Goal: Task Accomplishment & Management: Complete application form

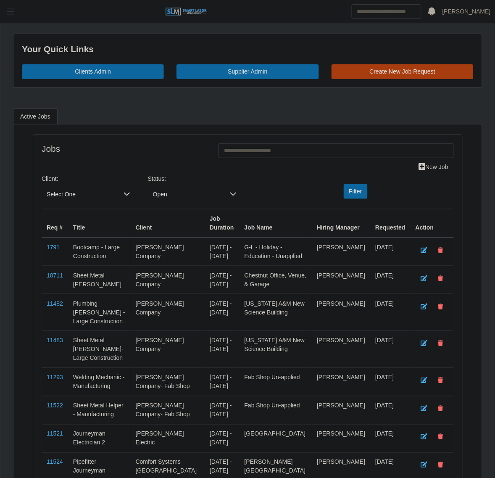
click at [13, 17] on button "button" at bounding box center [10, 12] width 21 height 14
click at [13, 14] on span "button" at bounding box center [10, 12] width 11 height 10
click at [11, 16] on span "button" at bounding box center [10, 12] width 11 height 10
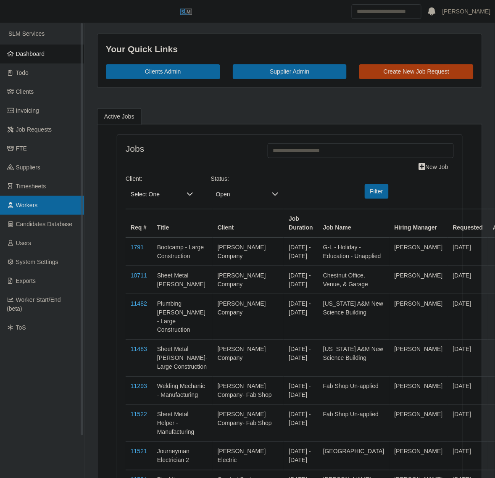
click at [38, 204] on link "Workers" at bounding box center [42, 205] width 84 height 19
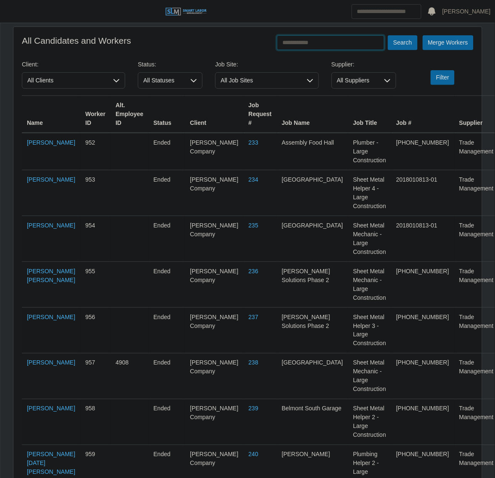
click at [347, 45] on input "text" at bounding box center [331, 42] width 108 height 15
type input "**********"
click at [388, 35] on button "Search" at bounding box center [402, 42] width 29 height 15
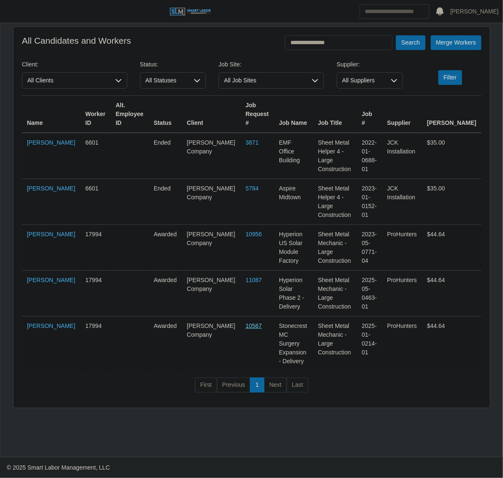
click at [246, 322] on link "10567" at bounding box center [254, 325] width 16 height 7
click at [41, 322] on link "Ramiro Hernandez Hernandez" at bounding box center [51, 325] width 48 height 7
click at [16, 8] on span "button" at bounding box center [10, 12] width 11 height 10
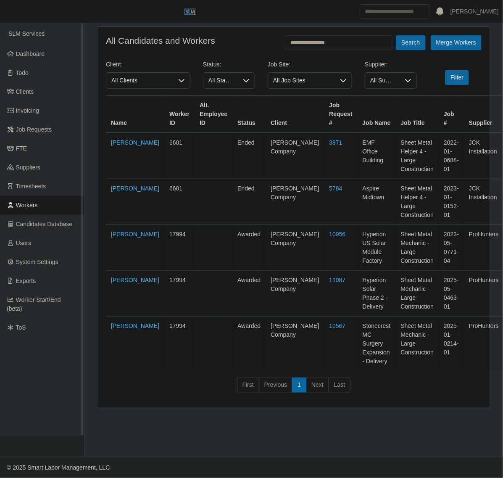
click at [38, 207] on link "Workers" at bounding box center [42, 205] width 84 height 19
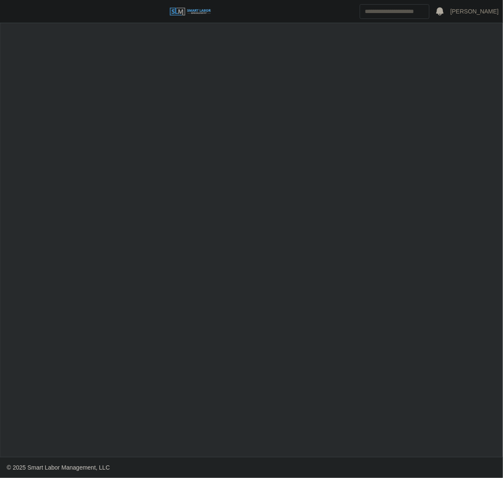
select select "******"
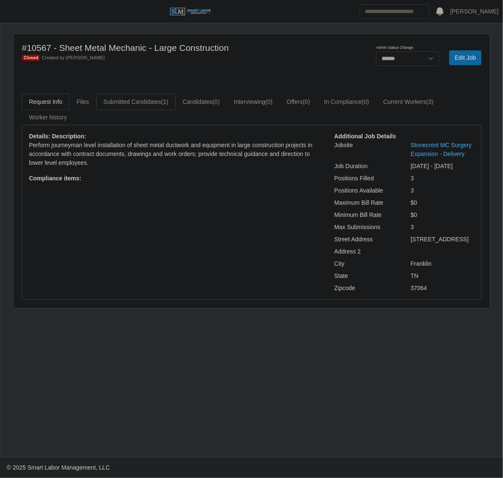
click at [118, 104] on link "Submitted Candidates (1)" at bounding box center [135, 102] width 79 height 16
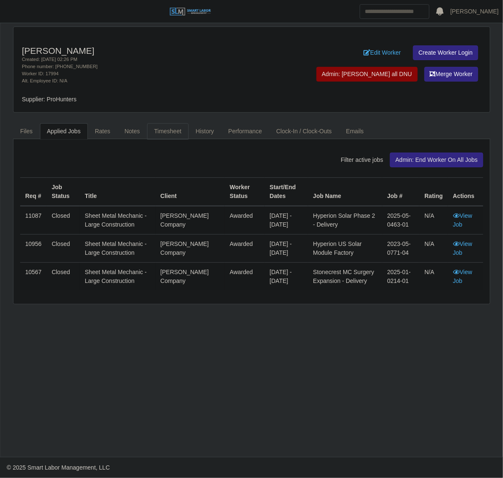
click at [173, 134] on link "Timesheet" at bounding box center [168, 131] width 42 height 16
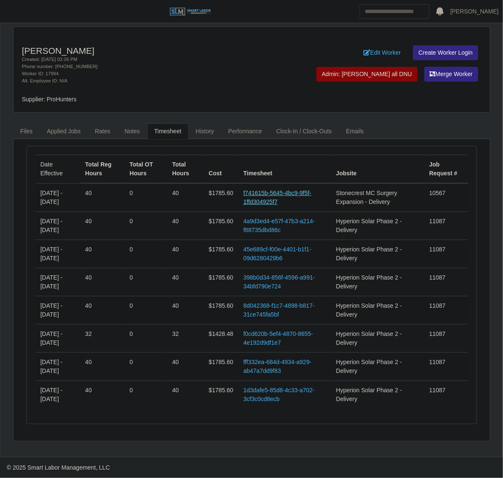
click at [278, 193] on link "f741615b-5645-4bc9-9f5f-1ffd304925f7" at bounding box center [277, 198] width 68 height 16
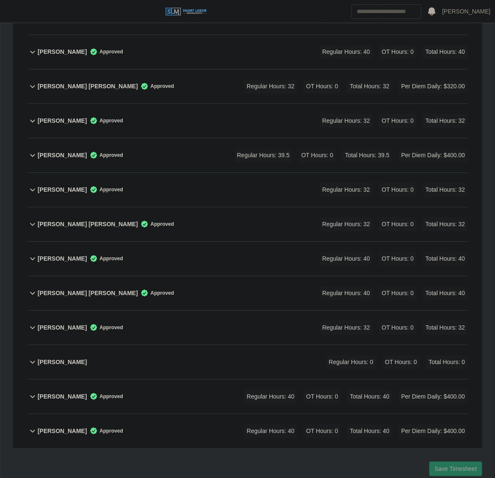
scroll to position [481, 0]
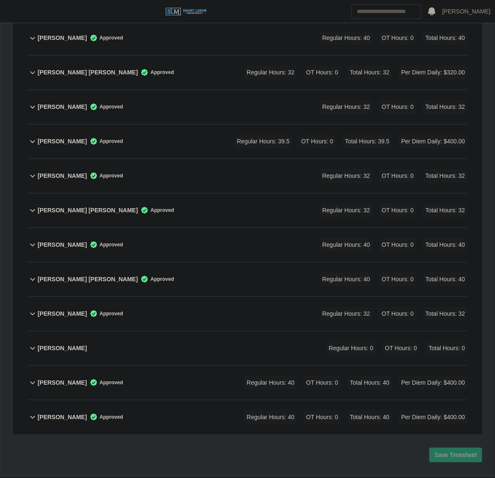
click at [170, 366] on div "Ramiro Hernandez Hernandez Approved Regular Hours: 40 OT Hours: 0 Total Hours: …" at bounding box center [252, 383] width 430 height 34
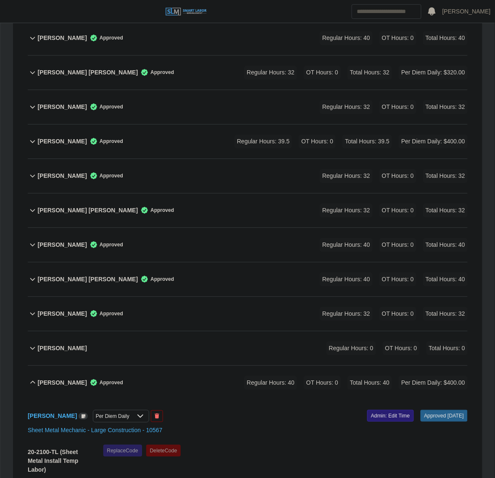
click at [394, 410] on link "Admin: Edit Time" at bounding box center [390, 416] width 47 height 12
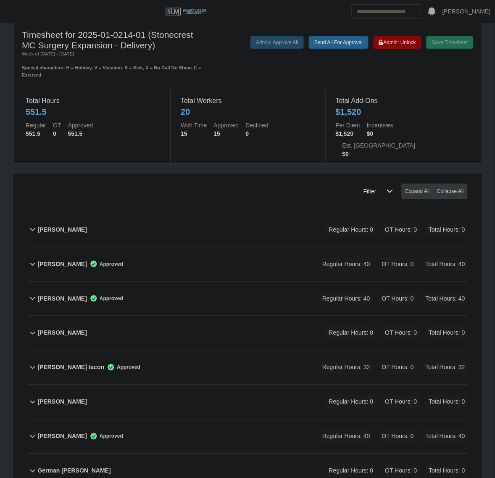
scroll to position [0, 0]
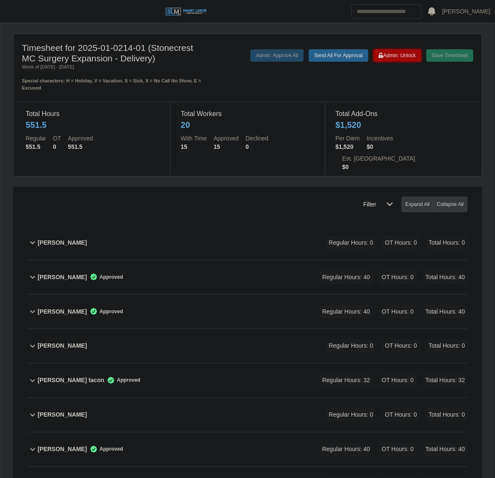
click at [395, 57] on span "Admin: Unlock" at bounding box center [397, 56] width 37 height 6
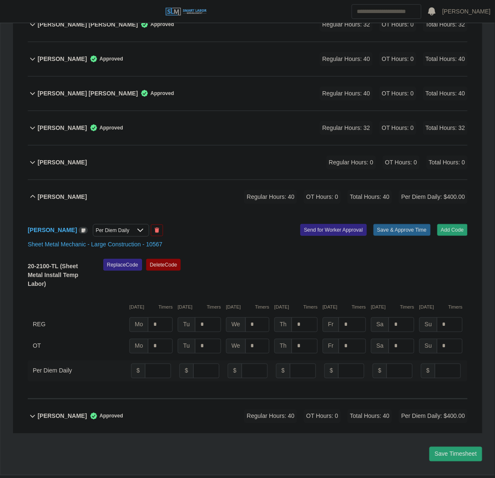
scroll to position [667, 0]
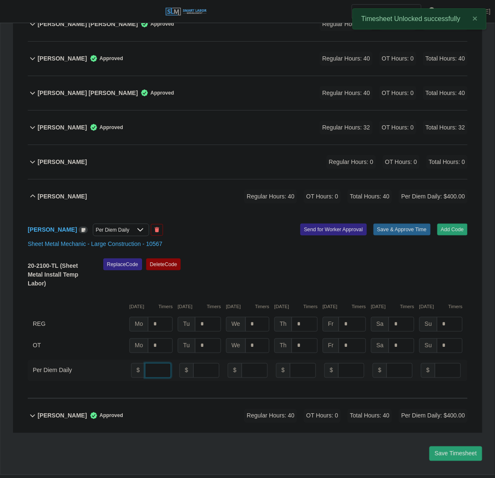
click at [161, 363] on input "**" at bounding box center [158, 370] width 26 height 15
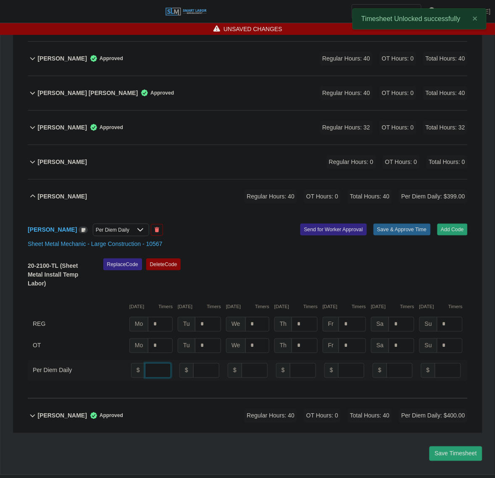
click at [158, 363] on input "**" at bounding box center [158, 370] width 26 height 15
type input "*"
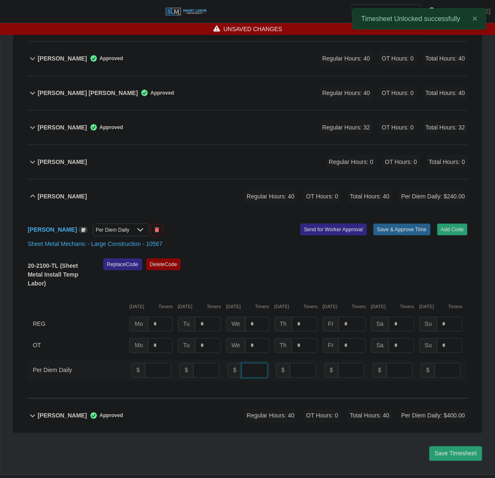
type input "*"
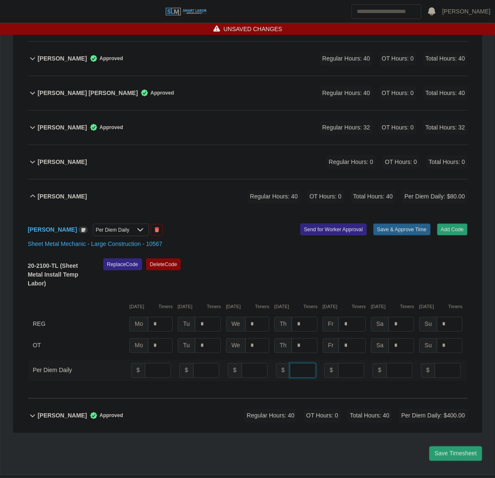
type input "*"
click at [351, 259] on div "Replace Code Delete Code" at bounding box center [285, 276] width 377 height 34
click at [132, 224] on div "Per Diem Daily" at bounding box center [112, 230] width 39 height 12
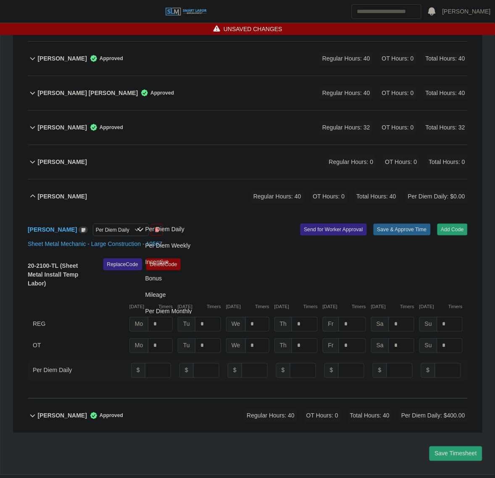
click at [162, 224] on li "Per Diem Daily" at bounding box center [223, 230] width 188 height 16
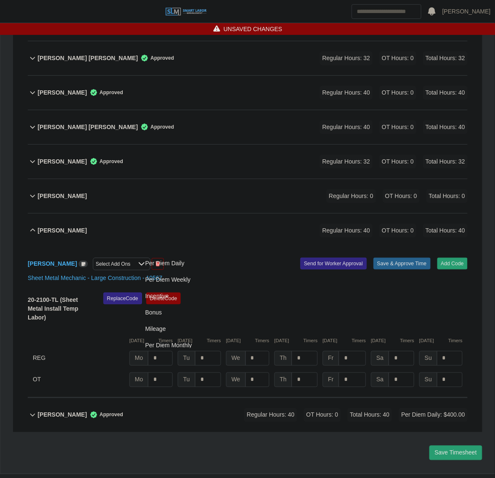
click at [412, 293] on div "Replace Code Delete Code" at bounding box center [285, 310] width 377 height 34
click at [407, 258] on button "Save & Approve Time" at bounding box center [402, 264] width 57 height 12
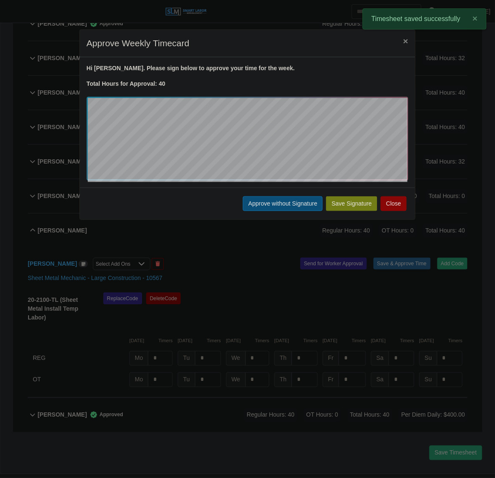
click at [285, 198] on button "Approve without Signature" at bounding box center [283, 203] width 80 height 15
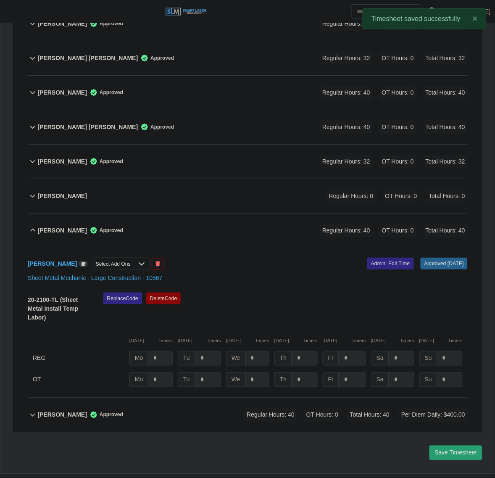
click at [217, 214] on div "Ramiro Hernandez Hernandez Approved Regular Hours: 40 OT Hours: 0 Total Hours: …" at bounding box center [252, 231] width 430 height 34
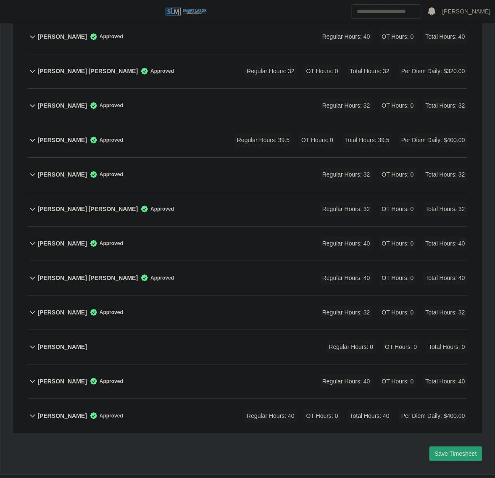
scroll to position [0, 0]
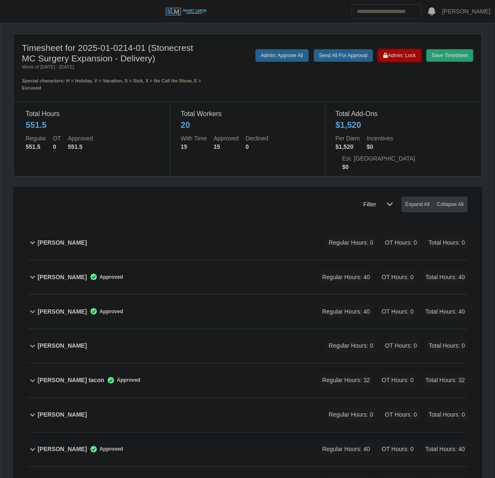
click at [391, 58] on span "Admin: Lock" at bounding box center [400, 56] width 32 height 6
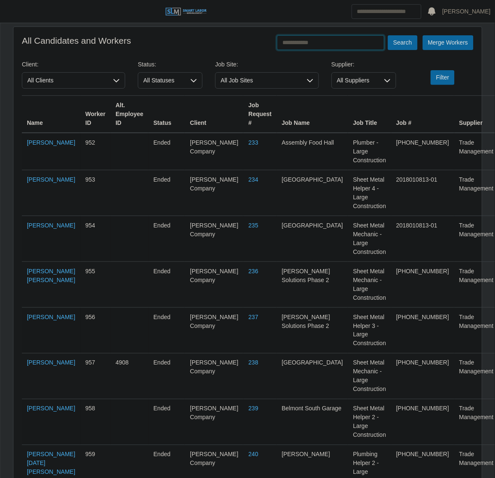
click at [354, 47] on input "text" at bounding box center [331, 42] width 108 height 15
click at [388, 35] on button "Search" at bounding box center [402, 42] width 29 height 15
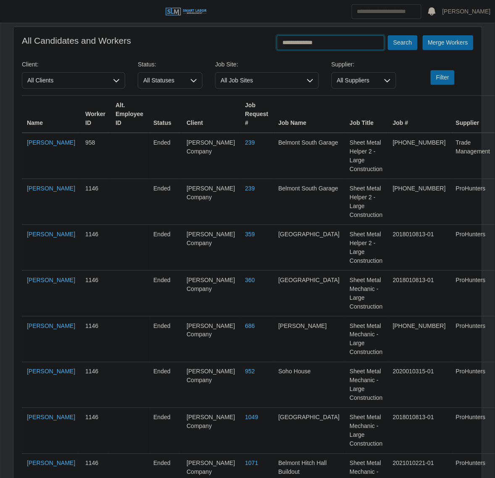
click at [320, 40] on input "**********" at bounding box center [331, 42] width 108 height 15
click at [388, 35] on button "Search" at bounding box center [402, 42] width 29 height 15
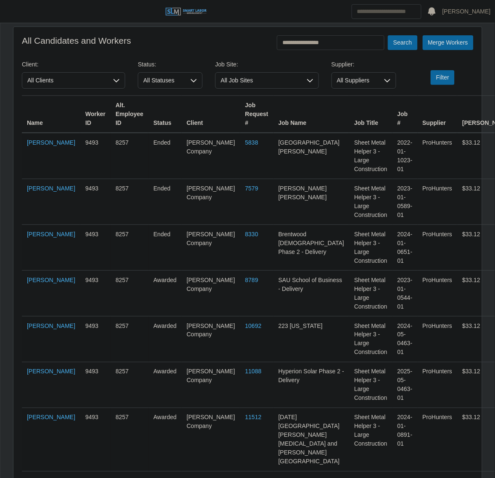
click at [39, 478] on link "Joshua Montemayor" at bounding box center [51, 481] width 48 height 7
click at [306, 45] on input "**********" at bounding box center [331, 42] width 108 height 15
click at [310, 45] on input "**********" at bounding box center [331, 42] width 108 height 15
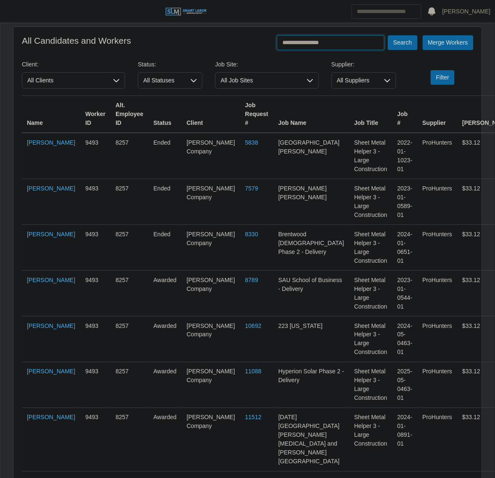
click at [310, 45] on input "**********" at bounding box center [331, 42] width 108 height 15
type input "*******"
click at [388, 35] on button "Search" at bounding box center [402, 42] width 29 height 15
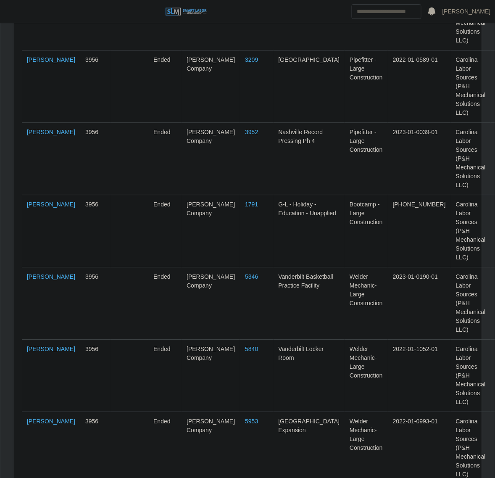
scroll to position [412, 0]
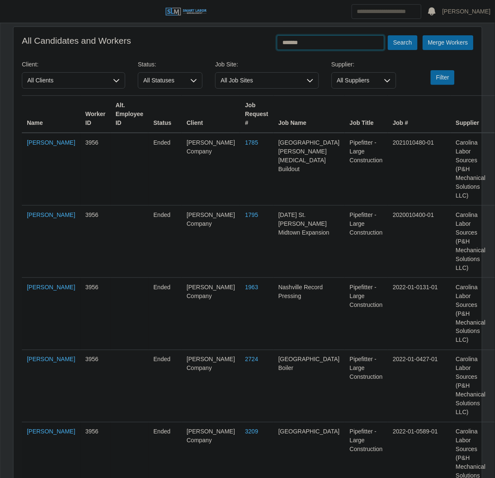
click at [338, 38] on input "*******" at bounding box center [331, 42] width 108 height 15
click at [288, 46] on input "text" at bounding box center [331, 42] width 108 height 15
type input "**********"
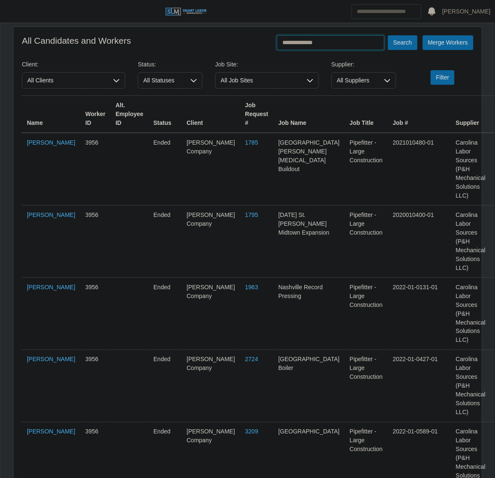
click at [388, 35] on button "Search" at bounding box center [402, 42] width 29 height 15
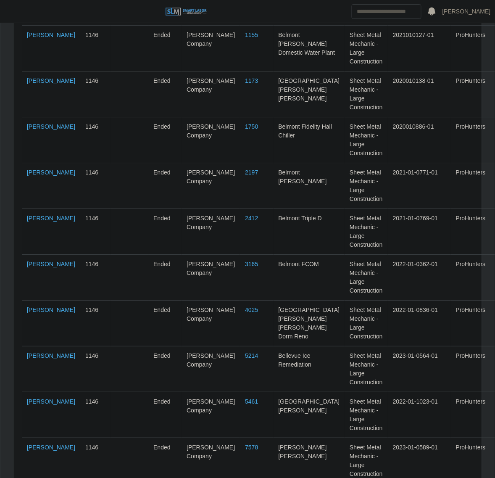
scroll to position [614, 0]
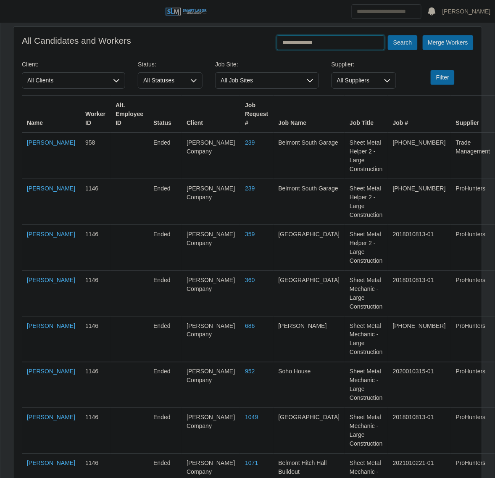
click at [326, 43] on input "**********" at bounding box center [331, 42] width 108 height 15
click at [388, 35] on button "Search" at bounding box center [402, 42] width 29 height 15
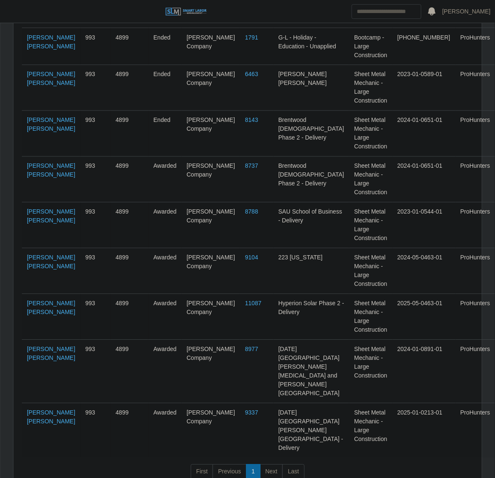
scroll to position [954, 0]
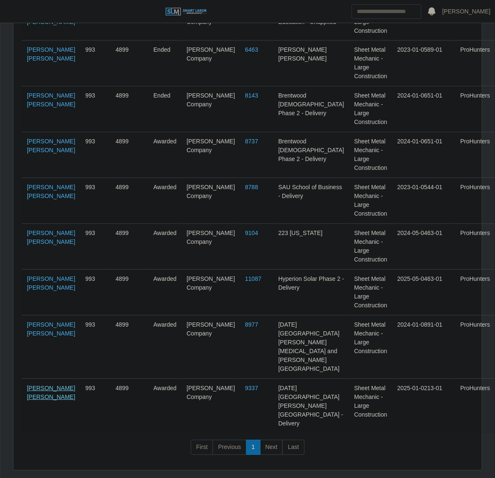
click at [29, 385] on link "[PERSON_NAME] [PERSON_NAME]" at bounding box center [51, 393] width 48 height 16
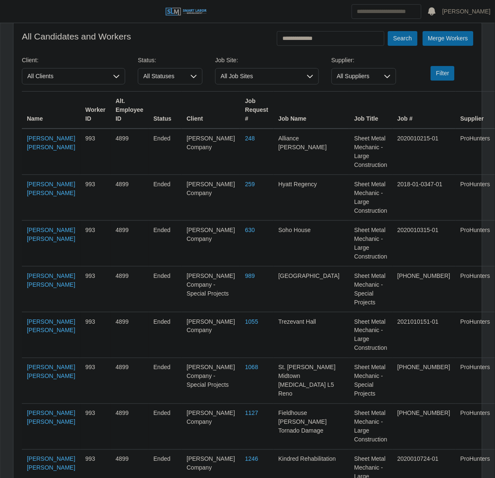
scroll to position [0, 0]
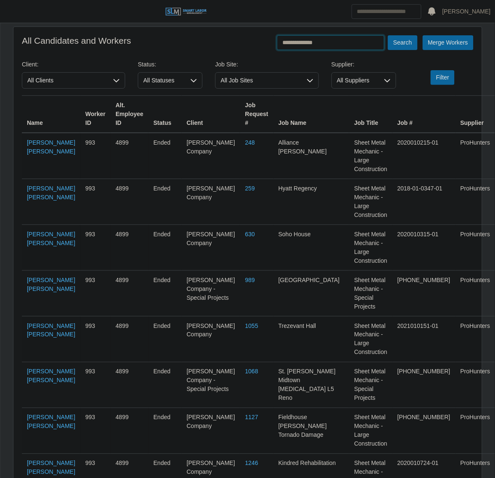
click at [360, 43] on input "**********" at bounding box center [331, 42] width 108 height 15
click at [388, 35] on button "Search" at bounding box center [402, 42] width 29 height 15
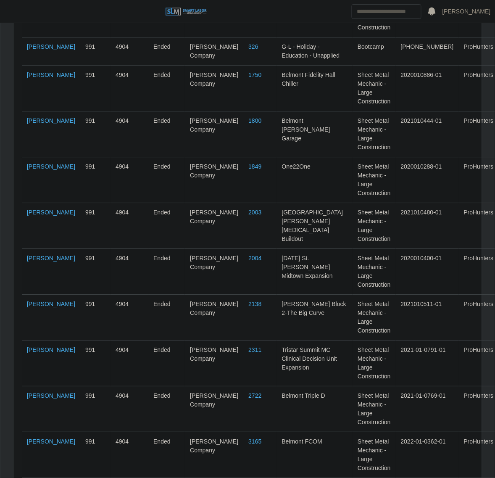
scroll to position [724, 0]
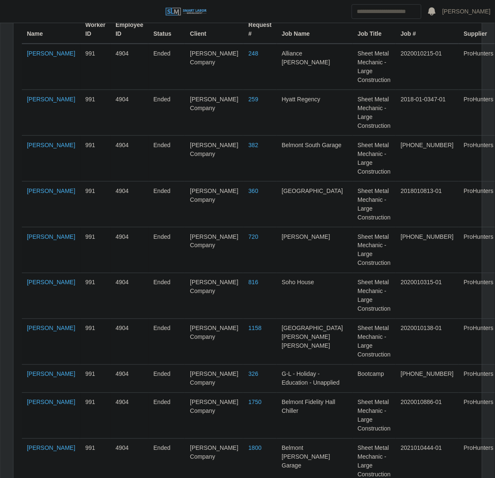
scroll to position [0, 0]
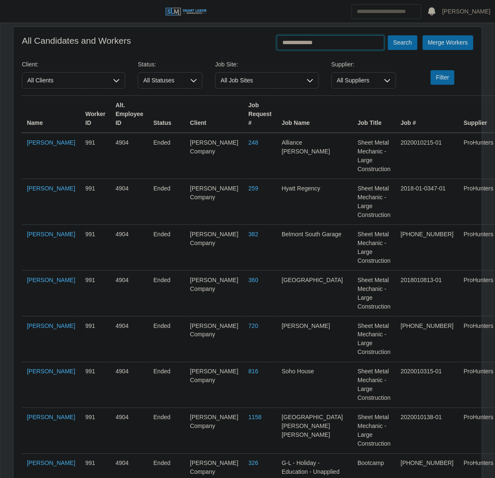
click at [324, 39] on input "**********" at bounding box center [331, 42] width 108 height 15
type input "*******"
click at [388, 35] on button "Search" at bounding box center [402, 42] width 29 height 15
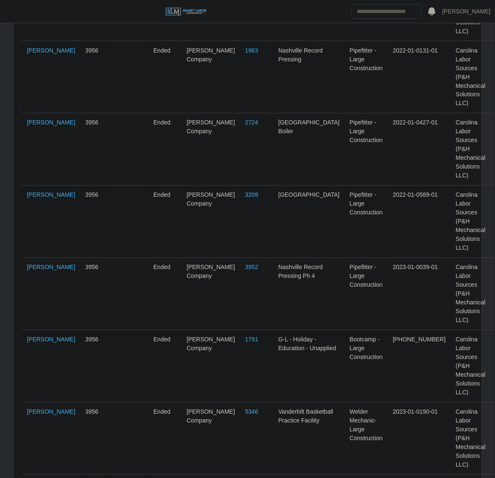
scroll to position [412, 0]
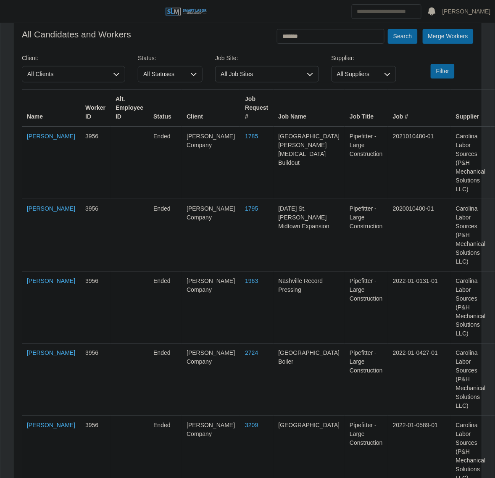
scroll to position [0, 0]
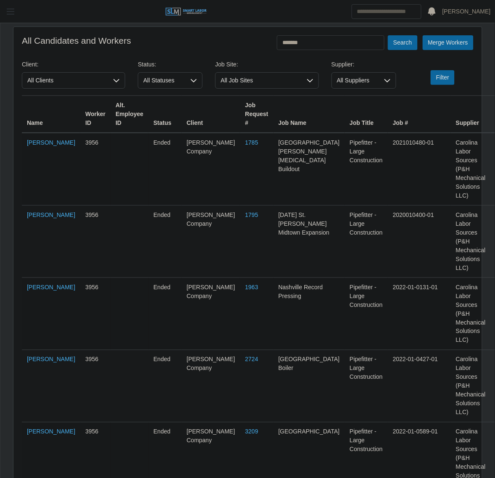
click at [10, 5] on button "button" at bounding box center [10, 12] width 21 height 14
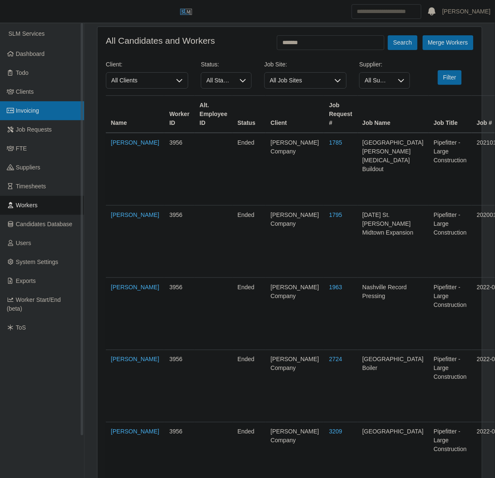
click at [36, 109] on span "Invoicing" at bounding box center [27, 110] width 23 height 7
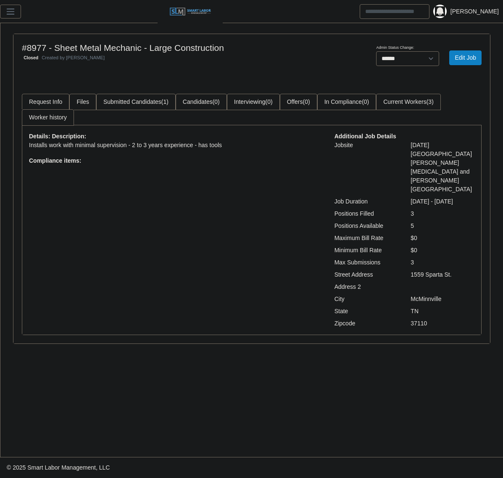
select select "******"
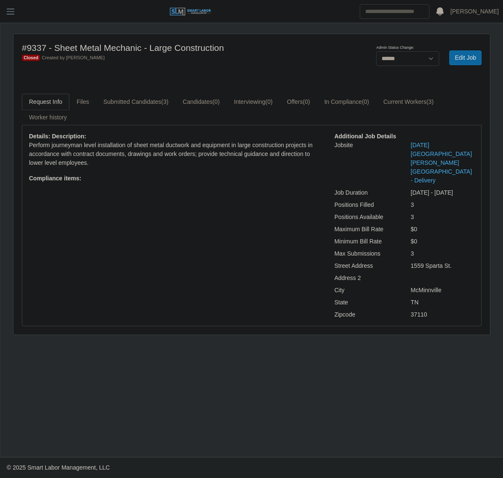
select select "******"
click at [146, 98] on link "Submitted Candidates (3)" at bounding box center [135, 102] width 79 height 16
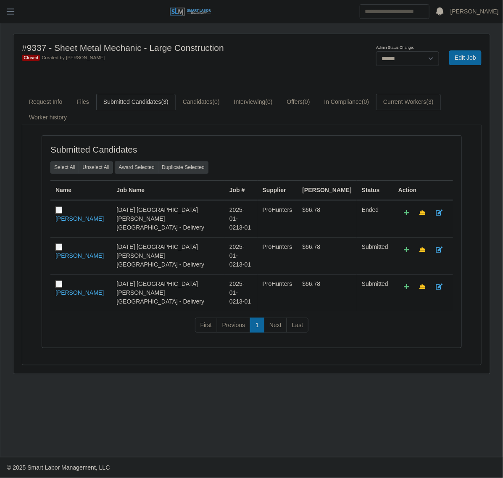
click at [427, 107] on link "Current Workers (3)" at bounding box center [408, 102] width 65 height 16
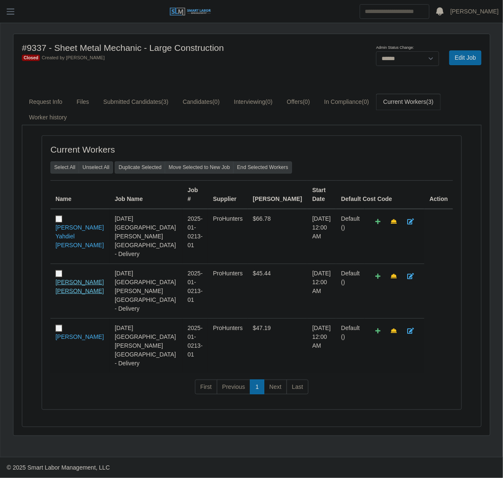
click at [89, 279] on link "[PERSON_NAME] [PERSON_NAME]" at bounding box center [79, 287] width 48 height 16
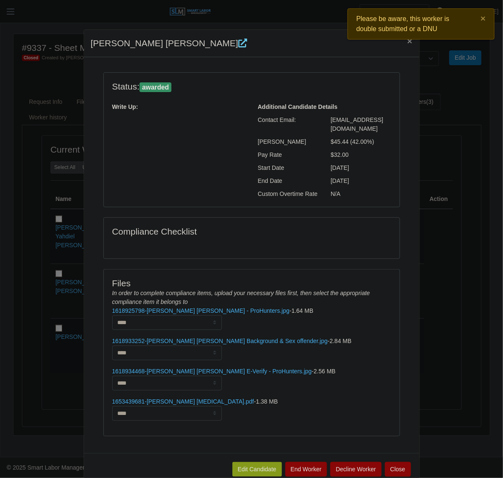
click at [238, 43] on icon at bounding box center [242, 43] width 9 height 9
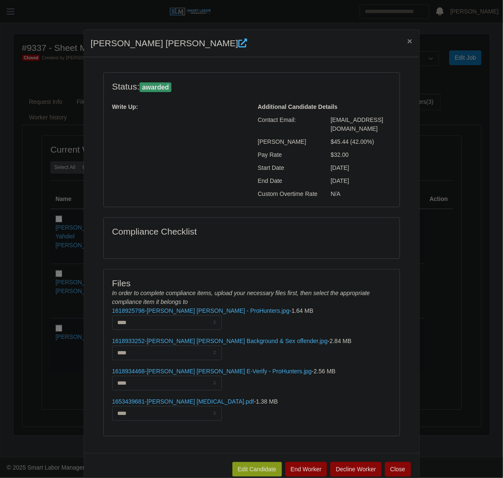
click at [55, 289] on div "[PERSON_NAME] [PERSON_NAME] × Status: awarded Write Up: Additional Candidate De…" at bounding box center [251, 239] width 503 height 478
click at [401, 40] on button "×" at bounding box center [410, 41] width 18 height 22
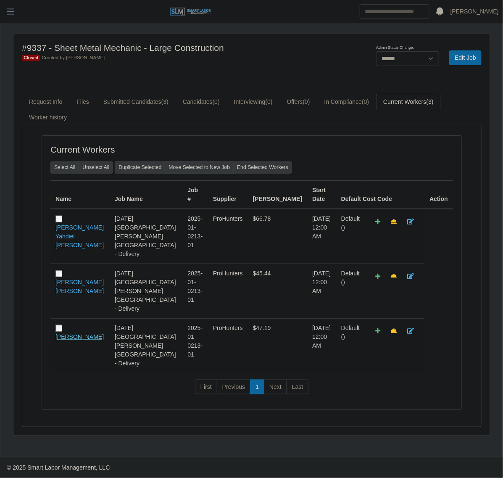
click at [78, 333] on link "[PERSON_NAME]" at bounding box center [79, 336] width 48 height 7
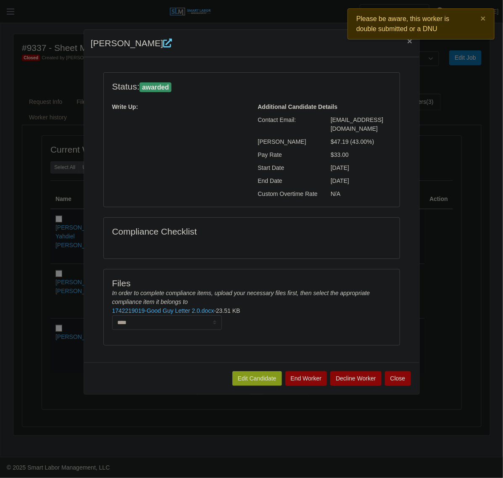
click at [164, 41] on icon at bounding box center [167, 43] width 9 height 9
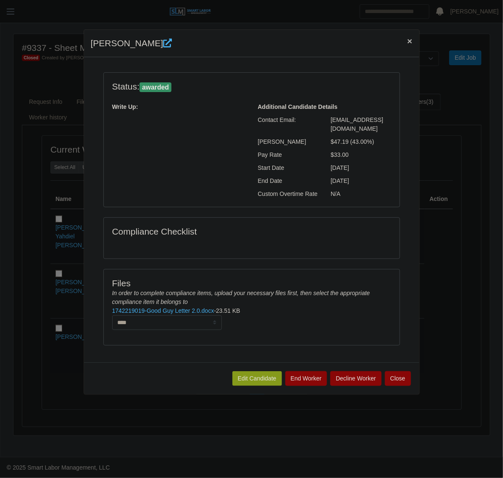
click at [411, 38] on span "×" at bounding box center [409, 41] width 5 height 10
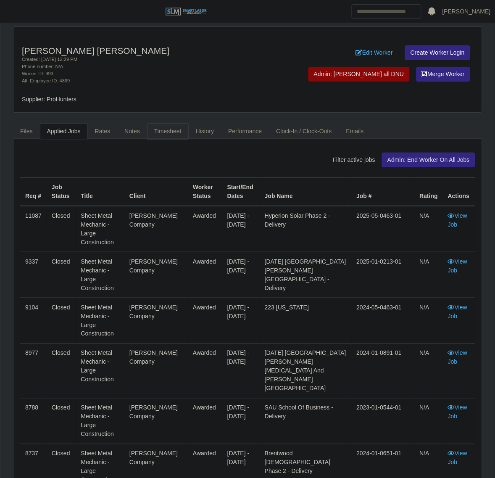
click at [155, 130] on link "Timesheet" at bounding box center [168, 131] width 42 height 16
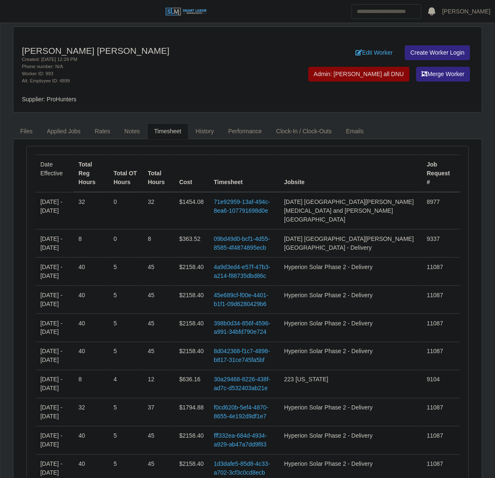
click at [247, 99] on div "Raul Hernandez Perez Created: 07/09/2020 12:29 PM Phone number: N/A Worker ID: …" at bounding box center [247, 69] width 469 height 85
click at [100, 135] on link "Rates" at bounding box center [103, 131] width 30 height 16
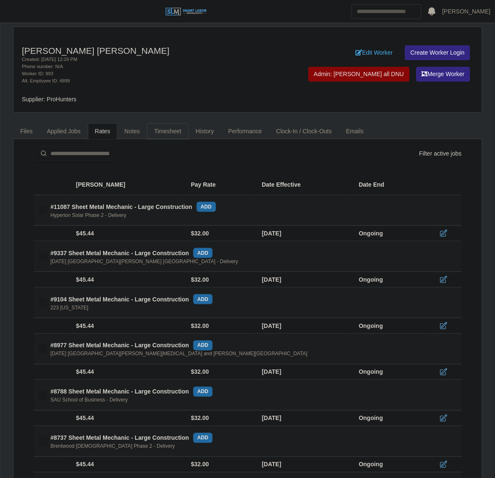
click at [160, 132] on link "Timesheet" at bounding box center [168, 131] width 42 height 16
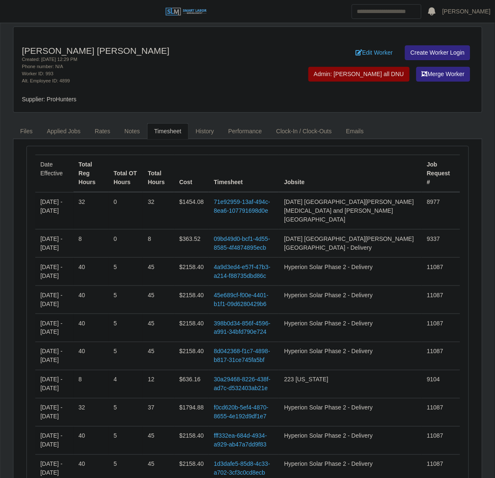
click at [252, 93] on div "Raul Hernandez Perez Created: 07/09/2020 12:29 PM Phone number: N/A Worker ID: …" at bounding box center [247, 69] width 469 height 85
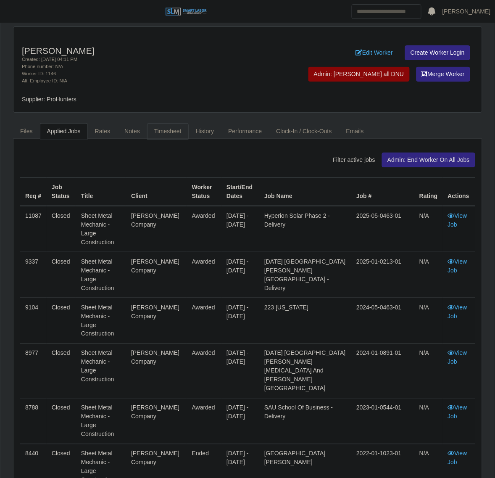
click at [181, 135] on link "Timesheet" at bounding box center [168, 131] width 42 height 16
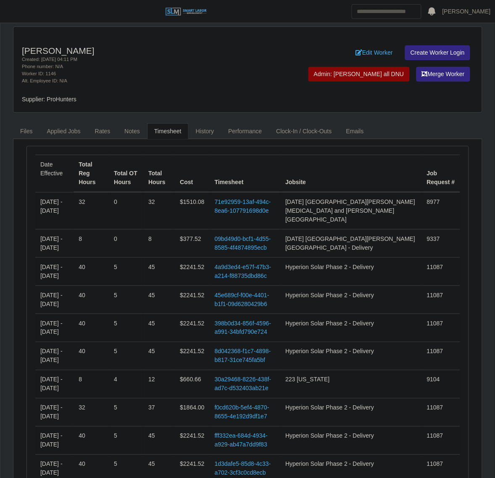
click at [339, 268] on td "Hyperion Solar Phase 2 - Delivery" at bounding box center [351, 272] width 142 height 28
click at [232, 66] on div "Phone number: N/A" at bounding box center [151, 66] width 259 height 7
click at [236, 82] on div "Alt. Employee ID: N/A" at bounding box center [151, 80] width 259 height 7
click at [103, 131] on link "Rates" at bounding box center [103, 131] width 30 height 16
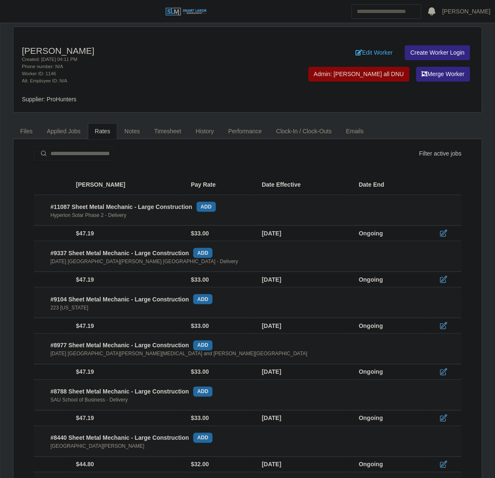
click at [95, 263] on div "[DATE] [GEOGRAPHIC_DATA][PERSON_NAME] [GEOGRAPHIC_DATA] - Delivery" at bounding box center [144, 261] width 188 height 7
click at [98, 251] on div "#9337 Sheet Metal Mechanic - Large Construction add" at bounding box center [131, 253] width 162 height 10
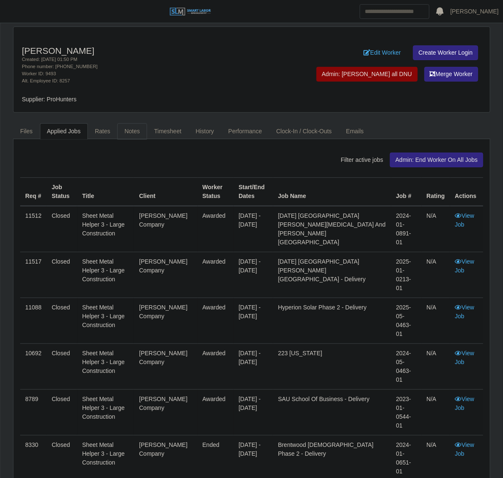
click at [141, 127] on link "Notes" at bounding box center [132, 131] width 30 height 16
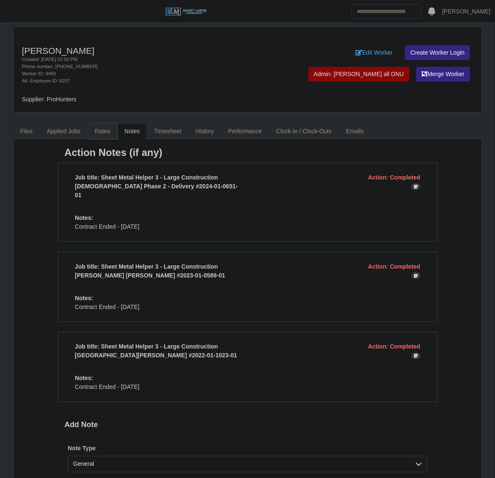
click at [97, 135] on link "Rates" at bounding box center [103, 131] width 30 height 16
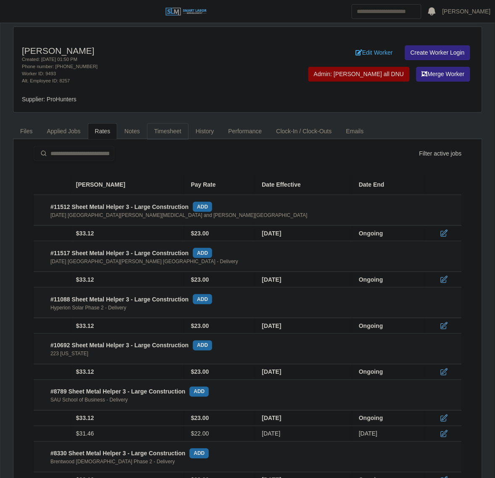
click at [161, 138] on link "Timesheet" at bounding box center [168, 131] width 42 height 16
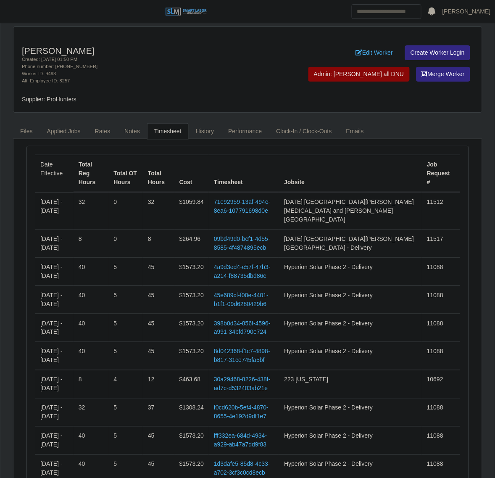
click at [174, 265] on td "45" at bounding box center [159, 272] width 32 height 28
click at [106, 135] on link "Rates" at bounding box center [103, 131] width 30 height 16
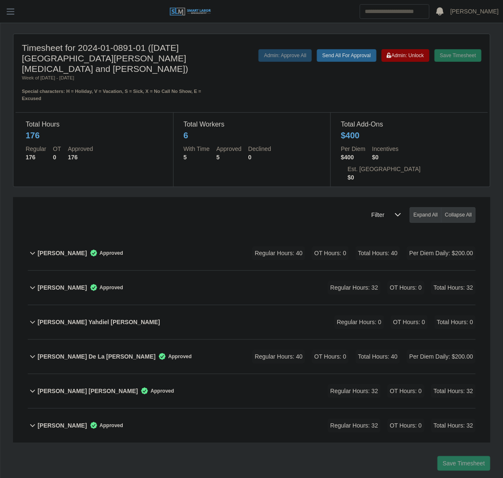
drag, startPoint x: 178, startPoint y: 367, endPoint x: 391, endPoint y: 389, distance: 214.3
click at [179, 374] on div "[PERSON_NAME] [PERSON_NAME] Approved Regular Hours: 32 OT Hours: 0 Total Hours:…" at bounding box center [256, 391] width 438 height 34
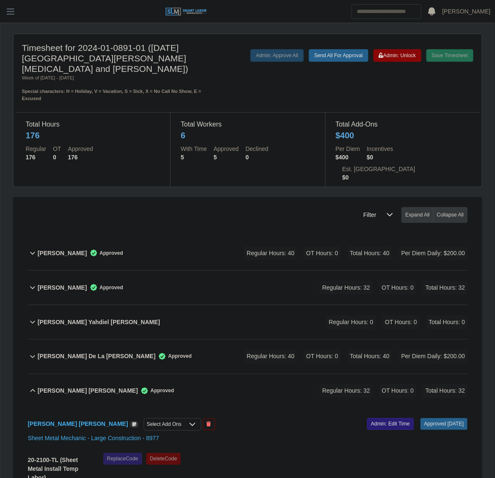
click at [391, 418] on link "Admin: Edit Time" at bounding box center [390, 424] width 47 height 12
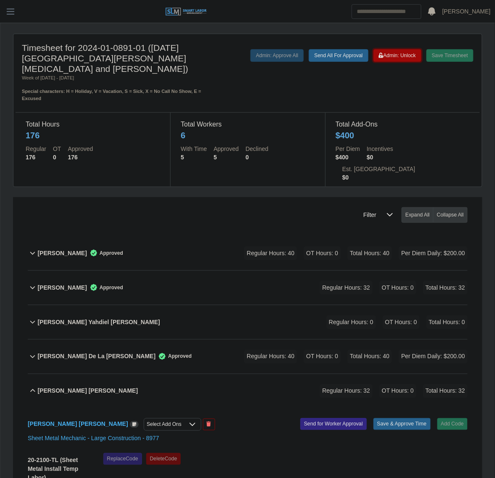
click at [396, 55] on span "Admin: Unlock" at bounding box center [397, 56] width 37 height 6
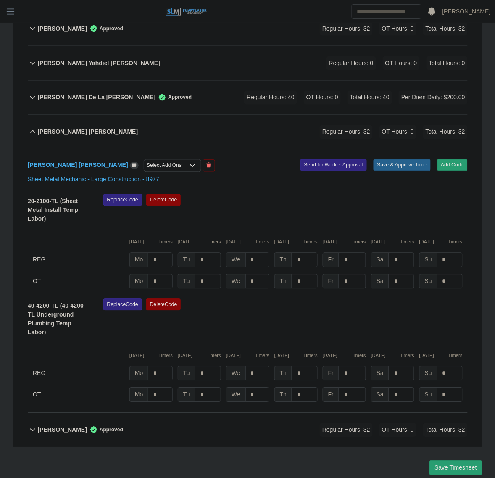
scroll to position [261, 0]
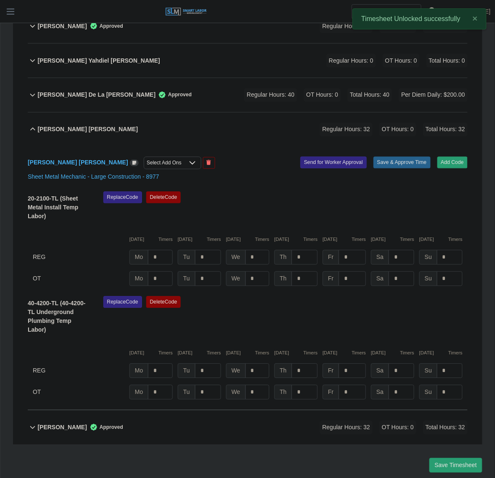
click at [144, 157] on div "Select Add Ons" at bounding box center [164, 163] width 40 height 12
click at [135, 145] on span "Per Diem Daily" at bounding box center [141, 149] width 39 height 9
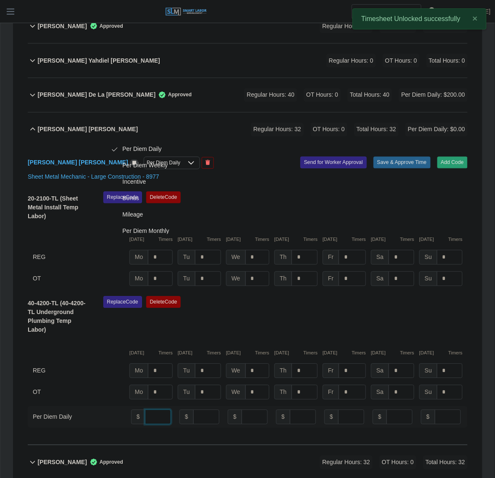
click at [148, 410] on input "number" at bounding box center [158, 417] width 26 height 15
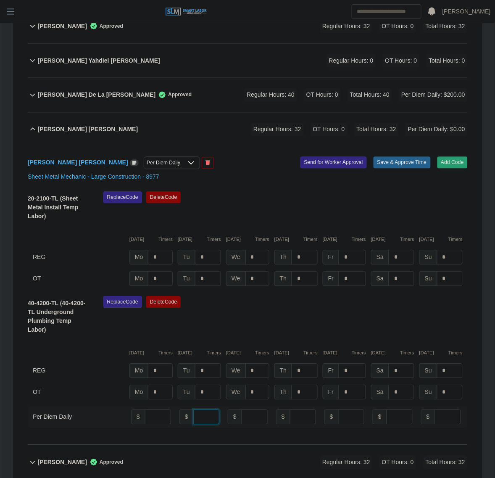
click at [203, 410] on input "number" at bounding box center [206, 417] width 26 height 15
type input "**"
click at [335, 296] on div "Replace Code [GEOGRAPHIC_DATA] Code" at bounding box center [285, 317] width 377 height 43
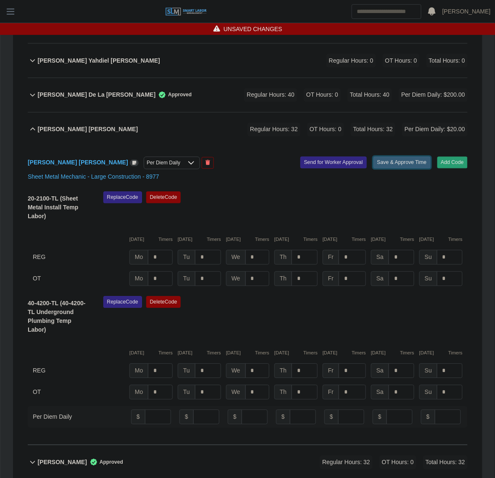
click at [412, 157] on button "Save & Approve Time" at bounding box center [402, 163] width 57 height 12
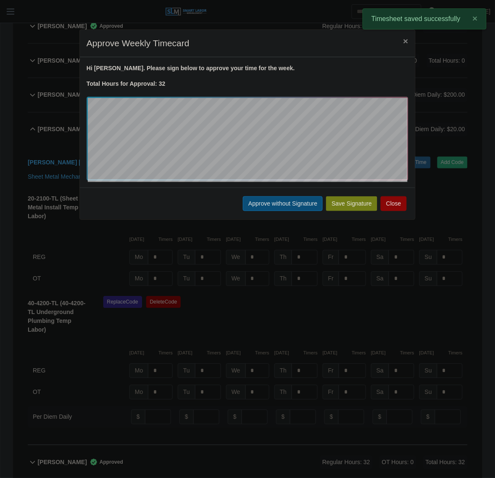
click at [286, 204] on button "Approve without Signature" at bounding box center [283, 203] width 80 height 15
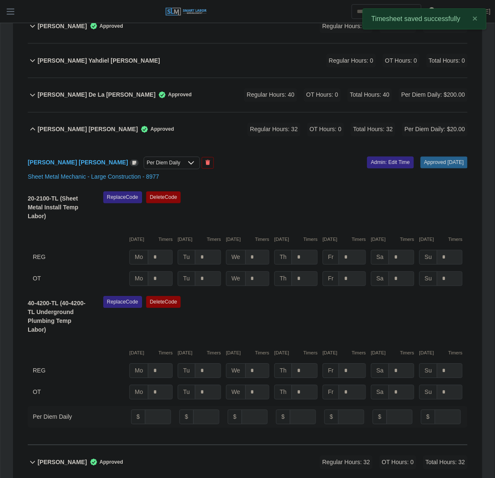
click at [74, 125] on b "[PERSON_NAME] [PERSON_NAME]" at bounding box center [87, 129] width 100 height 9
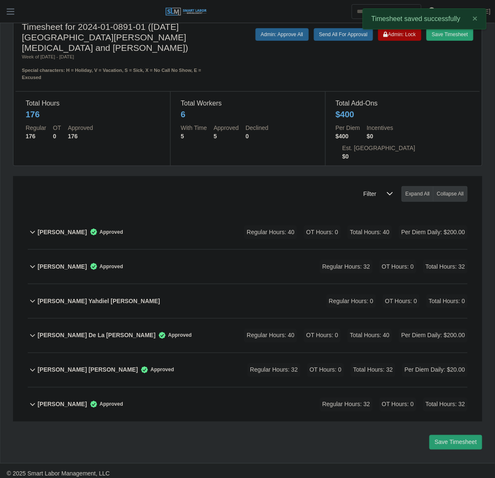
scroll to position [0, 0]
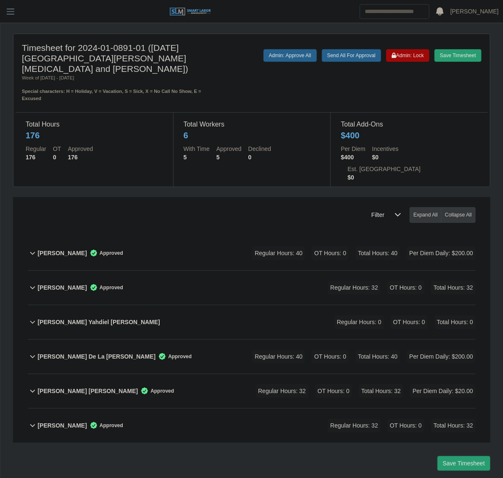
click at [194, 409] on div "Robert Mendoza Approved Regular Hours: 32 OT Hours: 0 Total Hours: 32" at bounding box center [256, 426] width 438 height 34
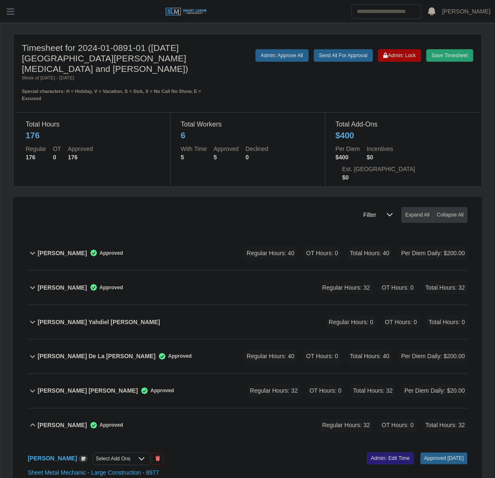
click at [383, 453] on link "Admin: Edit Time" at bounding box center [390, 459] width 47 height 12
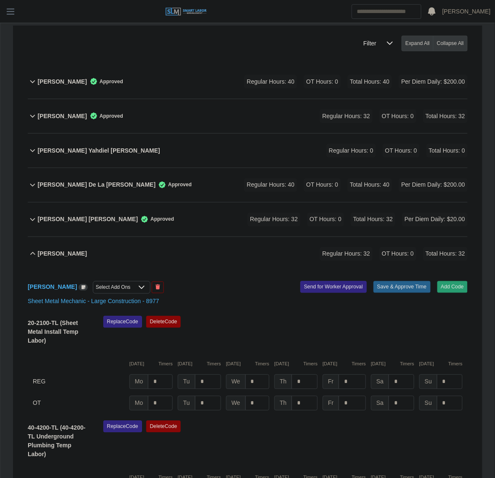
scroll to position [263, 0]
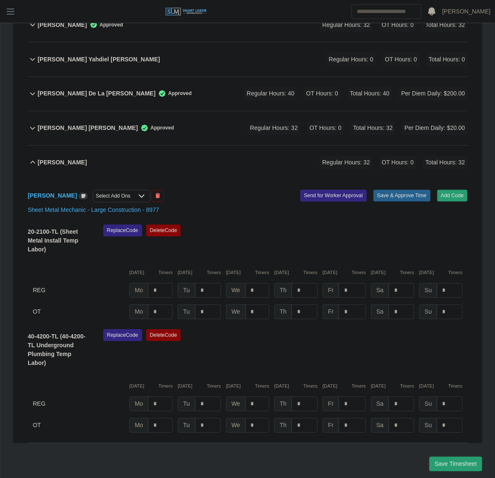
click at [120, 190] on div "Select Add Ons" at bounding box center [113, 196] width 40 height 12
click at [114, 179] on li "Per Diem Daily" at bounding box center [186, 184] width 188 height 16
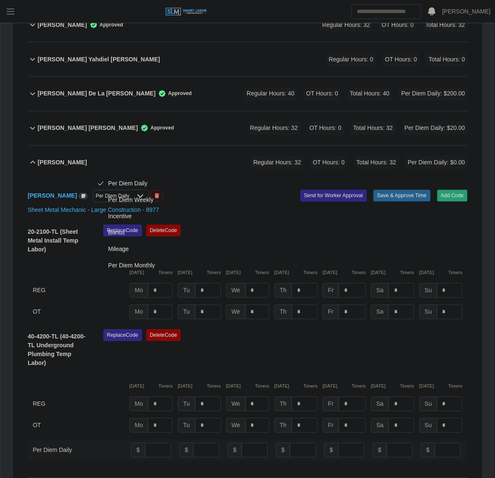
scroll to position [5, 0]
click at [202, 443] on input "number" at bounding box center [206, 450] width 26 height 15
type input "**"
click at [312, 330] on div "Replace Code Delete Code" at bounding box center [285, 351] width 377 height 43
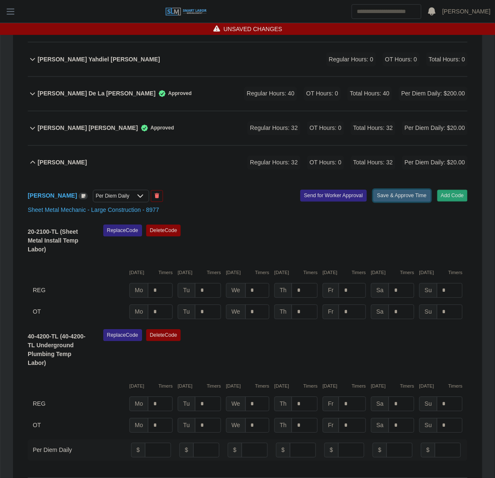
click at [413, 190] on button "Save & Approve Time" at bounding box center [402, 196] width 57 height 12
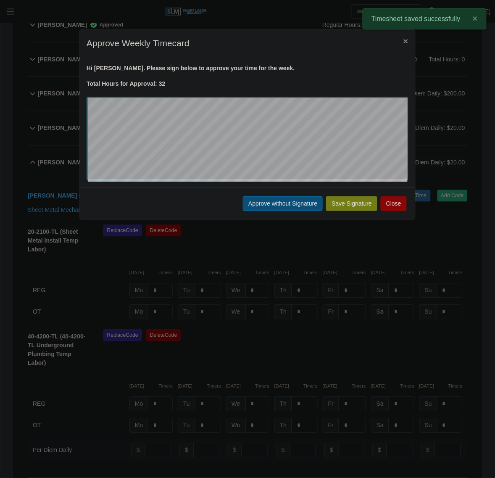
click at [254, 204] on button "Approve without Signature" at bounding box center [283, 203] width 80 height 15
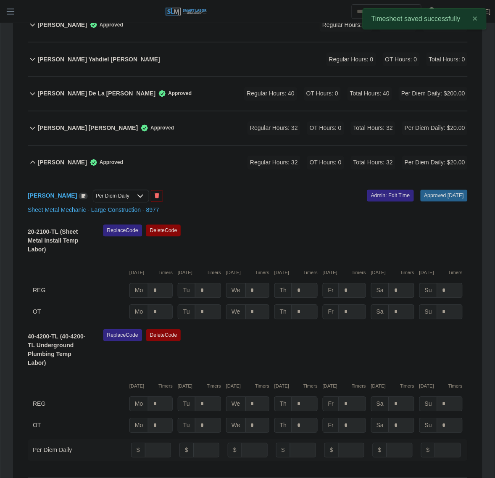
click at [66, 158] on b "[PERSON_NAME]" at bounding box center [61, 162] width 49 height 9
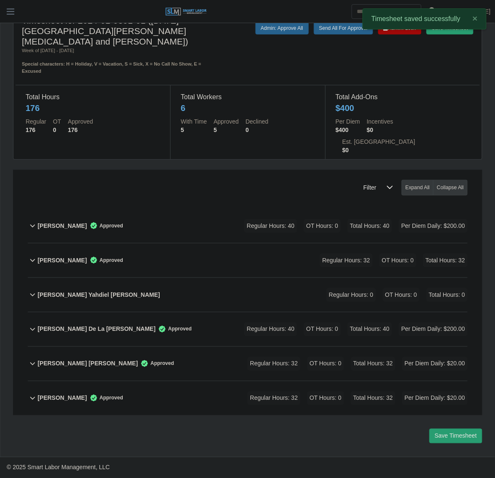
scroll to position [0, 0]
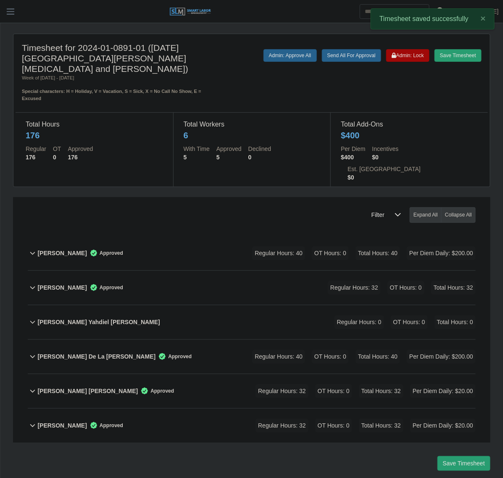
click at [172, 271] on div "Joshua Montemayor Approved Regular Hours: 32 OT Hours: 0 Total Hours: 32" at bounding box center [256, 288] width 438 height 34
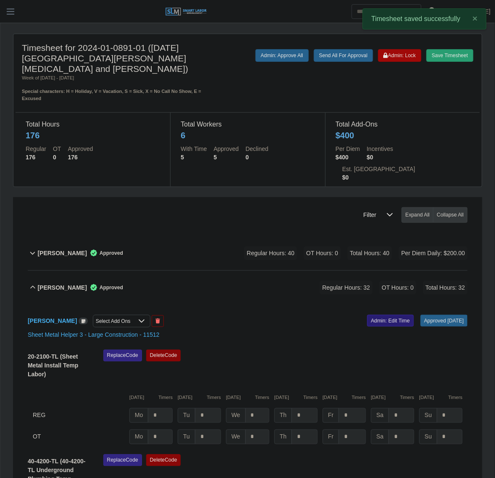
click at [378, 315] on link "Admin: Edit Time" at bounding box center [390, 321] width 47 height 12
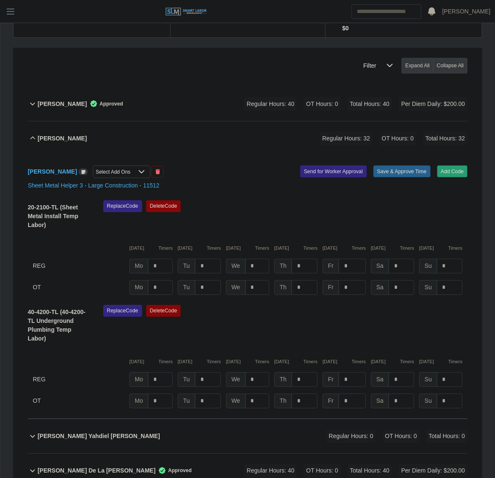
scroll to position [158, 0]
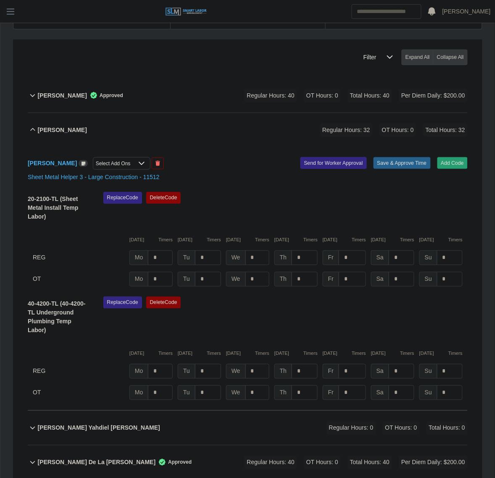
click at [142, 158] on div at bounding box center [141, 164] width 17 height 12
click at [140, 153] on span "Per Diem Daily" at bounding box center [138, 150] width 39 height 9
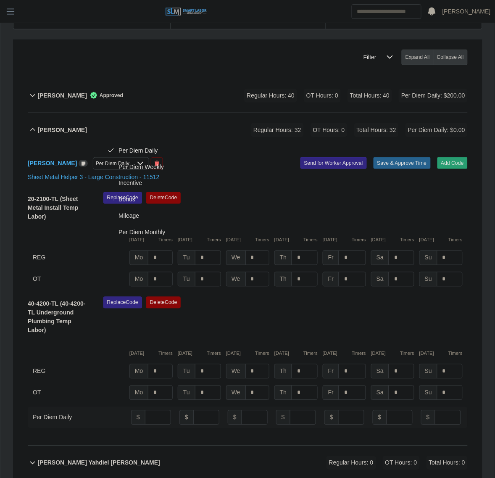
click at [235, 297] on div "Replace Code Delete Code" at bounding box center [285, 318] width 377 height 43
click at [197, 410] on input "number" at bounding box center [206, 417] width 26 height 15
type input "**"
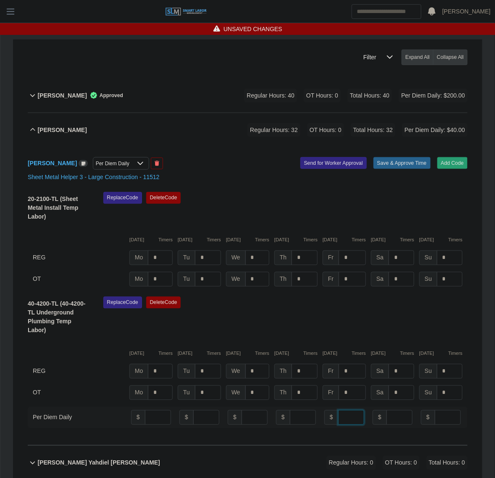
type input "**"
click at [298, 410] on input "number" at bounding box center [303, 417] width 26 height 15
type input "**"
click at [245, 410] on input "number" at bounding box center [255, 417] width 26 height 15
type input "**"
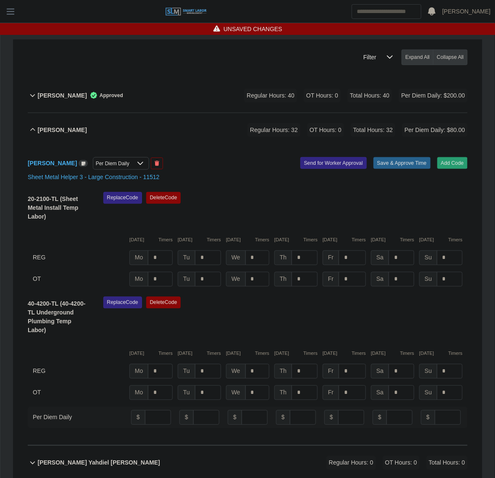
click at [314, 297] on div "Replace Code Delete Code" at bounding box center [285, 318] width 377 height 43
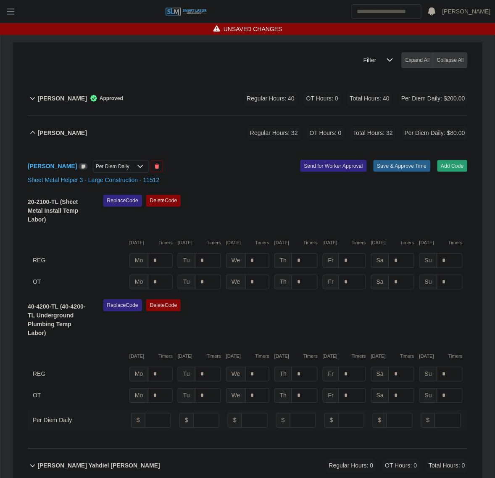
scroll to position [140, 0]
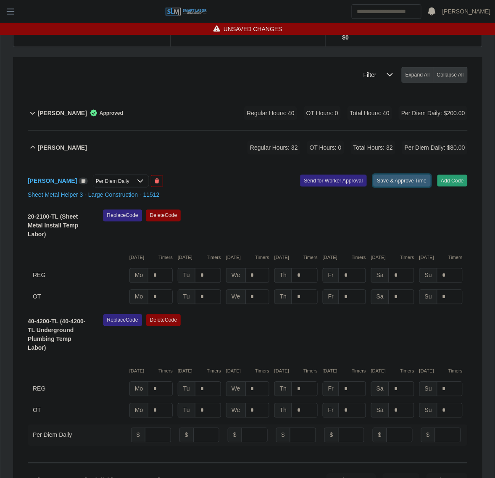
click at [400, 175] on button "Save & Approve Time" at bounding box center [402, 181] width 57 height 12
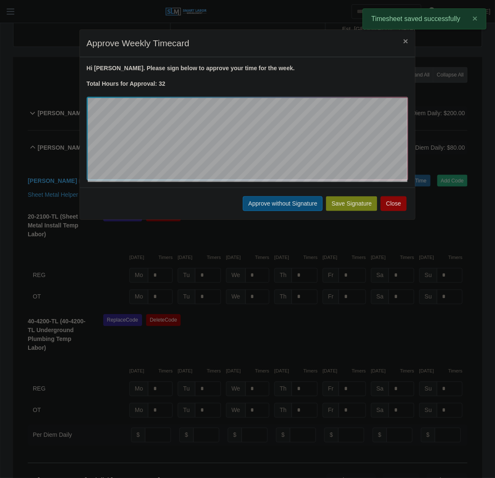
click at [264, 207] on button "Approve without Signature" at bounding box center [283, 203] width 80 height 15
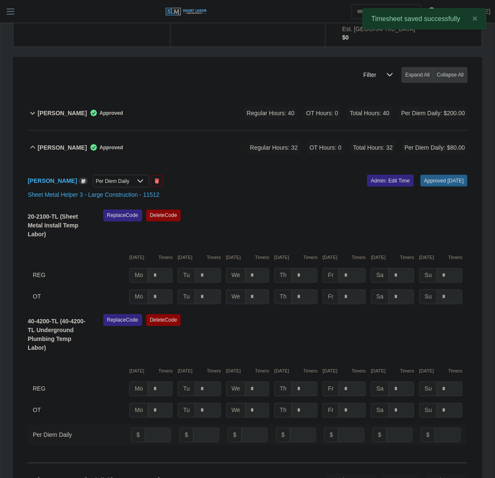
click at [178, 131] on div "Joshua Montemayor Approved Regular Hours: 32 OT Hours: 0 Total Hours: 32 Per Di…" at bounding box center [252, 148] width 430 height 34
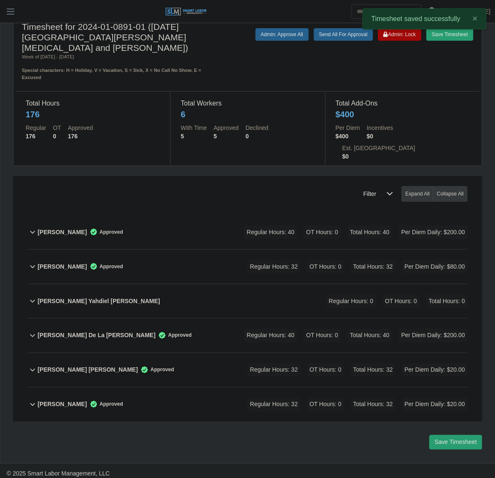
scroll to position [0, 0]
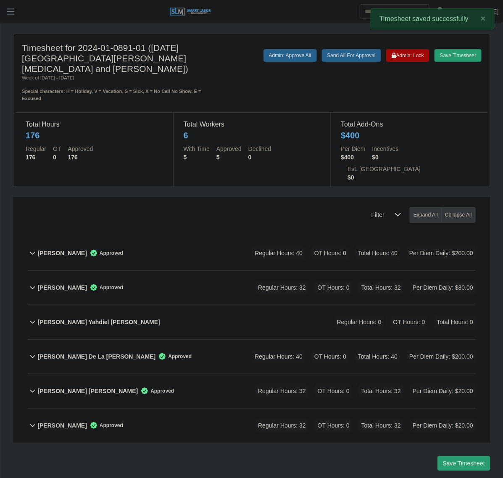
click at [223, 409] on div "Robert Mendoza Approved Regular Hours: 32 OT Hours: 0 Total Hours: 32 Per Diem …" at bounding box center [256, 426] width 438 height 34
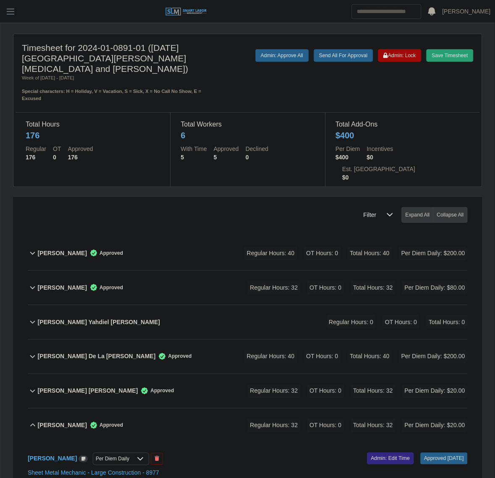
click at [223, 409] on div "Robert Mendoza Approved Regular Hours: 32 OT Hours: 0 Total Hours: 32 Per Diem …" at bounding box center [252, 426] width 430 height 34
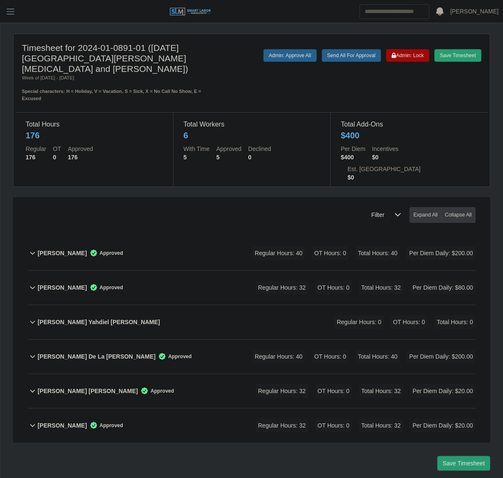
click at [194, 271] on div "Joshua Montemayor Approved Regular Hours: 32 OT Hours: 0 Total Hours: 32 Per Di…" at bounding box center [256, 288] width 438 height 34
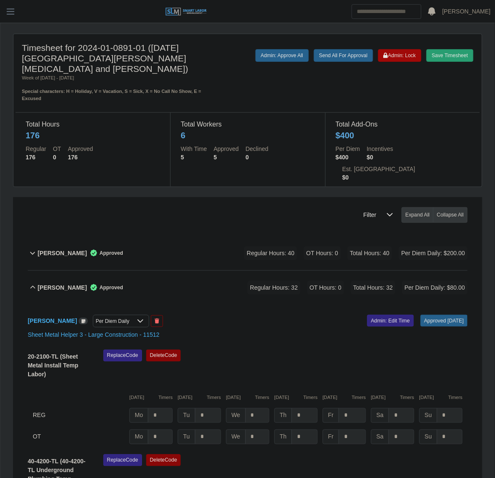
click at [212, 271] on div "Joshua Montemayor Approved Regular Hours: 32 OT Hours: 0 Total Hours: 32 Per Di…" at bounding box center [252, 288] width 430 height 34
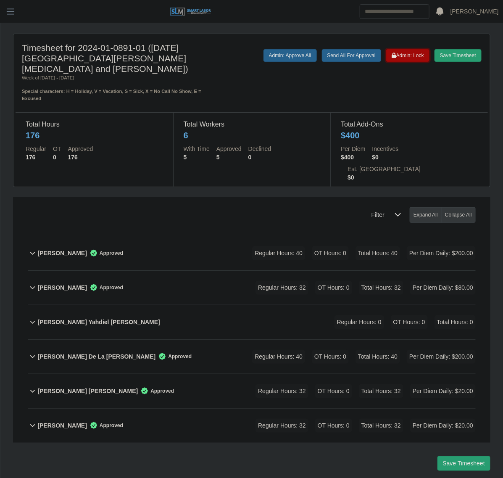
click at [402, 50] on button "Admin: Lock" at bounding box center [407, 55] width 43 height 13
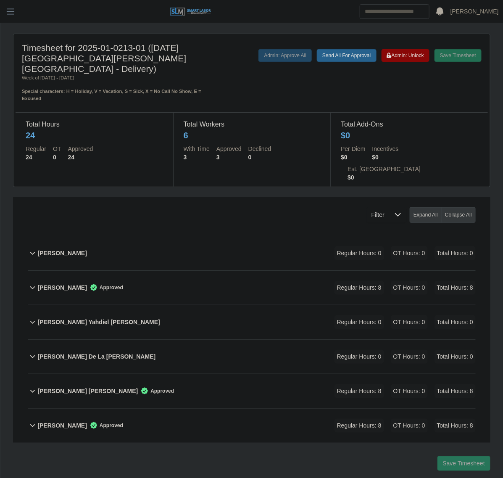
click at [290, 271] on div "[PERSON_NAME] Approved Regular Hours: 8 OT Hours: 0 Total Hours: 8" at bounding box center [256, 288] width 438 height 34
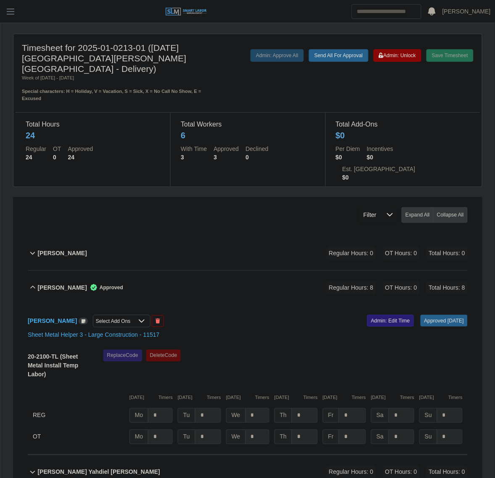
click at [390, 315] on link "Admin: Edit Time" at bounding box center [390, 321] width 47 height 12
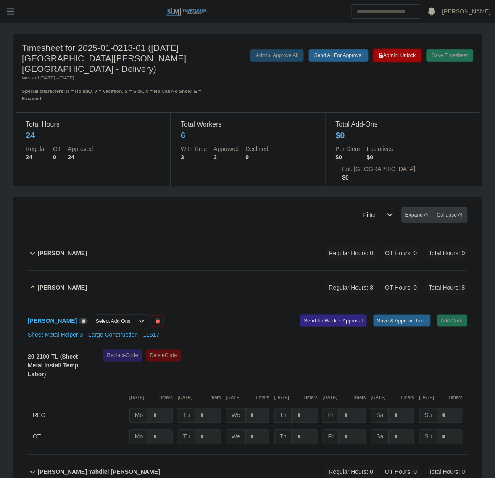
click at [399, 55] on span "Admin: Unlock" at bounding box center [397, 56] width 37 height 6
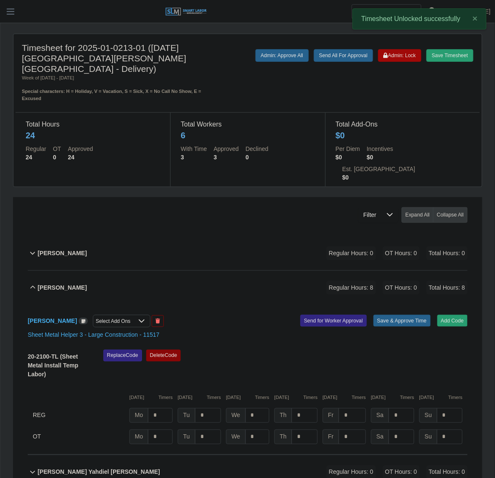
click at [141, 315] on div at bounding box center [141, 321] width 17 height 12
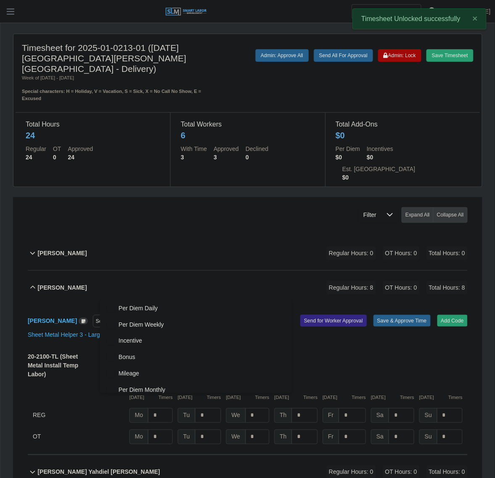
scroll to position [8, 5]
click at [135, 309] on span "Per Diem Daily" at bounding box center [138, 308] width 39 height 9
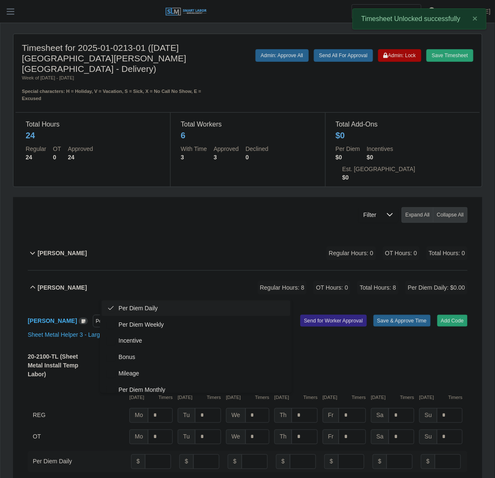
click at [219, 274] on div "[PERSON_NAME] Regular Hours: 8 OT Hours: 0 Total Hours: 8 Per Diem Daily: $0.00" at bounding box center [252, 288] width 430 height 34
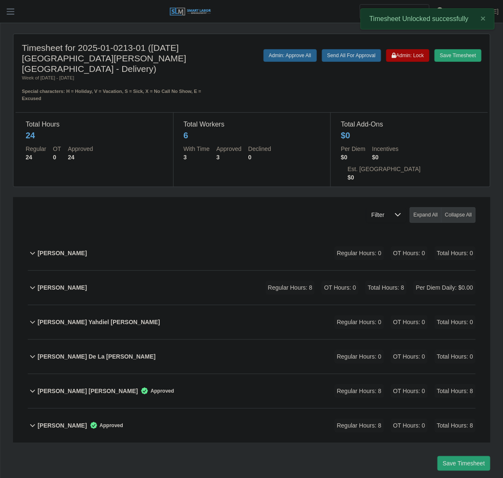
click at [196, 271] on div "[PERSON_NAME] Regular Hours: 8 OT Hours: 0 Total Hours: 8 Per Diem Daily: $0.00" at bounding box center [256, 288] width 438 height 34
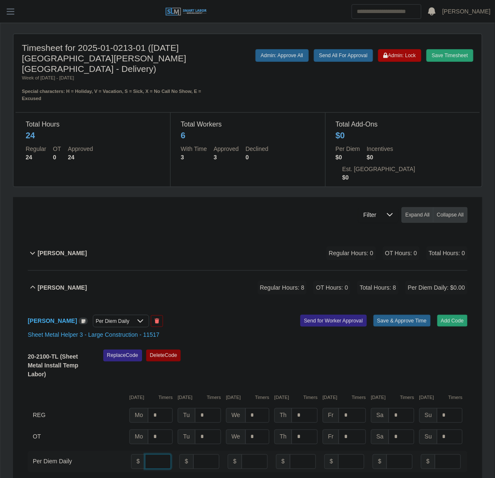
click at [152, 454] on input "number" at bounding box center [158, 461] width 26 height 15
type input "**"
click at [336, 351] on div "Replace Code [GEOGRAPHIC_DATA] Code" at bounding box center [285, 367] width 377 height 34
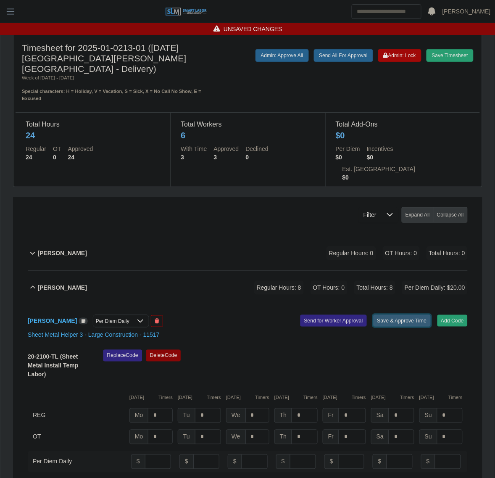
click at [404, 315] on button "Save & Approve Time" at bounding box center [402, 321] width 57 height 12
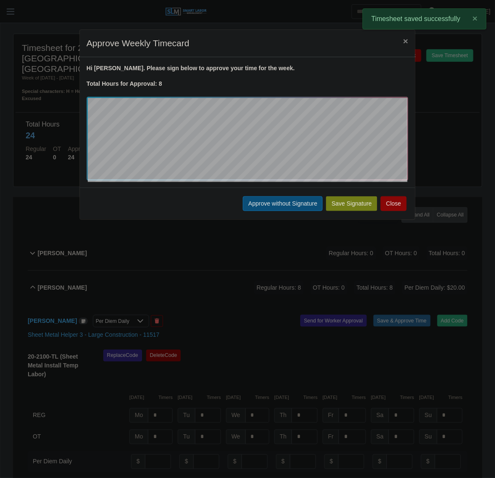
click at [271, 201] on button "Approve without Signature" at bounding box center [283, 203] width 80 height 15
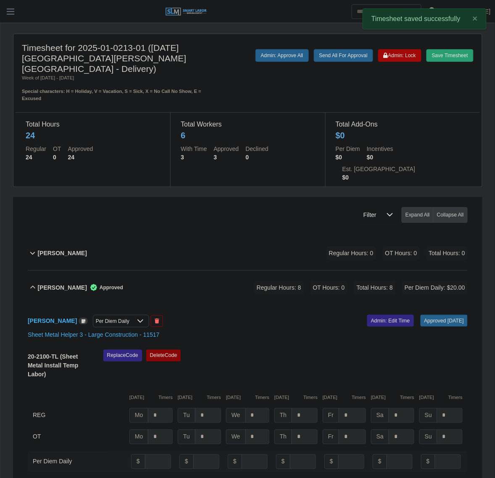
click at [175, 271] on div "Joshua Montemayor Approved Regular Hours: 8 OT Hours: 0 Total Hours: 8 Per Diem…" at bounding box center [252, 288] width 430 height 34
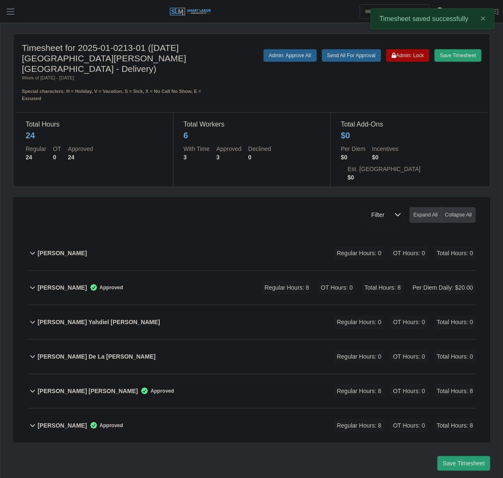
click at [211, 374] on div "Raul Hernandez Perez Approved Regular Hours: 8 OT Hours: 0 Total Hours: 8" at bounding box center [256, 391] width 438 height 34
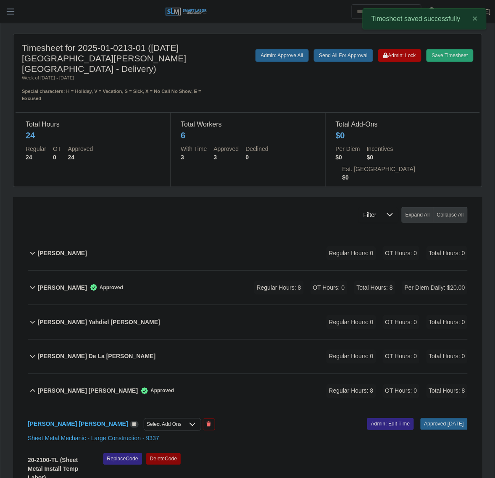
scroll to position [148, 0]
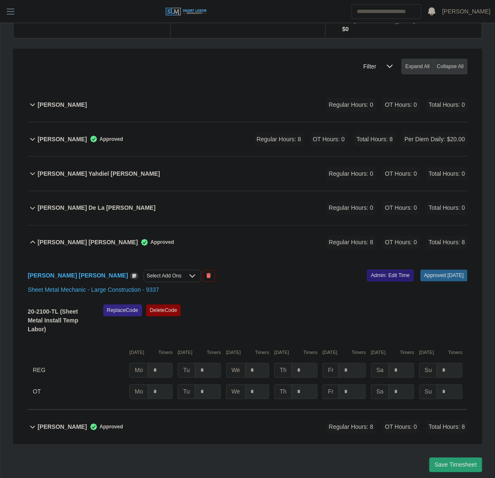
click at [368, 270] on link "Admin: Edit Time" at bounding box center [390, 276] width 47 height 12
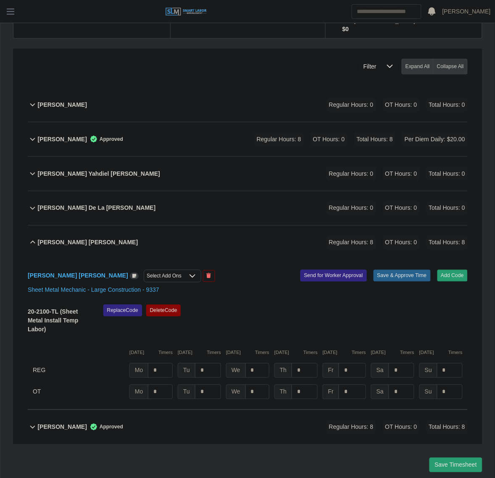
click at [144, 270] on div "Select Add Ons" at bounding box center [164, 276] width 40 height 12
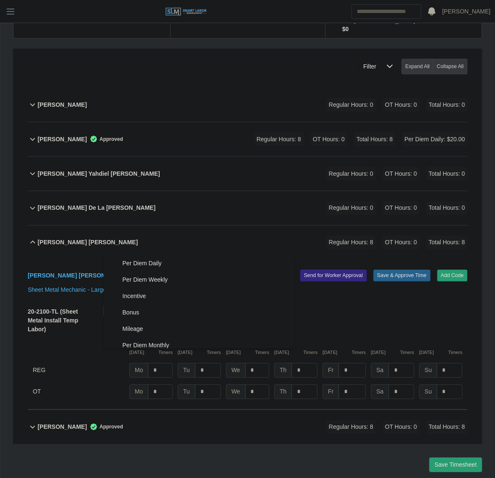
scroll to position [9, 5]
click at [119, 269] on li "Per Diem Daily" at bounding box center [200, 264] width 188 height 16
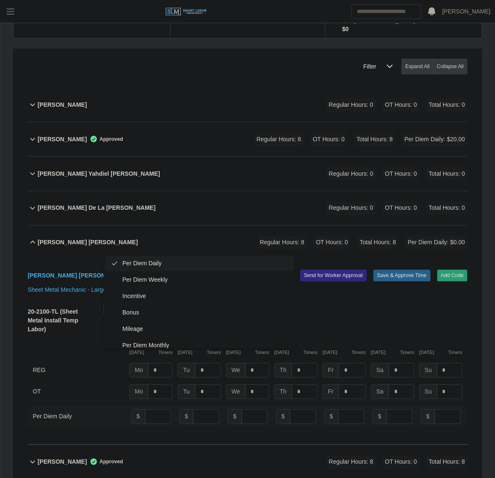
scroll to position [5, 0]
click at [147, 409] on input "number" at bounding box center [158, 416] width 26 height 15
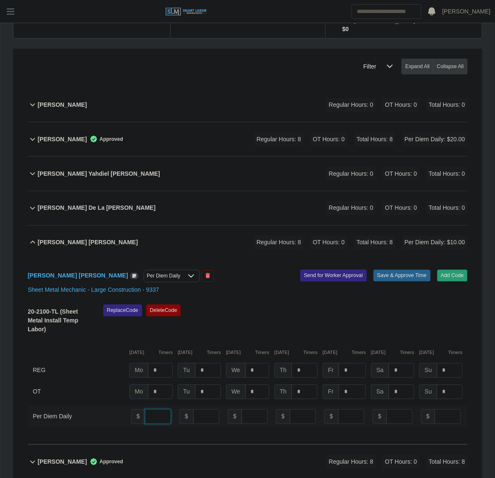
type input "**"
click at [398, 305] on div "Replace Code Delete Code" at bounding box center [285, 322] width 377 height 34
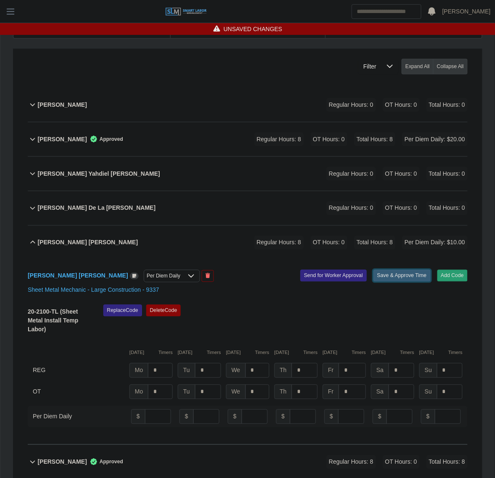
click at [392, 270] on button "Save & Approve Time" at bounding box center [402, 276] width 57 height 12
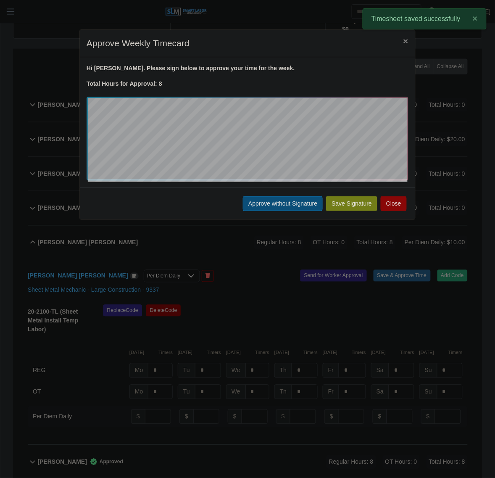
click at [261, 200] on button "Approve without Signature" at bounding box center [283, 203] width 80 height 15
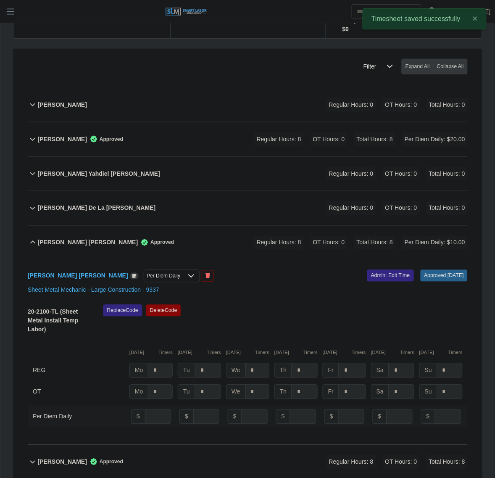
click at [178, 226] on div "Raul Hernandez Perez Approved Regular Hours: 8 OT Hours: 0 Total Hours: 8 Per D…" at bounding box center [252, 243] width 430 height 34
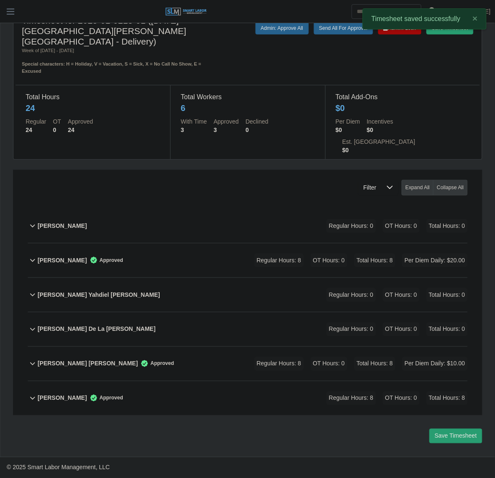
scroll to position [0, 0]
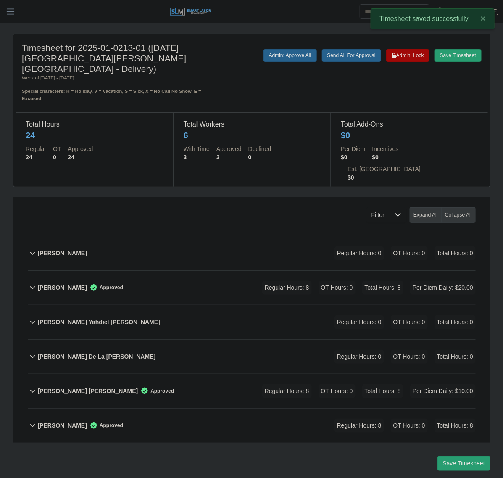
click at [175, 409] on div "Robert Mendoza Approved Regular Hours: 8 OT Hours: 0 Total Hours: 8" at bounding box center [256, 426] width 438 height 34
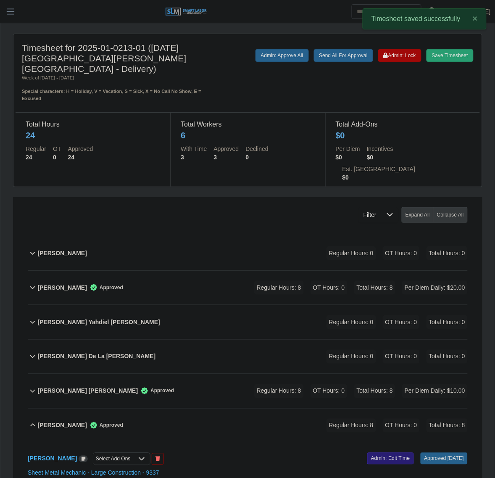
drag, startPoint x: 377, startPoint y: 429, endPoint x: 163, endPoint y: 356, distance: 226.0
click at [370, 453] on link "Admin: Edit Time" at bounding box center [390, 459] width 47 height 12
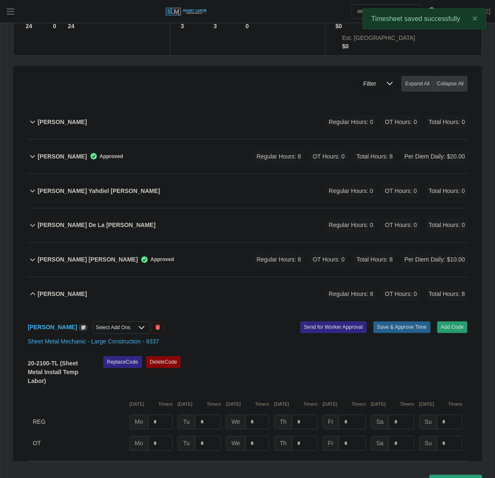
scroll to position [148, 0]
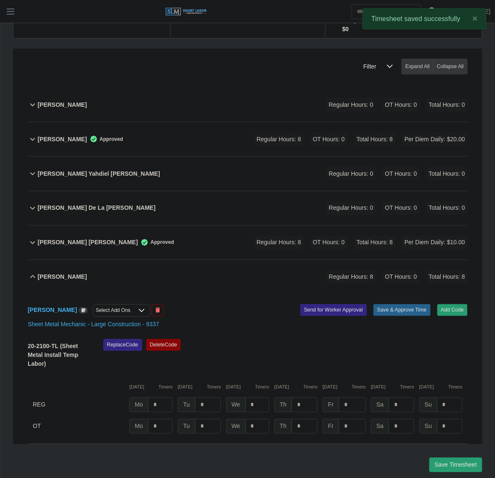
click at [104, 294] on div "Robert Mendoza Select Add Ons Add Code Save & Approve Time Send for Worker Appr…" at bounding box center [248, 369] width 440 height 150
click at [103, 305] on div "Select Add Ons" at bounding box center [113, 311] width 40 height 12
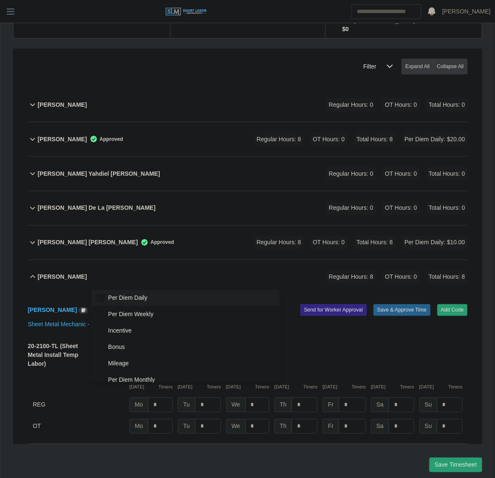
click at [110, 301] on span "Per Diem Daily" at bounding box center [127, 298] width 39 height 9
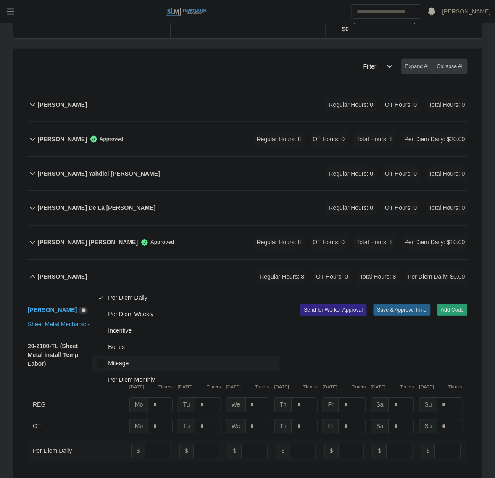
click at [86, 419] on div "OT" at bounding box center [79, 426] width 92 height 15
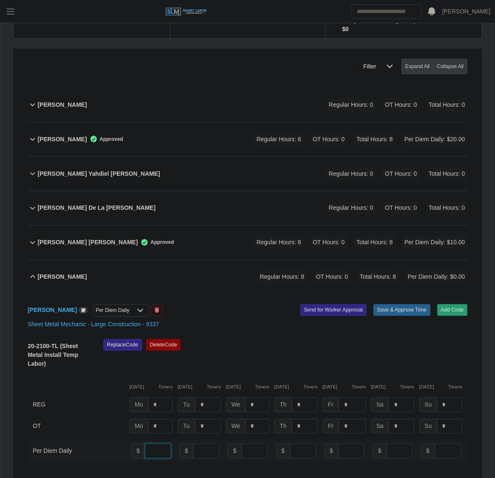
click at [148, 444] on input "number" at bounding box center [158, 451] width 26 height 15
type input "**"
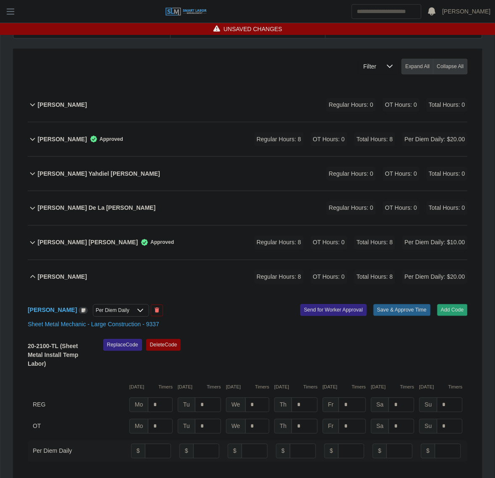
click at [362, 339] on div "Replace Code Delete Code" at bounding box center [285, 356] width 377 height 34
click at [398, 304] on button "Save & Approve Time" at bounding box center [402, 310] width 57 height 12
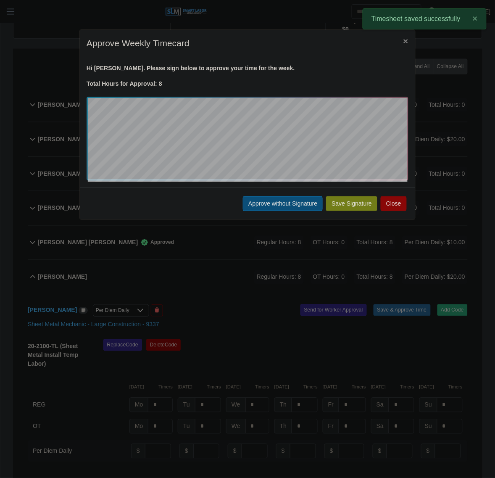
click at [250, 210] on button "Approve without Signature" at bounding box center [283, 203] width 80 height 15
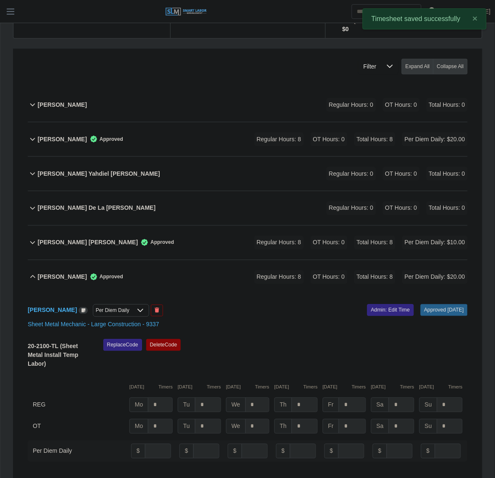
click at [183, 260] on div "Robert Mendoza Approved Regular Hours: 8 OT Hours: 0 Total Hours: 8 Per Diem Da…" at bounding box center [252, 277] width 430 height 34
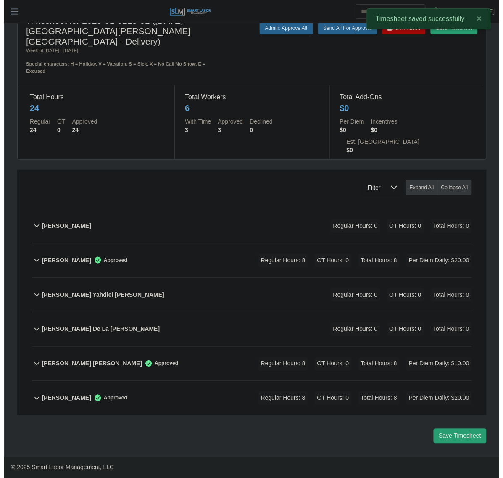
scroll to position [0, 0]
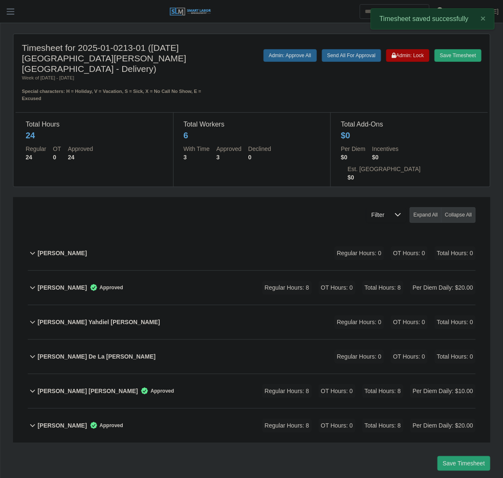
click at [417, 64] on div "Save Timesheet Admin: Lock Send All For Approval Admin: Approve All" at bounding box center [350, 75] width 276 height 53
click at [417, 61] on button "Admin: Lock" at bounding box center [407, 55] width 43 height 13
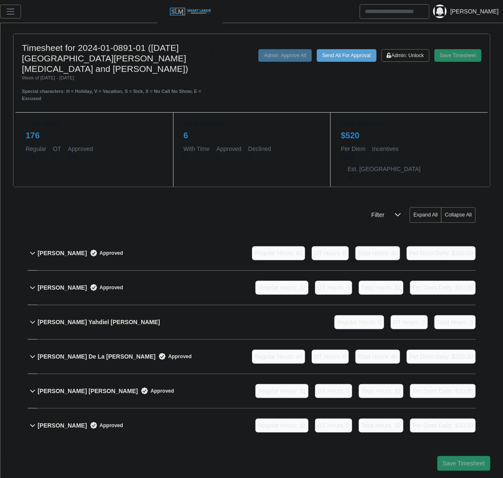
click at [217, 197] on div "Filter Expand All Collapse All" at bounding box center [251, 211] width 461 height 29
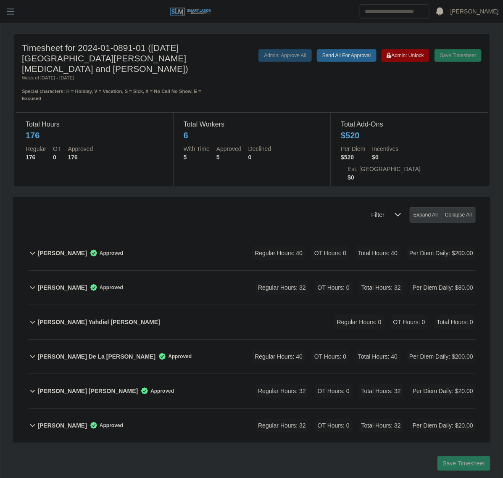
click at [180, 409] on div "[PERSON_NAME] Approved Regular Hours: 32 OT Hours: 0 Total Hours: 32 Per Diem D…" at bounding box center [256, 426] width 438 height 34
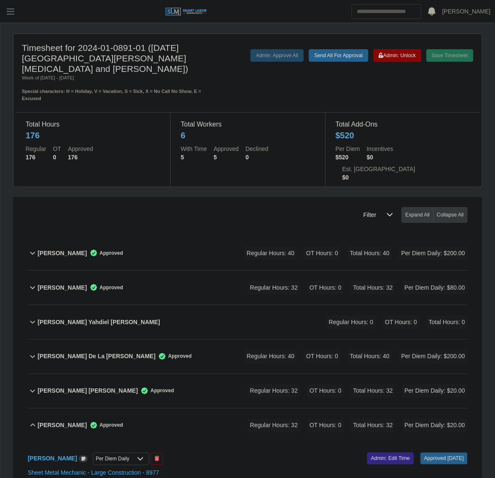
scroll to position [297, 0]
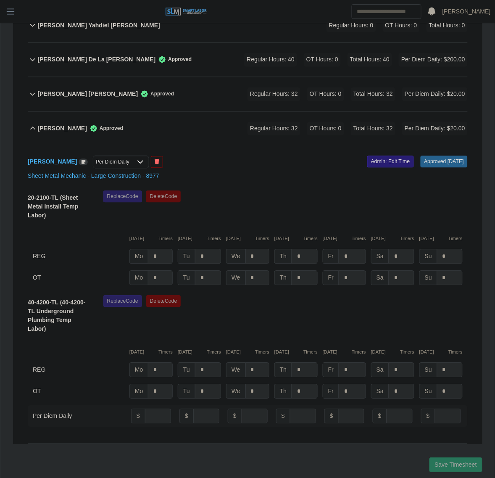
click at [378, 156] on link "Admin: Edit Time" at bounding box center [390, 162] width 47 height 12
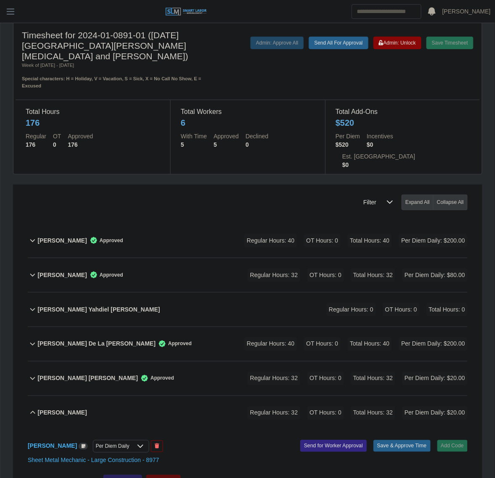
scroll to position [0, 0]
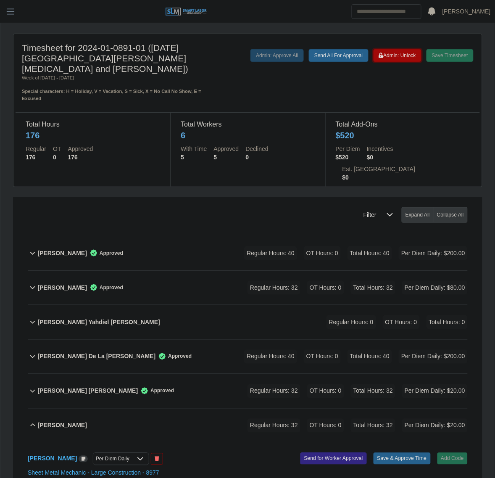
click at [391, 60] on button "Admin: Unlock" at bounding box center [398, 55] width 48 height 13
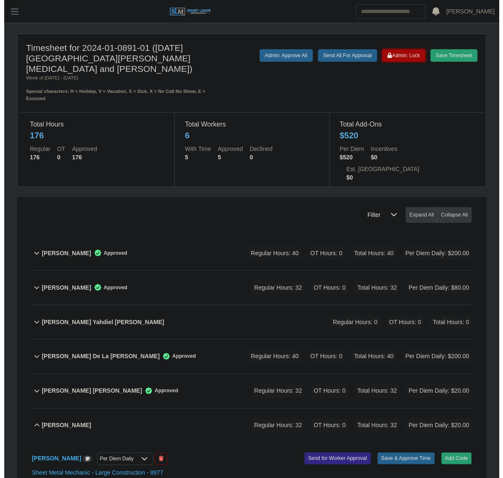
scroll to position [297, 0]
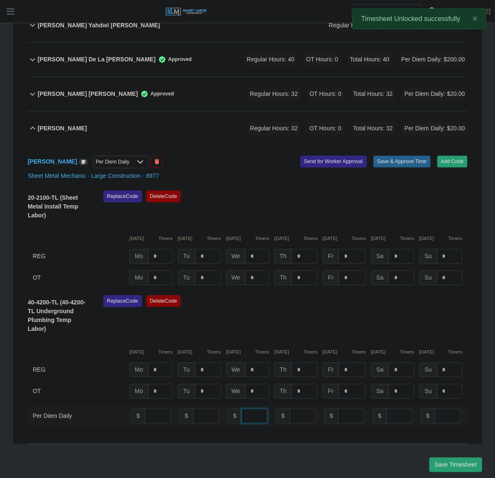
click at [250, 409] on input "number" at bounding box center [255, 416] width 26 height 15
type input "**"
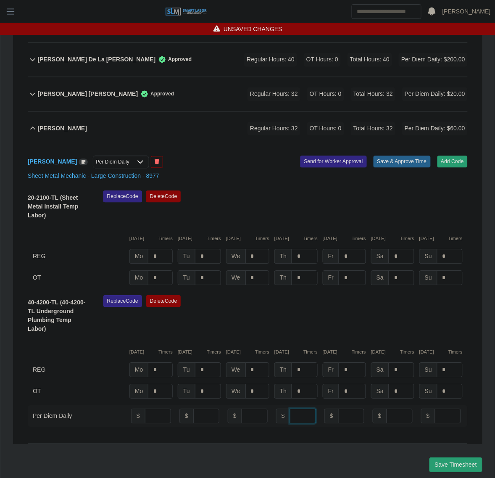
type input "**"
click at [382, 191] on div "Replace Code Delete Code" at bounding box center [285, 208] width 377 height 34
click at [406, 146] on div "Robert Mendoza Per Diem Daily Add Code Save & Approve Time Send for Worker Appr…" at bounding box center [248, 295] width 440 height 298
click at [407, 156] on button "Save & Approve Time" at bounding box center [402, 162] width 57 height 12
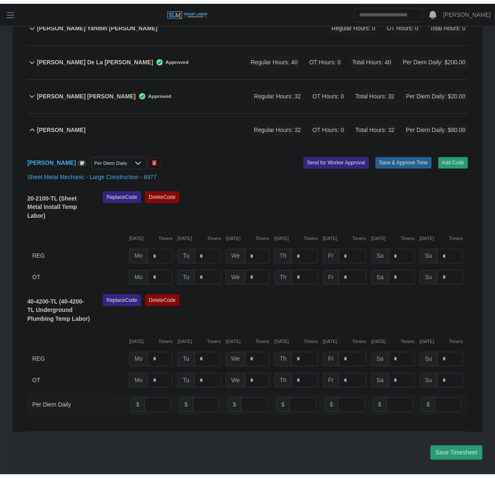
scroll to position [289, 0]
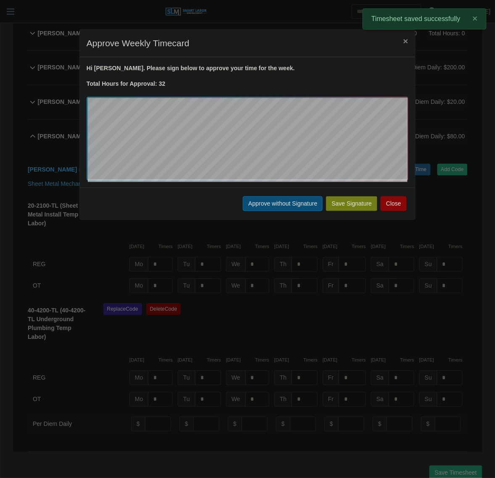
click at [253, 202] on button "Approve without Signature" at bounding box center [283, 203] width 80 height 15
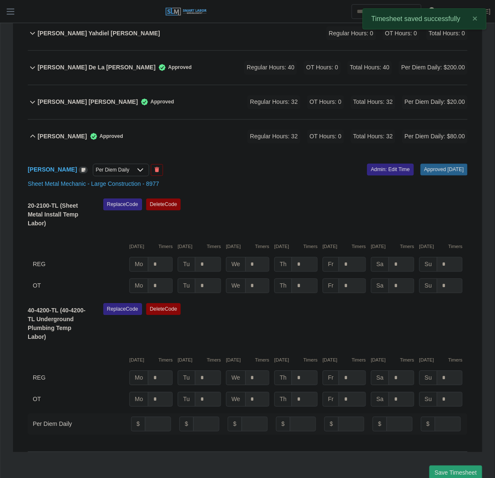
click at [143, 120] on div "Robert Mendoza Approved Regular Hours: 32 OT Hours: 0 Total Hours: 32 Per Diem …" at bounding box center [252, 137] width 430 height 34
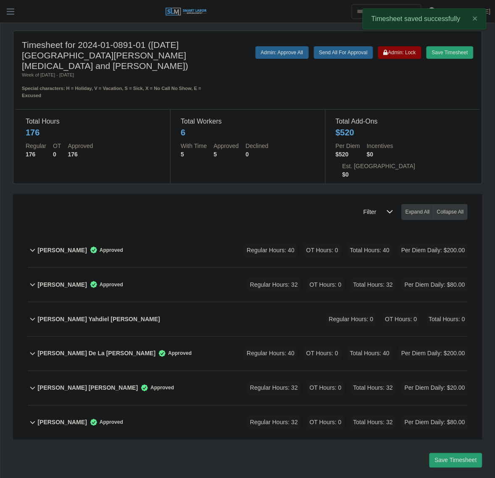
scroll to position [0, 0]
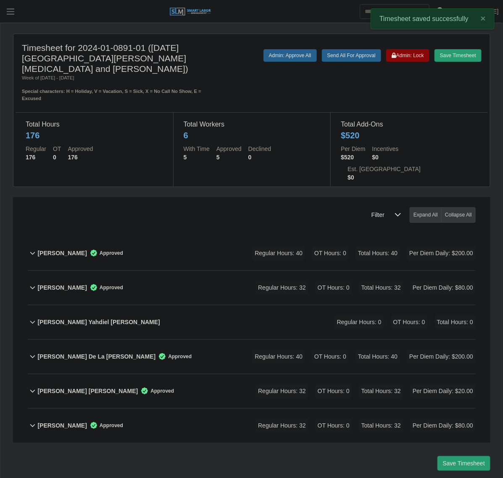
click at [163, 374] on div "Raul Hernandez Perez Approved Regular Hours: 32 OT Hours: 0 Total Hours: 32 Per…" at bounding box center [256, 391] width 438 height 34
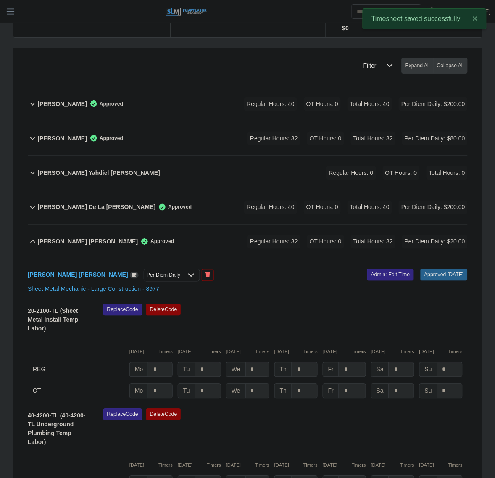
scroll to position [158, 0]
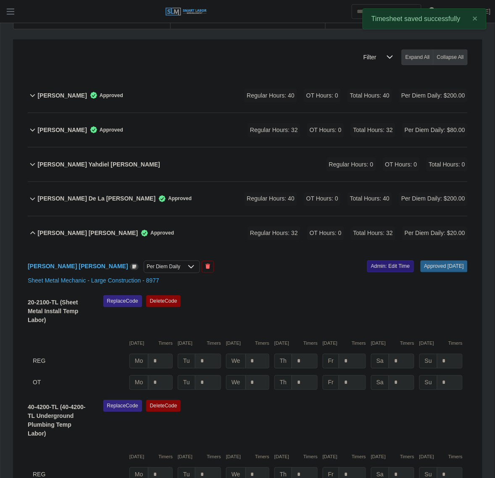
click at [368, 261] on link "Admin: Edit Time" at bounding box center [390, 267] width 47 height 12
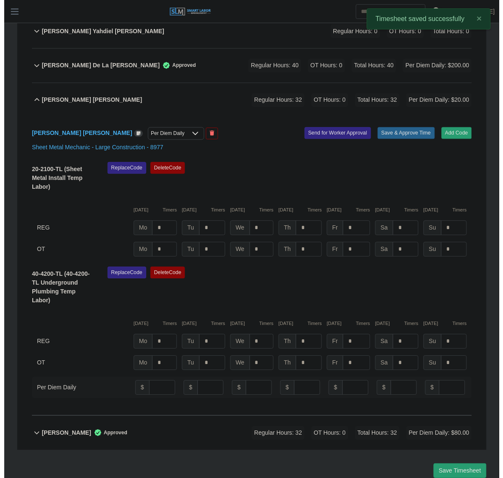
scroll to position [298, 0]
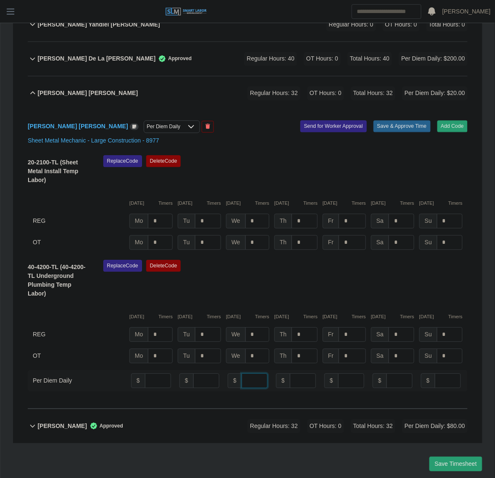
click at [250, 374] on input "number" at bounding box center [255, 381] width 26 height 15
type input "**"
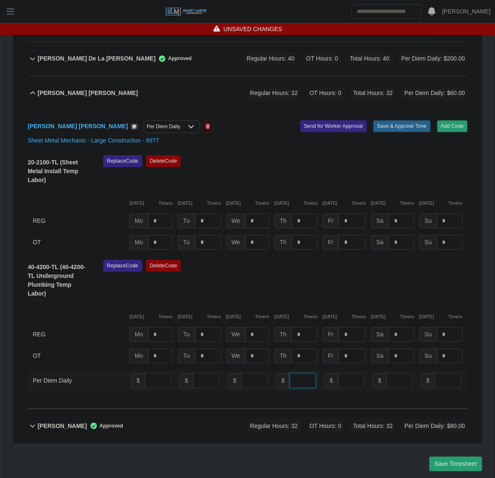
type input "**"
click at [394, 121] on button "Save & Approve Time" at bounding box center [402, 127] width 57 height 12
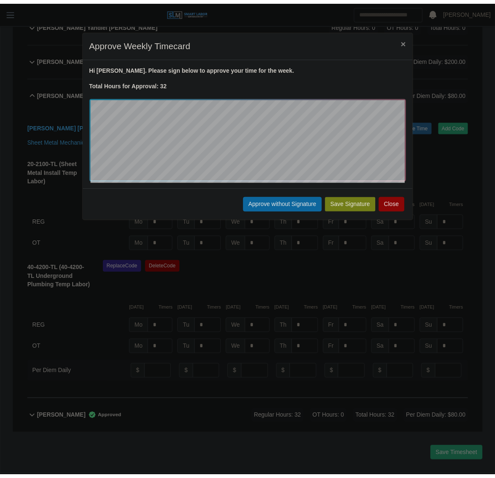
scroll to position [289, 0]
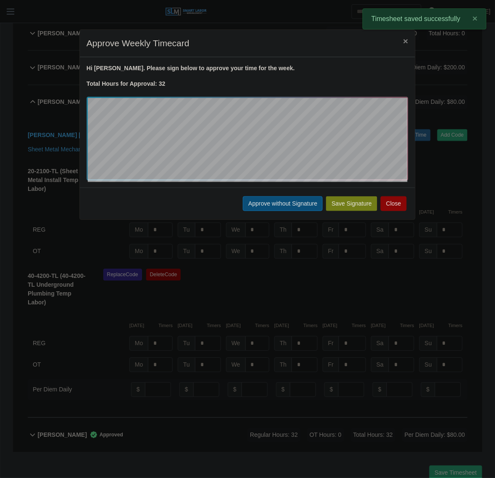
click at [269, 206] on button "Approve without Signature" at bounding box center [283, 203] width 80 height 15
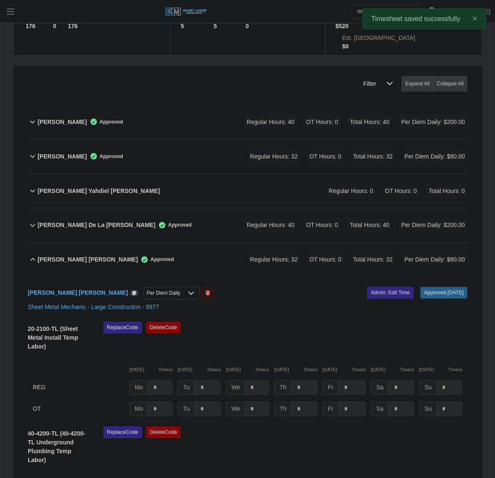
click at [227, 243] on div "Raul Hernandez Perez Approved Regular Hours: 32 OT Hours: 0 Total Hours: 32 Per…" at bounding box center [252, 260] width 430 height 34
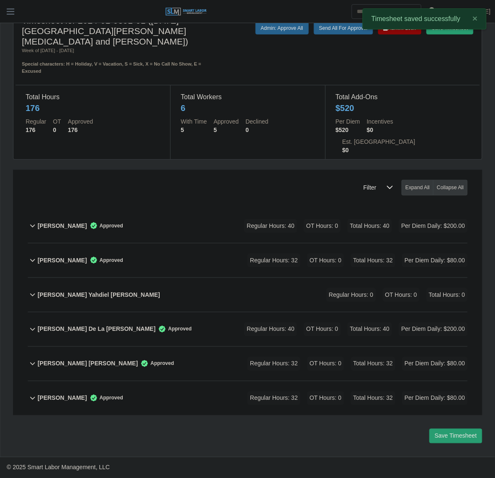
scroll to position [0, 0]
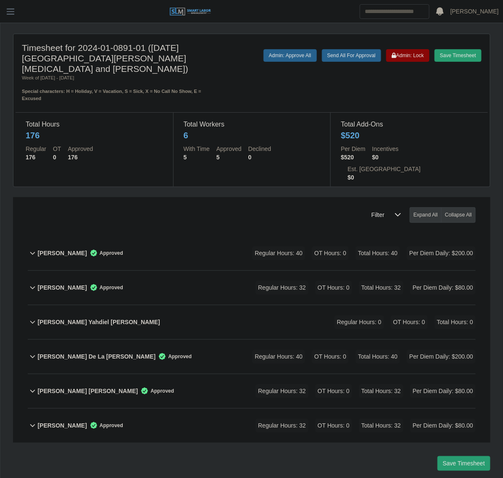
click at [217, 271] on div "Joshua Montemayor Approved Regular Hours: 32 OT Hours: 0 Total Hours: 32 Per Di…" at bounding box center [256, 288] width 438 height 34
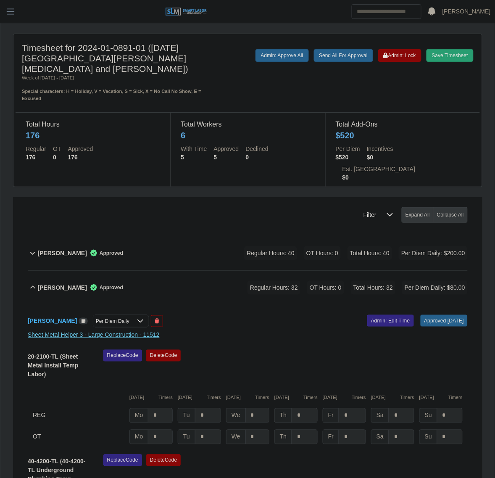
click at [147, 332] on link "Sheet Metal Helper 3 - Large Construction - 11512" at bounding box center [94, 335] width 132 height 7
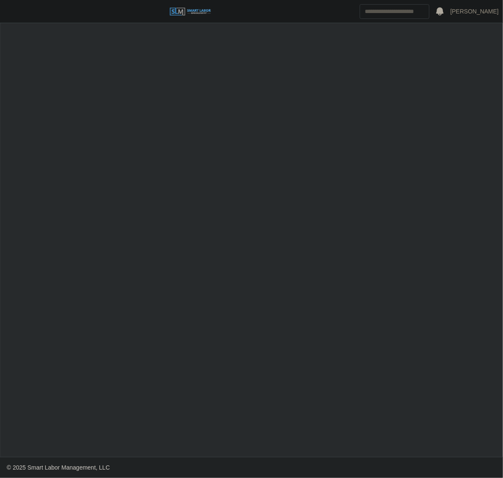
select select "******"
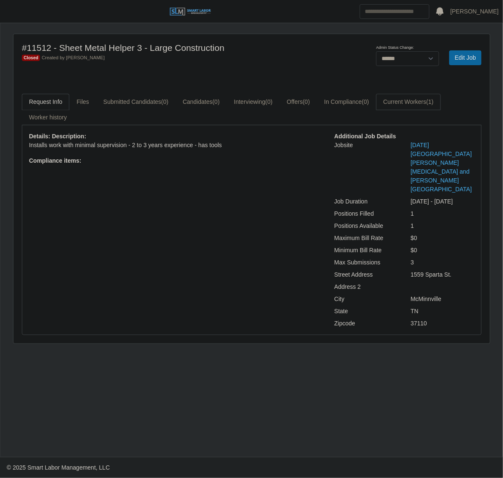
click at [429, 98] on link "Current Workers (1)" at bounding box center [408, 102] width 65 height 16
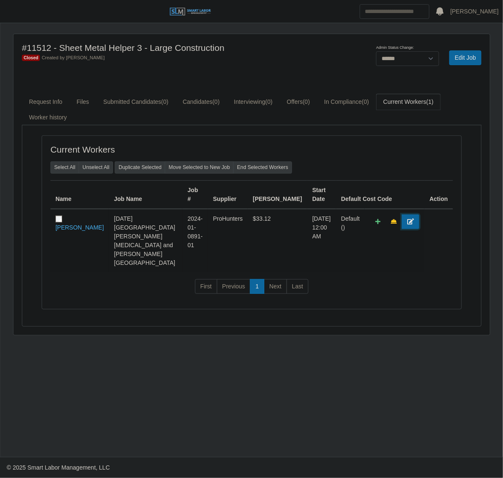
click at [413, 218] on link at bounding box center [411, 221] width 18 height 15
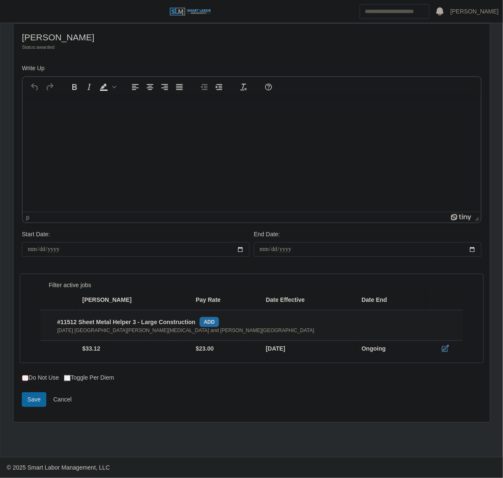
click at [209, 119] on html at bounding box center [251, 108] width 458 height 23
click at [287, 119] on html at bounding box center [251, 108] width 458 height 23
click at [138, 265] on div "**********" at bounding box center [251, 223] width 477 height 399
click at [165, 119] on html at bounding box center [251, 108] width 458 height 23
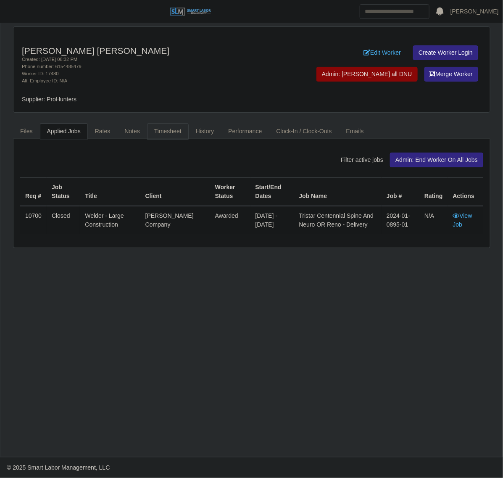
click at [176, 131] on link "Timesheet" at bounding box center [168, 131] width 42 height 16
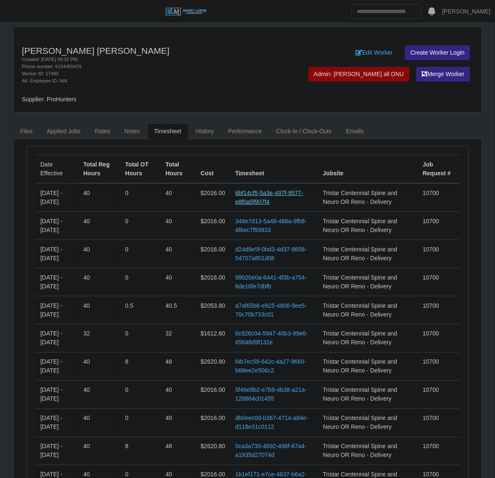
click at [277, 194] on link "6bf14cf5-5a3e-497f-9577-e8f0a5f907f4" at bounding box center [269, 198] width 68 height 16
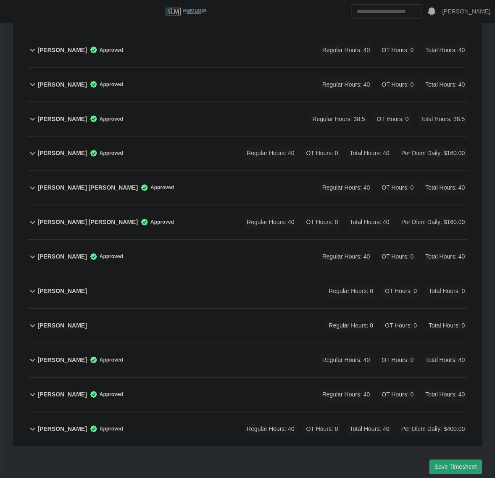
scroll to position [215, 0]
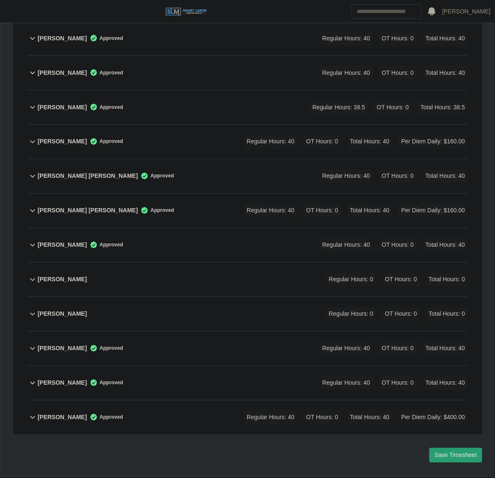
click at [187, 401] on div "Rosendo Moshan Perez Approved Regular Hours: 40 OT Hours: 0 Total Hours: 40 Per…" at bounding box center [252, 418] width 430 height 34
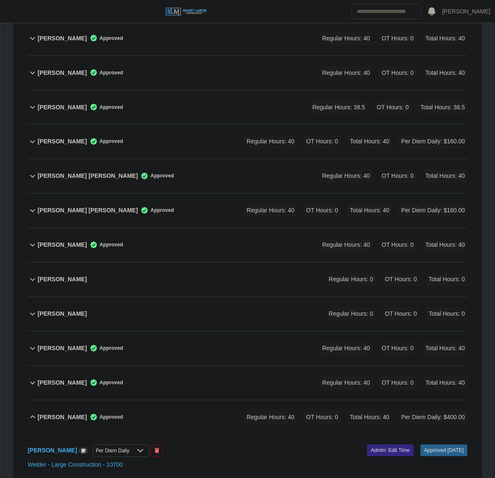
scroll to position [372, 0]
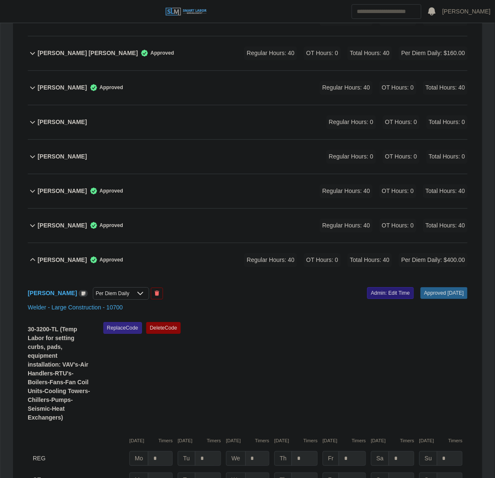
click at [375, 287] on link "Admin: Edit Time" at bounding box center [390, 293] width 47 height 12
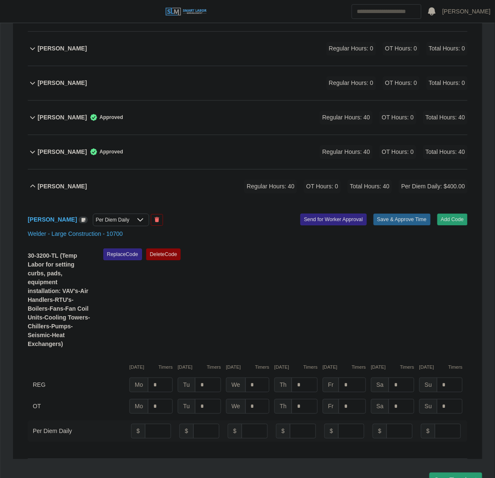
scroll to position [471, 0]
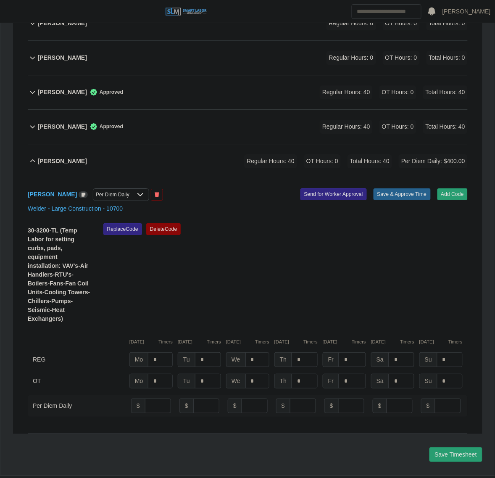
click at [128, 178] on div "Rosendo Moshan Perez Per Diem Daily Add Code Save & Approve Time Send for Worke…" at bounding box center [248, 306] width 440 height 256
click at [129, 189] on div "Per Diem Daily" at bounding box center [112, 195] width 39 height 12
click at [162, 194] on span "Per Diem Daily" at bounding box center [145, 192] width 39 height 9
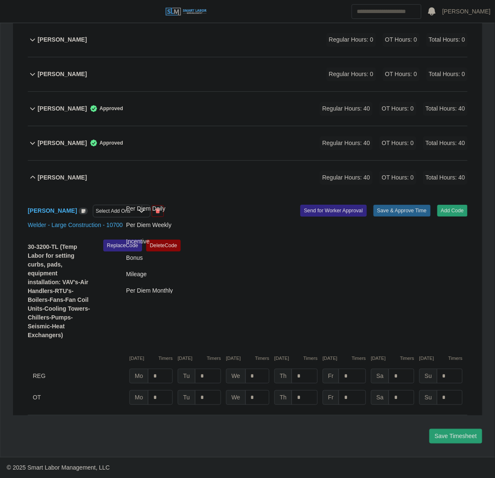
scroll to position [438, 0]
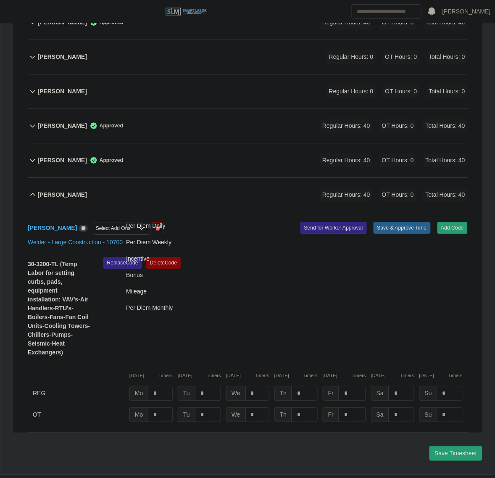
click at [394, 257] on div "Replace Code Delete Code" at bounding box center [285, 309] width 377 height 105
click at [400, 222] on button "Save & Approve Time" at bounding box center [402, 228] width 57 height 12
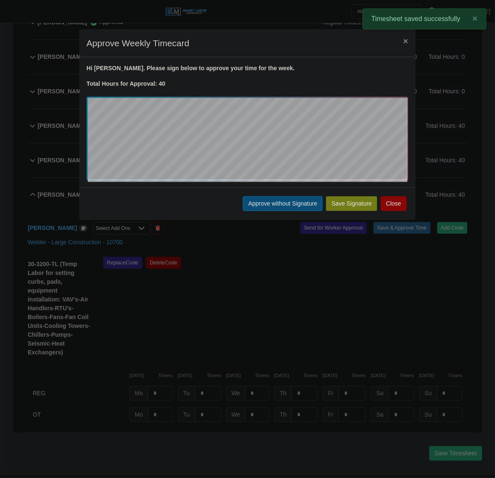
click at [258, 207] on button "Approve without Signature" at bounding box center [283, 203] width 80 height 15
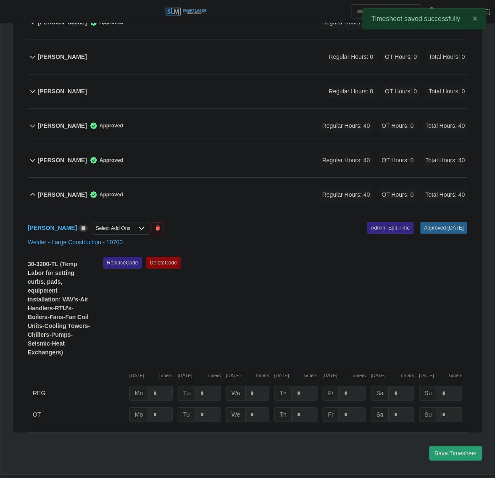
click at [163, 178] on div "Rosendo Moshan Perez Approved Regular Hours: 40 OT Hours: 0 Total Hours: 40" at bounding box center [252, 195] width 430 height 34
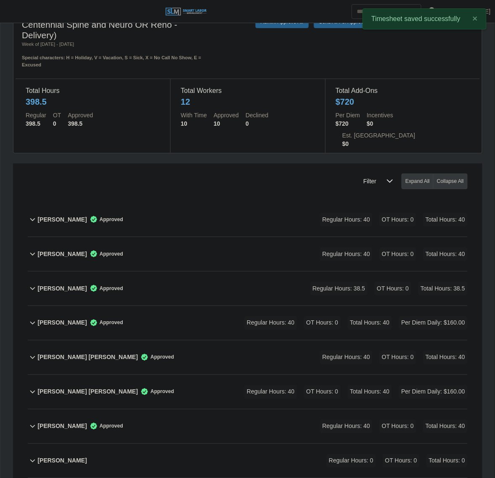
scroll to position [0, 0]
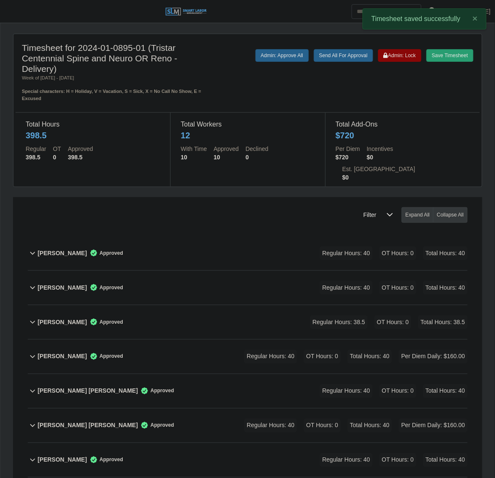
click at [292, 97] on div "Save Timesheet Admin: Lock Send All For Approval Admin: Approve All" at bounding box center [344, 75] width 271 height 53
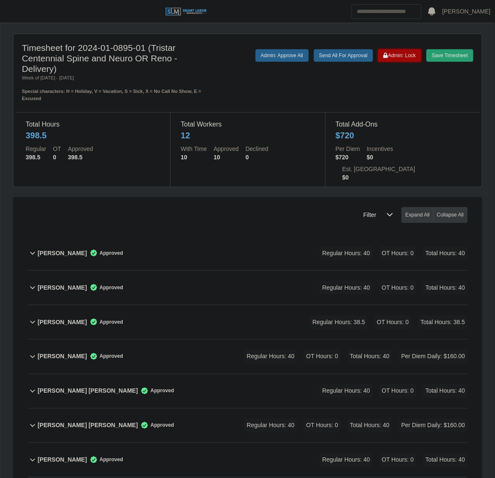
click at [390, 55] on span "Admin: Lock" at bounding box center [400, 56] width 32 height 6
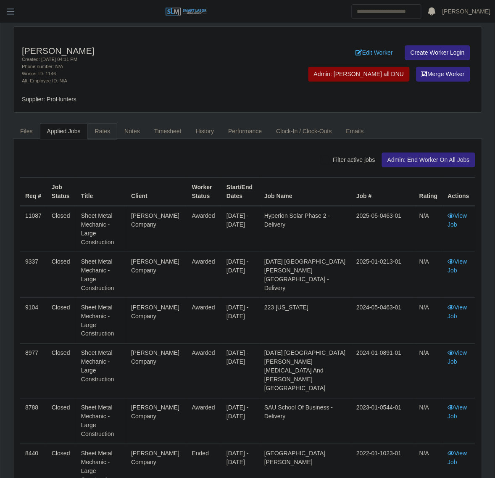
click at [104, 134] on link "Rates" at bounding box center [103, 131] width 30 height 16
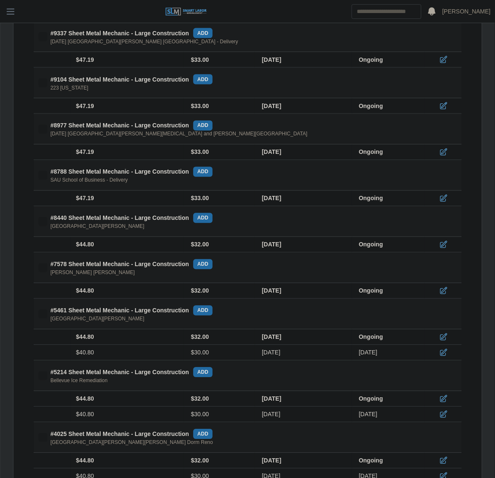
scroll to position [85, 0]
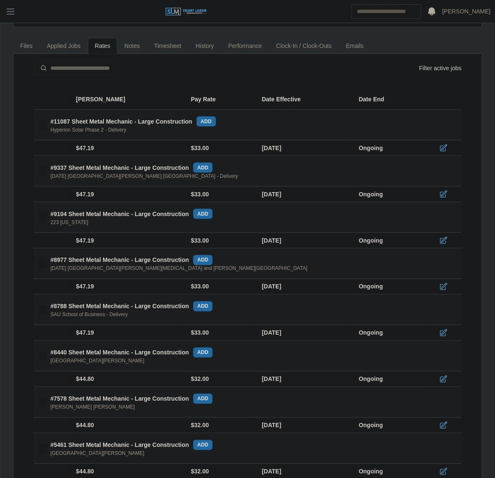
click at [134, 272] on div "Ascension St. Thomas River Park ICU and ED Reno" at bounding box center [178, 268] width 257 height 7
click at [125, 272] on div "Ascension St. Thomas River Park ICU and ED Reno" at bounding box center [178, 268] width 257 height 7
click at [125, 269] on div "[DATE] [GEOGRAPHIC_DATA][PERSON_NAME][MEDICAL_DATA] and [PERSON_NAME][GEOGRAPHI…" at bounding box center [178, 268] width 257 height 7
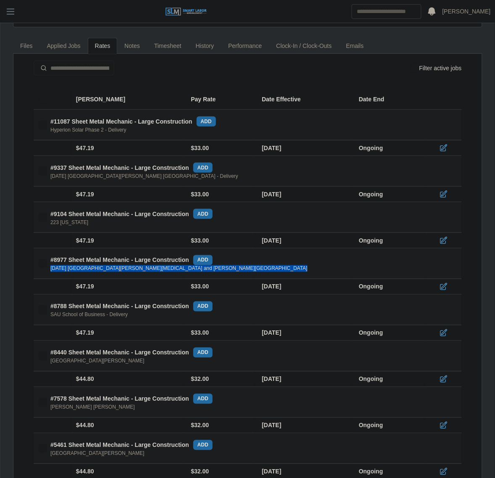
click at [125, 269] on div "[DATE] [GEOGRAPHIC_DATA][PERSON_NAME][MEDICAL_DATA] and [PERSON_NAME][GEOGRAPHI…" at bounding box center [178, 268] width 257 height 7
click at [95, 276] on th "#8977 Sheet Metal Mechanic - Large Construction add Ascension St. Thomas River …" at bounding box center [248, 263] width 428 height 31
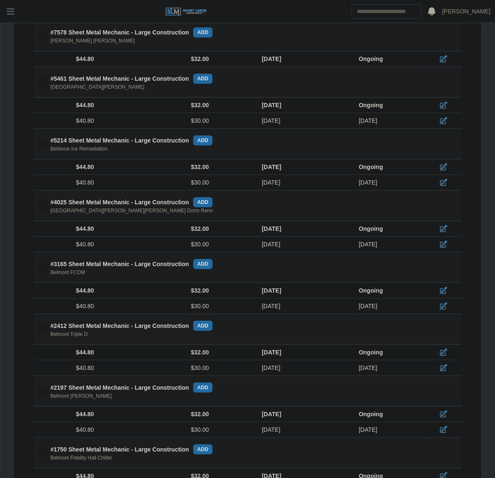
scroll to position [401, 0]
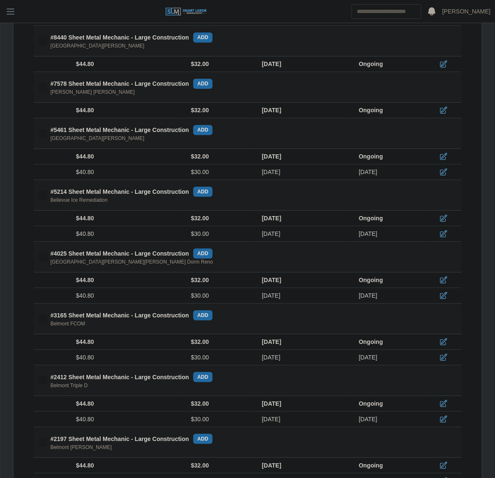
click at [268, 32] on th "#8440 Sheet Metal Mechanic - Large Construction add Belmont Caldwell 2 Residenc…" at bounding box center [248, 41] width 428 height 31
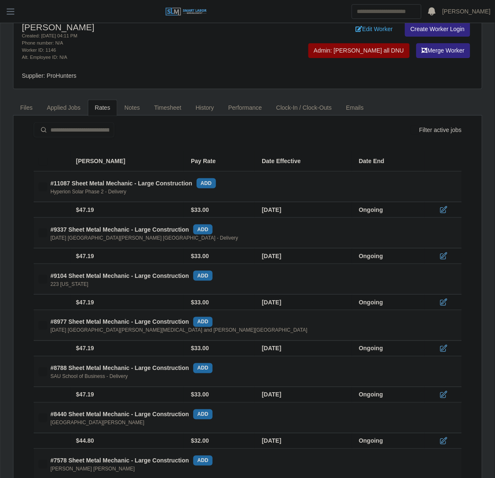
click at [446, 258] on icon at bounding box center [444, 256] width 8 height 8
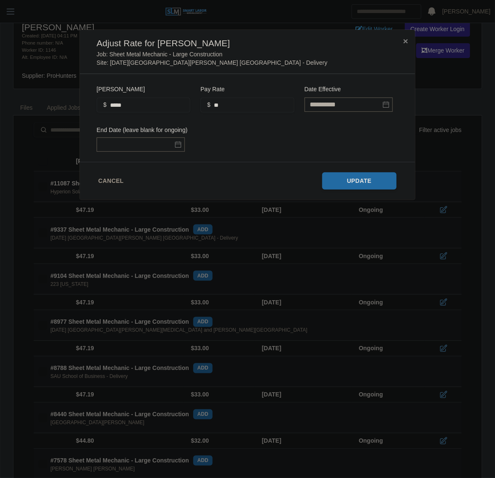
click at [152, 96] on div "Bill Rate $ *****" at bounding box center [144, 98] width 94 height 29
click at [144, 108] on input "*****" at bounding box center [144, 105] width 94 height 15
type input "*****"
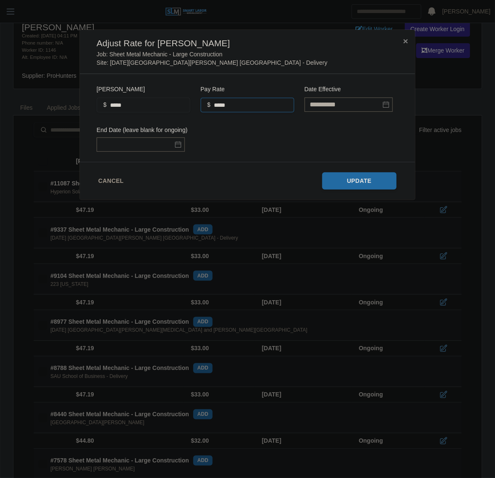
type input "*****"
click at [335, 140] on div "**********" at bounding box center [248, 118] width 302 height 68
click at [347, 178] on button "Update" at bounding box center [359, 180] width 75 height 17
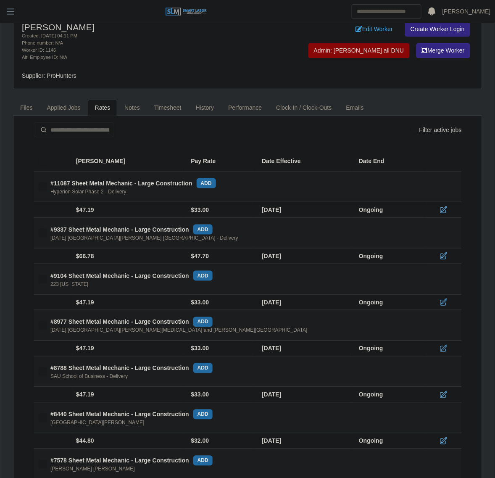
click at [436, 347] on div at bounding box center [444, 348] width 26 height 8
click at [440, 348] on icon at bounding box center [444, 348] width 8 height 8
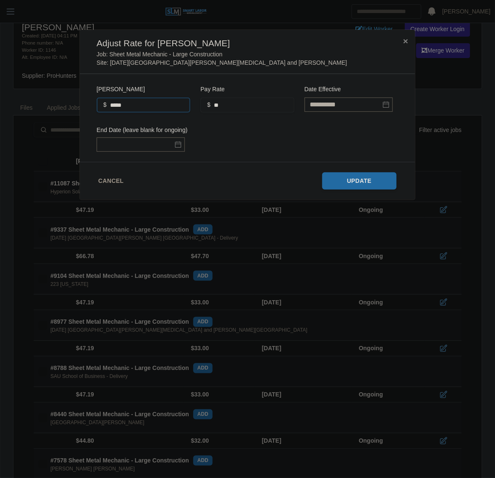
click at [137, 101] on input "*****" at bounding box center [144, 105] width 94 height 15
type input "*****"
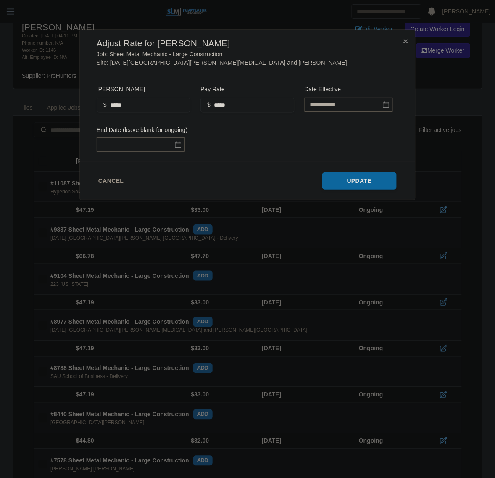
click at [386, 179] on button "Update" at bounding box center [359, 180] width 75 height 17
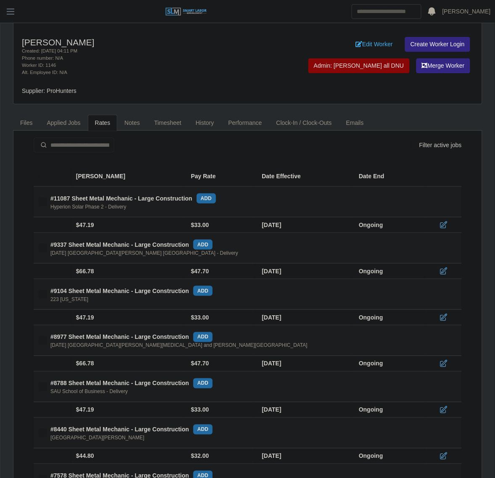
scroll to position [0, 0]
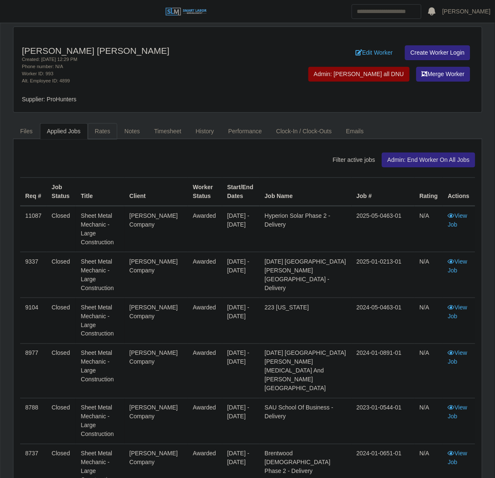
click at [97, 132] on link "Rates" at bounding box center [103, 131] width 30 height 16
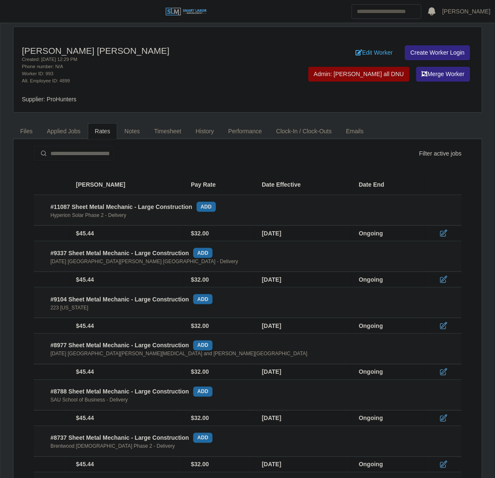
click at [441, 280] on icon at bounding box center [444, 279] width 7 height 7
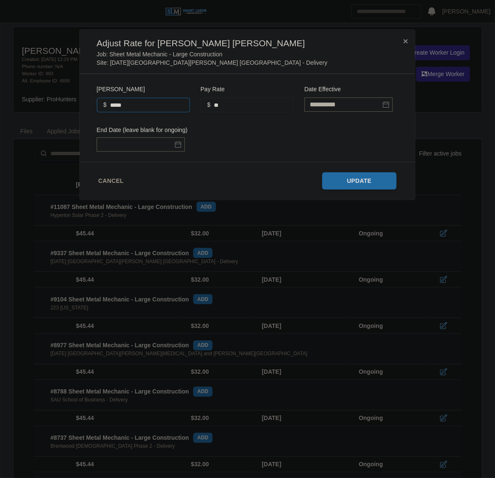
click at [145, 107] on input "*****" at bounding box center [144, 105] width 94 height 15
type input "*"
type input "*****"
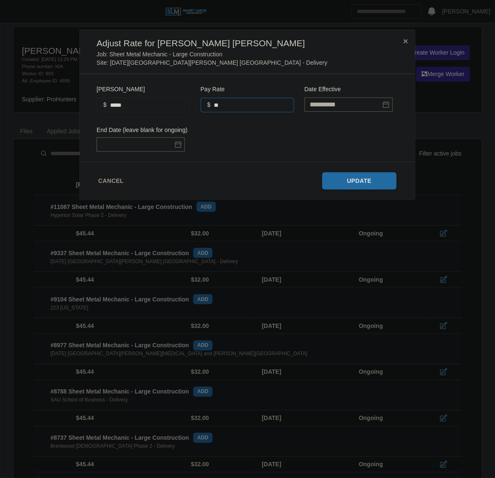
click at [242, 105] on input "**" at bounding box center [248, 105] width 94 height 15
type input "*"
type input "*****"
click at [341, 49] on div "Adjust Rate for [PERSON_NAME] [PERSON_NAME] Job: Sheet Metal Mechanic - Large C…" at bounding box center [247, 52] width 335 height 44
click at [349, 175] on button "Update" at bounding box center [359, 180] width 75 height 17
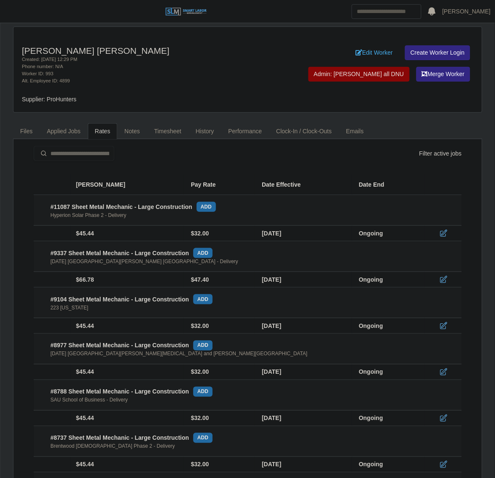
click at [441, 375] on icon at bounding box center [444, 372] width 7 height 7
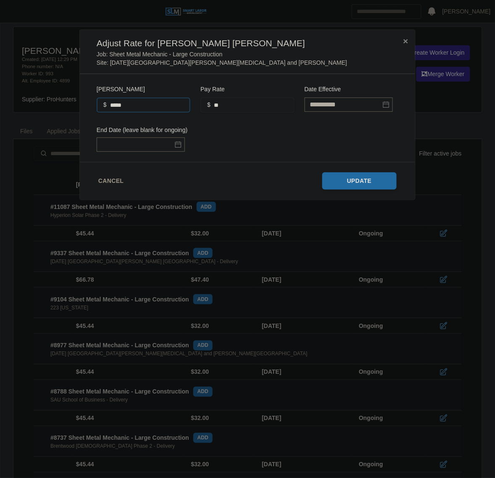
click at [137, 104] on input "*****" at bounding box center [144, 105] width 94 height 15
type input "*"
type input "*****"
click at [276, 105] on input "**" at bounding box center [248, 105] width 94 height 15
type input "*"
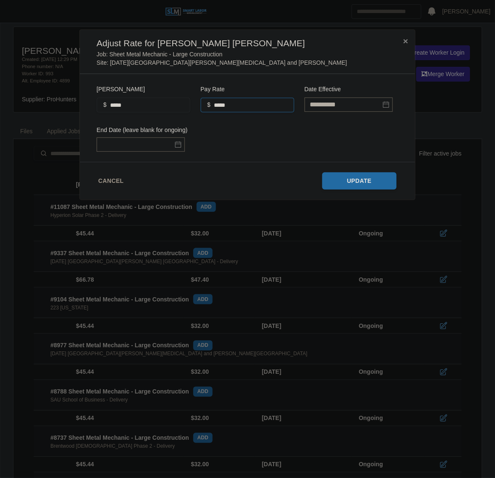
type input "*****"
click at [389, 141] on div "**********" at bounding box center [248, 118] width 302 height 68
click at [349, 177] on button "Update" at bounding box center [359, 180] width 75 height 17
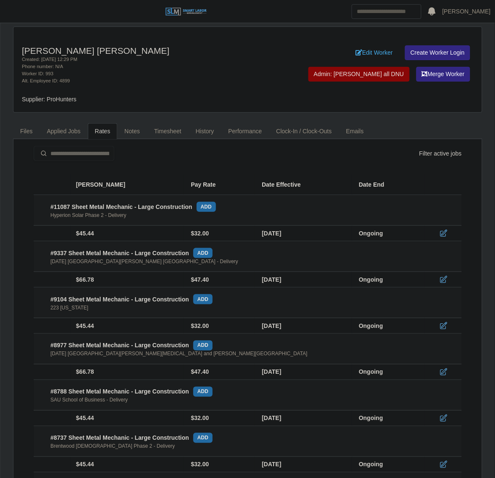
click at [440, 277] on icon at bounding box center [444, 279] width 8 height 8
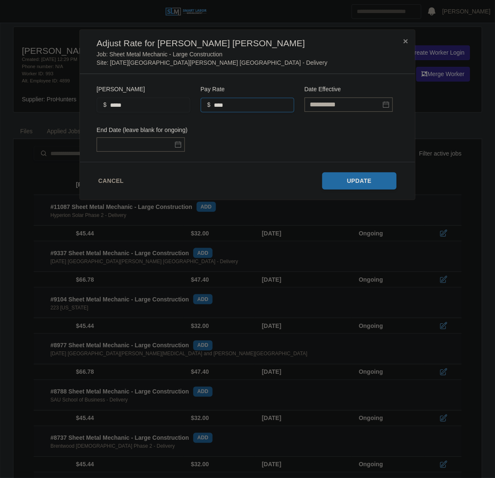
click at [240, 108] on input "****" at bounding box center [248, 105] width 94 height 15
type input "*****"
click at [304, 81] on form "**********" at bounding box center [248, 118] width 322 height 74
click at [356, 182] on button "Update" at bounding box center [359, 180] width 75 height 17
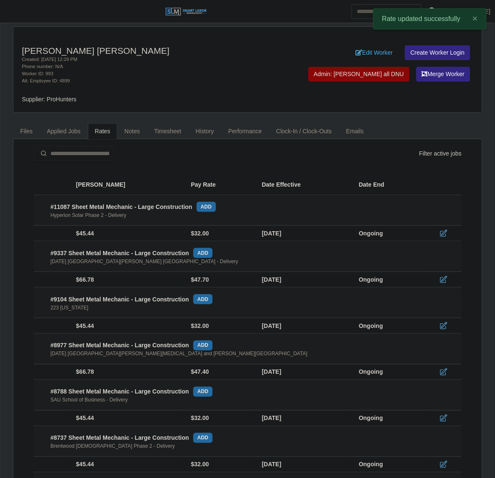
click at [441, 370] on icon at bounding box center [444, 372] width 8 height 8
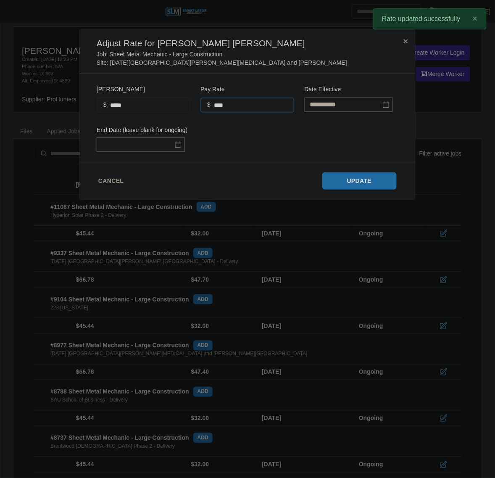
click at [244, 107] on input "****" at bounding box center [248, 105] width 94 height 15
type input "*****"
click at [354, 140] on div "**********" at bounding box center [248, 118] width 302 height 68
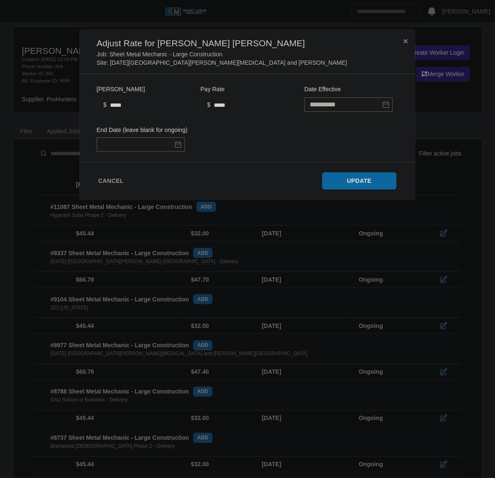
click at [354, 181] on button "Update" at bounding box center [359, 180] width 75 height 17
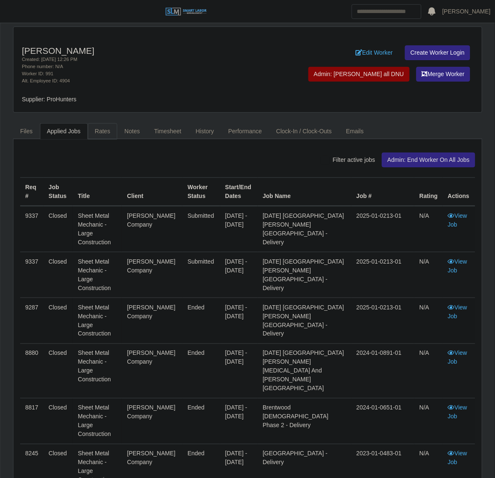
click at [108, 135] on link "Rates" at bounding box center [103, 131] width 30 height 16
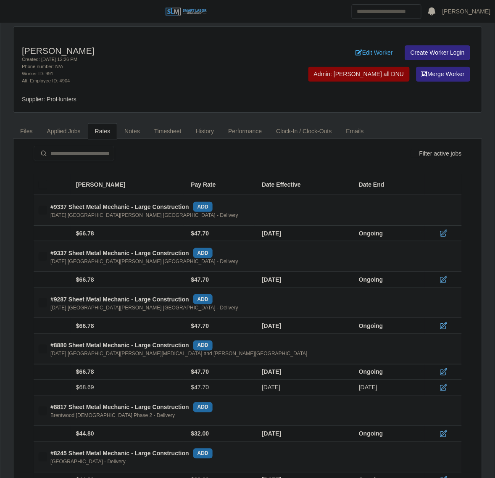
click at [158, 100] on div "Supplier: ProHunters" at bounding box center [190, 99] width 349 height 9
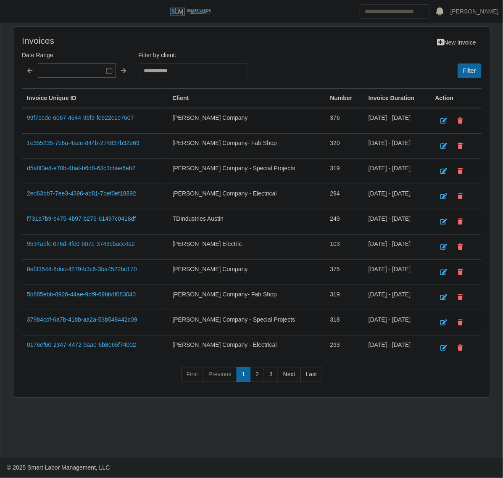
click at [346, 41] on div "New Invoice" at bounding box center [350, 42] width 276 height 15
click at [77, 119] on link "99f7cede-6067-4544-9bf9-fe922c1e7607" at bounding box center [80, 117] width 107 height 7
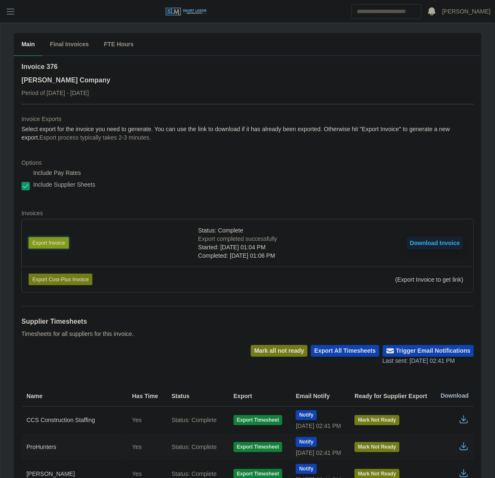
click at [46, 243] on button "Export Invoice" at bounding box center [49, 243] width 40 height 12
click at [268, 184] on div "Include Supplier Sheets" at bounding box center [247, 186] width 453 height 12
click at [224, 66] on div "Invoice 376 [PERSON_NAME] Company Period of [DATE] - [DATE]" at bounding box center [247, 83] width 453 height 42
drag, startPoint x: 309, startPoint y: 99, endPoint x: 301, endPoint y: 97, distance: 8.6
click at [309, 99] on div "Invoice 376 [PERSON_NAME] Company Period of [DATE] - [DATE]" at bounding box center [247, 83] width 453 height 42
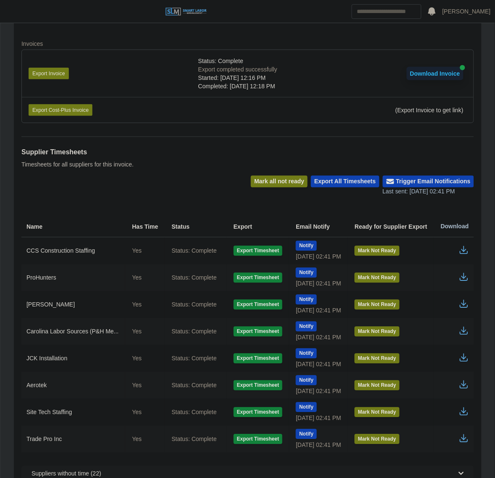
scroll to position [202, 0]
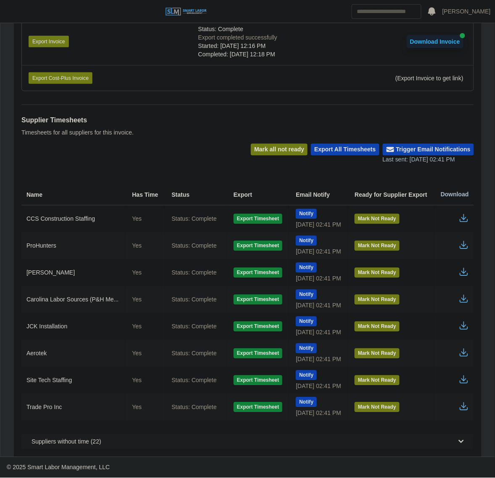
click at [72, 380] on td "Site Tech Staffing" at bounding box center [73, 380] width 104 height 27
click at [462, 244] on icon "button" at bounding box center [464, 245] width 10 height 10
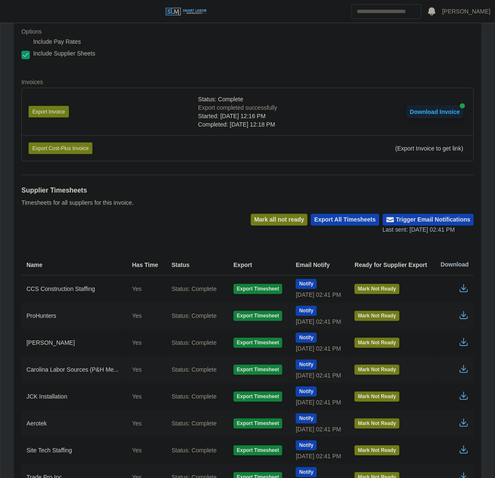
scroll to position [0, 0]
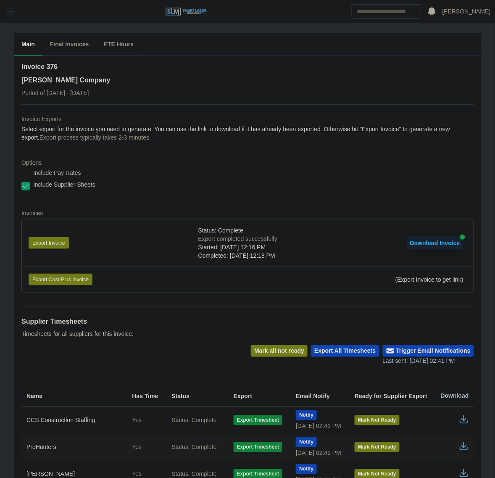
click at [10, 17] on button "button" at bounding box center [10, 12] width 21 height 14
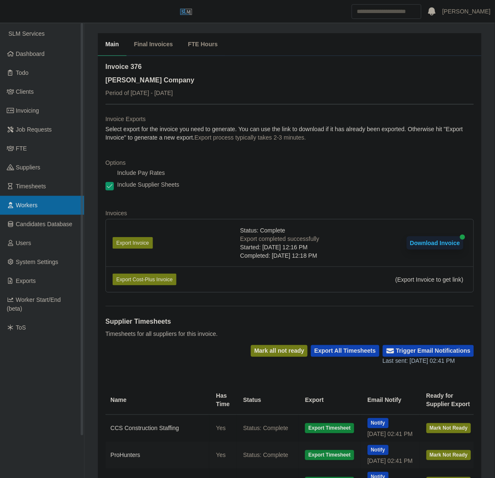
click at [26, 203] on span "Workers" at bounding box center [27, 205] width 22 height 7
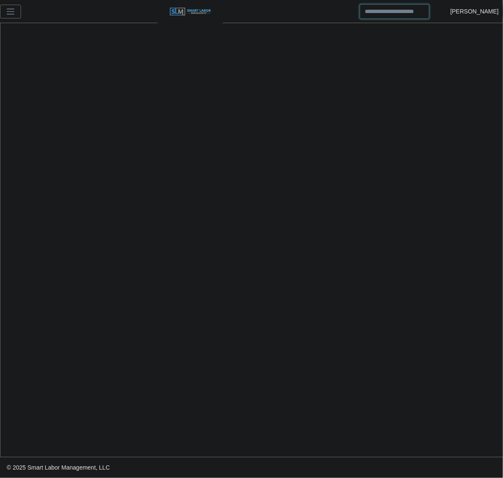
click at [404, 12] on input "Search" at bounding box center [395, 11] width 70 height 15
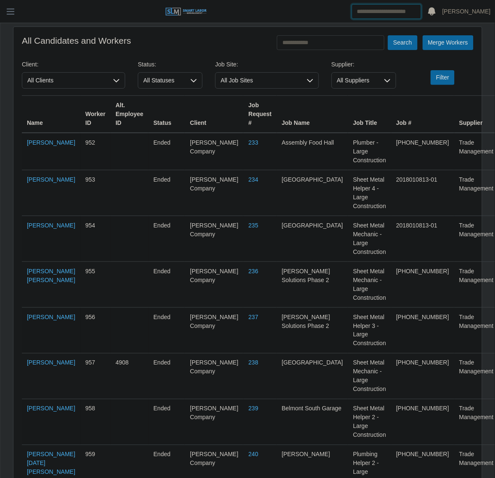
click at [401, 11] on input "Search" at bounding box center [387, 11] width 70 height 15
click at [320, 45] on input "text" at bounding box center [331, 42] width 108 height 15
type input "**********"
click at [388, 35] on button "Search" at bounding box center [402, 42] width 29 height 15
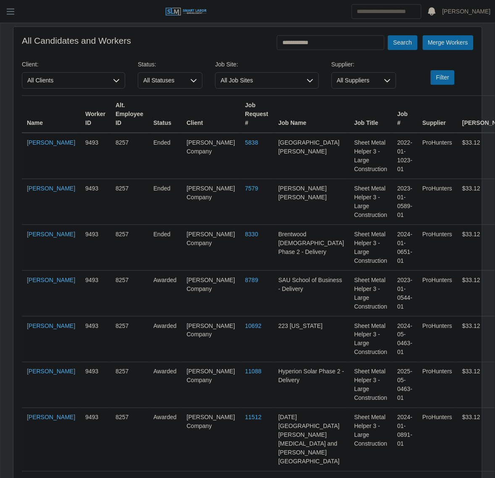
click at [41, 478] on link "Joshua Montemayor" at bounding box center [51, 481] width 48 height 7
click at [330, 36] on input "**********" at bounding box center [331, 42] width 108 height 15
click at [330, 47] on input "**********" at bounding box center [331, 42] width 108 height 15
click at [331, 47] on input "**********" at bounding box center [331, 42] width 108 height 15
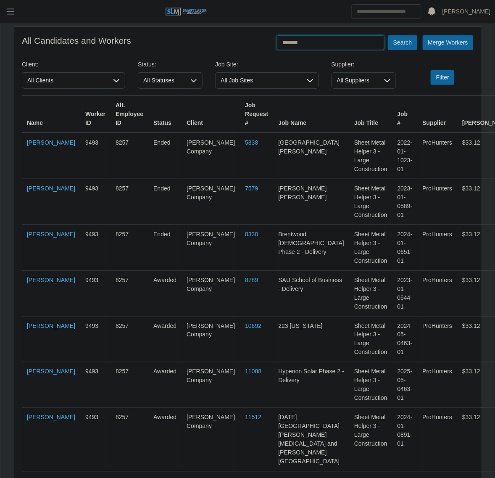
type input "*******"
click at [388, 35] on button "Search" at bounding box center [402, 42] width 29 height 15
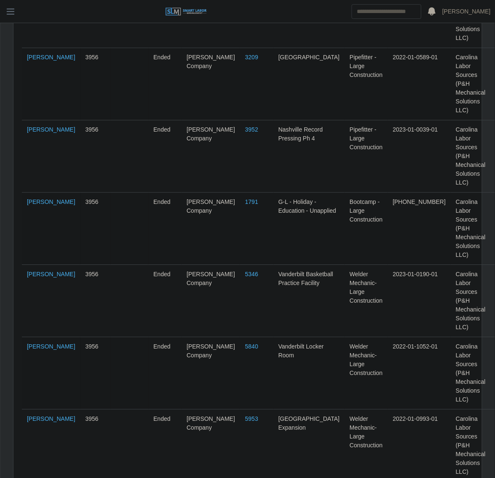
scroll to position [412, 0]
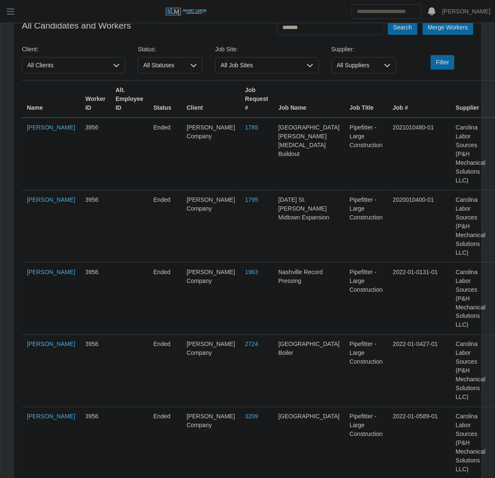
scroll to position [0, 0]
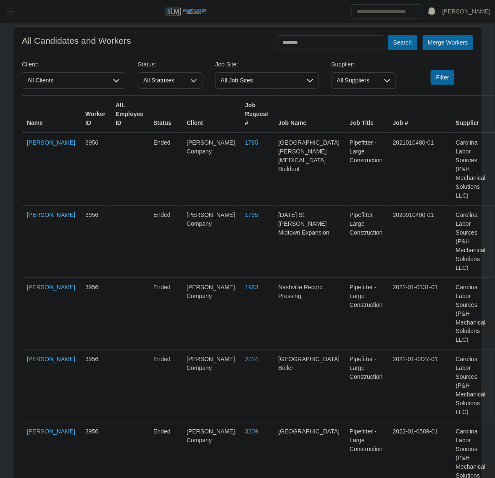
click at [15, 11] on span "button" at bounding box center [10, 12] width 11 height 10
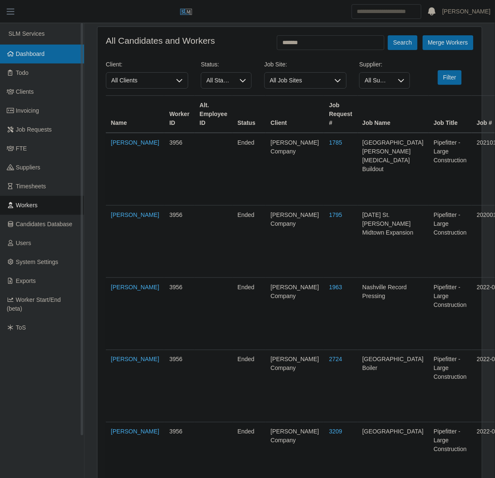
click at [32, 49] on link "Dashboard" at bounding box center [42, 54] width 84 height 19
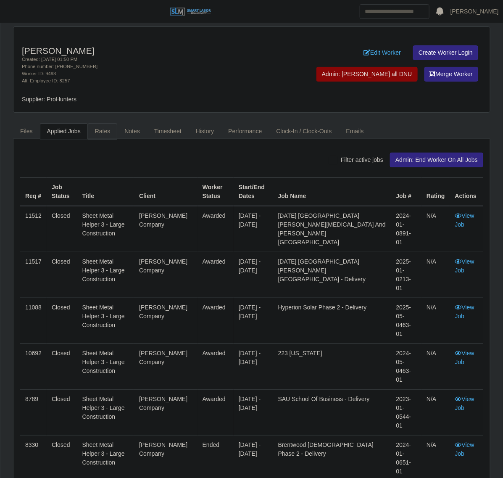
click at [100, 131] on link "Rates" at bounding box center [103, 131] width 30 height 16
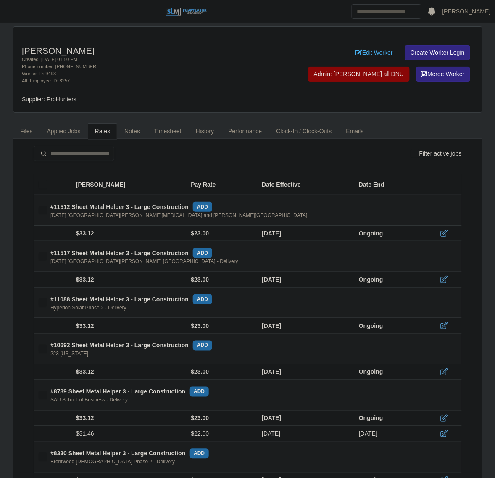
click at [442, 230] on icon at bounding box center [444, 233] width 8 height 8
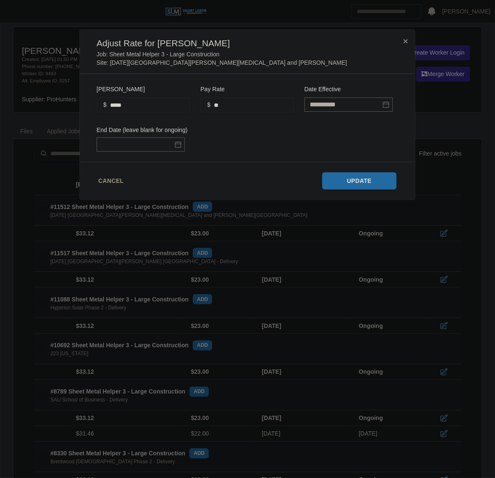
click at [129, 97] on div "Bill Rate $ *****" at bounding box center [144, 98] width 94 height 29
click at [133, 101] on input "*****" at bounding box center [144, 105] width 94 height 15
type input "*****"
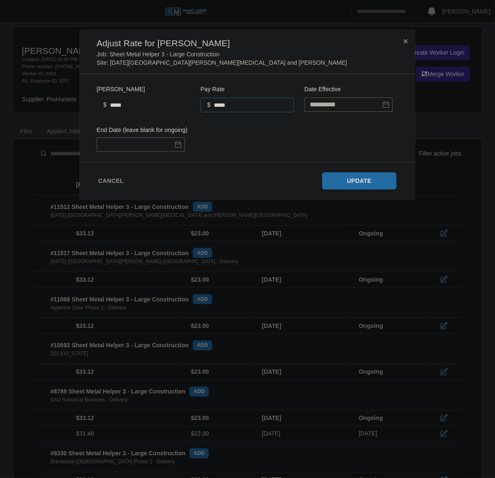
type input "*****"
click at [270, 137] on div "**********" at bounding box center [248, 118] width 302 height 68
click at [356, 185] on button "Update" at bounding box center [359, 180] width 75 height 17
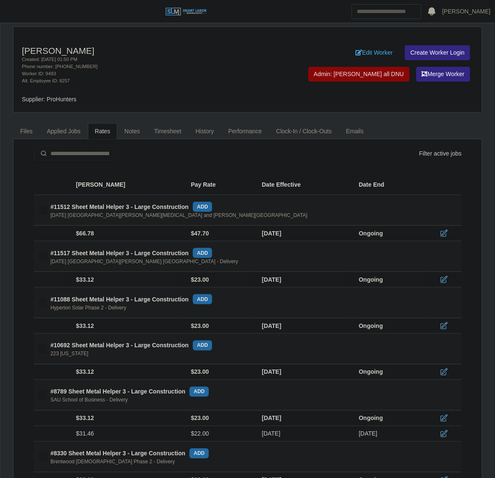
click at [442, 283] on icon at bounding box center [444, 279] width 8 height 8
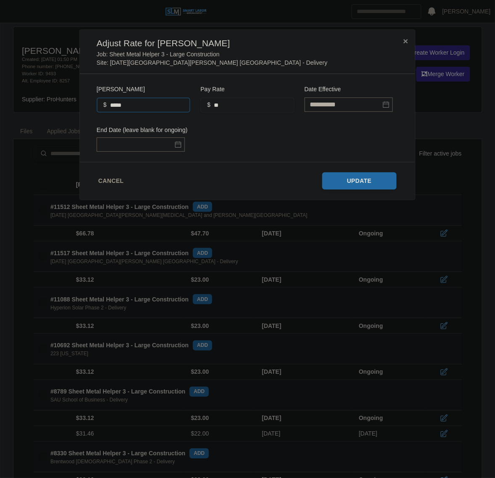
click at [139, 109] on input "*****" at bounding box center [144, 105] width 94 height 15
type input "*****"
click at [233, 97] on div "Pay Rate $ **" at bounding box center [248, 98] width 94 height 29
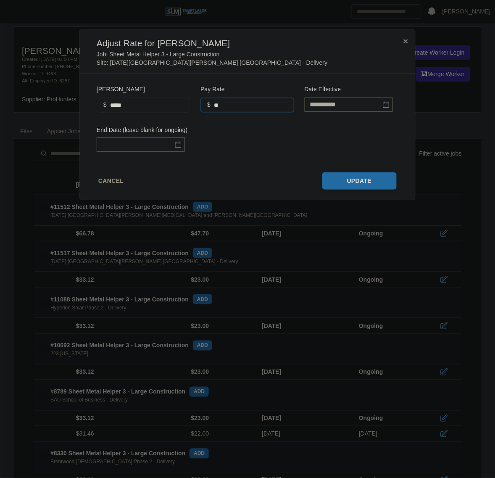
click at [232, 101] on input "**" at bounding box center [248, 105] width 94 height 15
type input "*****"
drag, startPoint x: 370, startPoint y: 122, endPoint x: 367, endPoint y: 146, distance: 24.2
click at [370, 122] on div "**********" at bounding box center [248, 118] width 302 height 68
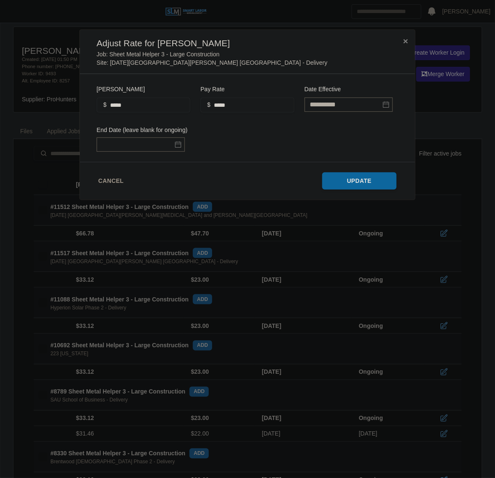
click at [353, 177] on button "Update" at bounding box center [359, 180] width 75 height 17
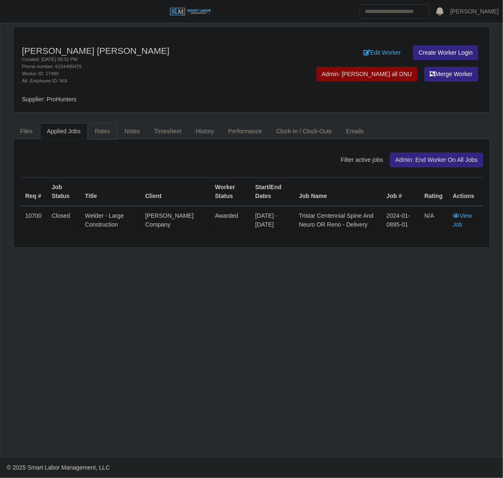
drag, startPoint x: 106, startPoint y: 129, endPoint x: 120, endPoint y: 120, distance: 16.4
click at [106, 129] on link "Rates" at bounding box center [103, 131] width 30 height 16
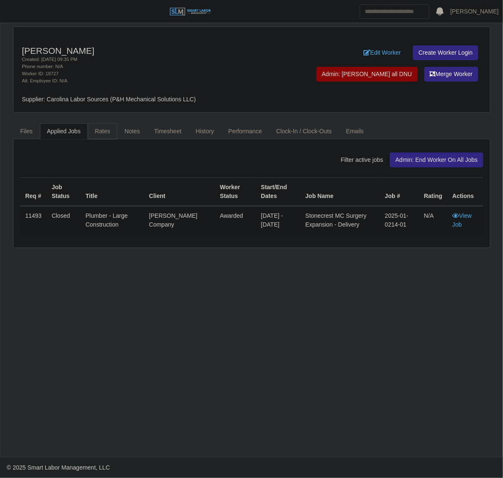
click at [103, 129] on link "Rates" at bounding box center [103, 131] width 30 height 16
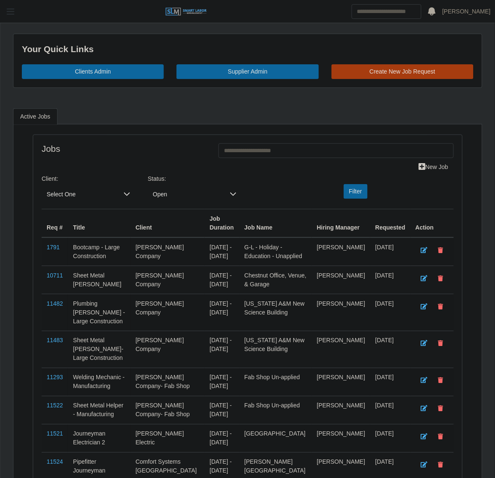
click at [13, 8] on span "button" at bounding box center [10, 12] width 11 height 10
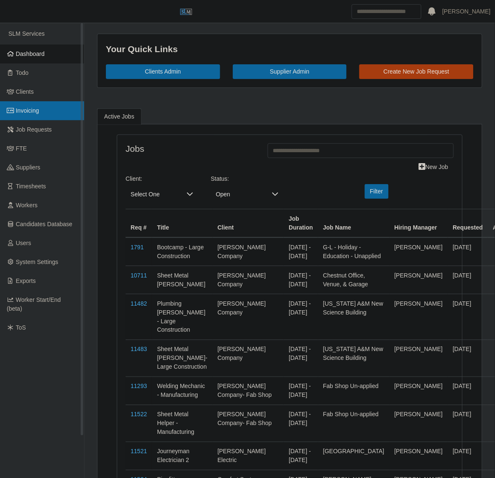
click at [33, 111] on span "Invoicing" at bounding box center [27, 110] width 23 height 7
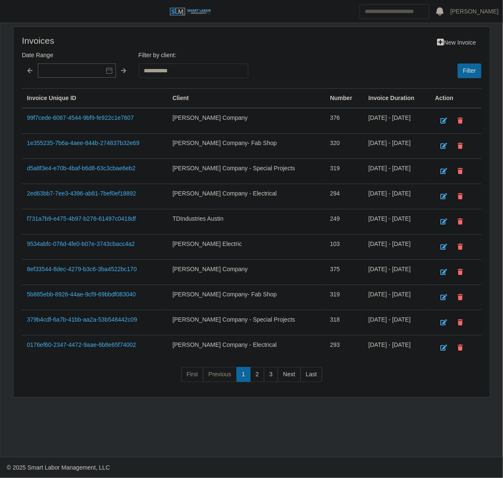
click at [82, 110] on td "99f7cede-6067-4544-9bf9-fe922c1e7607" at bounding box center [95, 121] width 146 height 26
click at [70, 114] on link "99f7cede-6067-4544-9bf9-fe922c1e7607" at bounding box center [80, 117] width 107 height 7
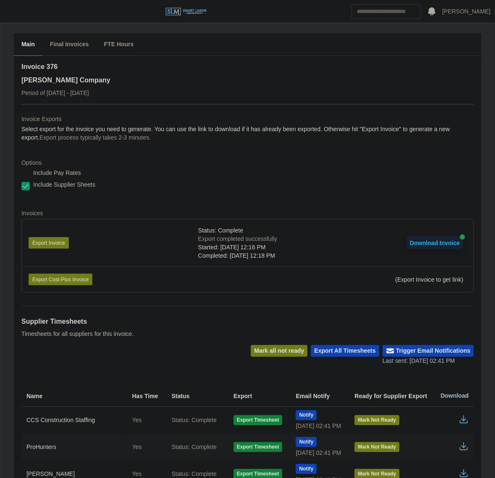
click at [449, 241] on button "Download Invoice" at bounding box center [435, 242] width 57 height 13
click at [53, 238] on button "Export Invoice" at bounding box center [49, 243] width 40 height 12
click at [391, 148] on dl "Invoice Exports Select export for the invoice you need to generate. You can use…" at bounding box center [247, 207] width 453 height 185
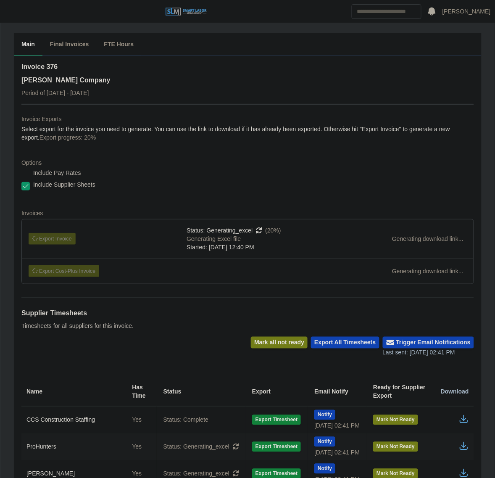
click at [208, 84] on div "Invoice 376 [PERSON_NAME] Company Period of [DATE] - [DATE]" at bounding box center [247, 83] width 453 height 42
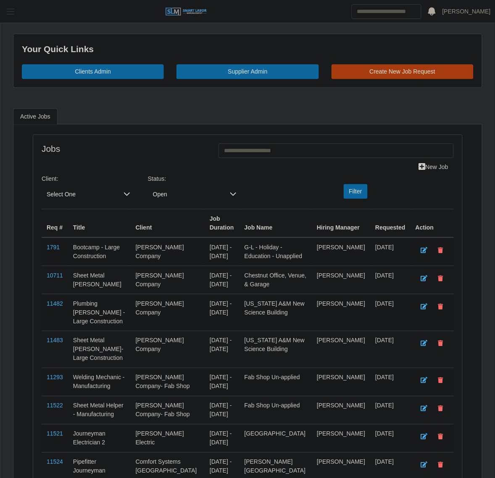
drag, startPoint x: 16, startPoint y: 12, endPoint x: 16, endPoint y: 18, distance: 6.3
click at [16, 12] on span "button" at bounding box center [10, 12] width 11 height 10
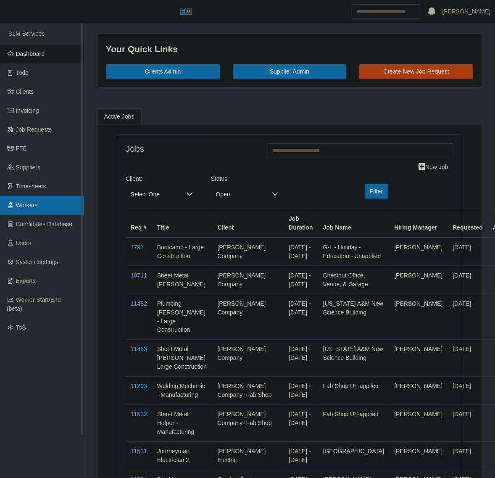
click at [34, 202] on span "Workers" at bounding box center [27, 205] width 22 height 7
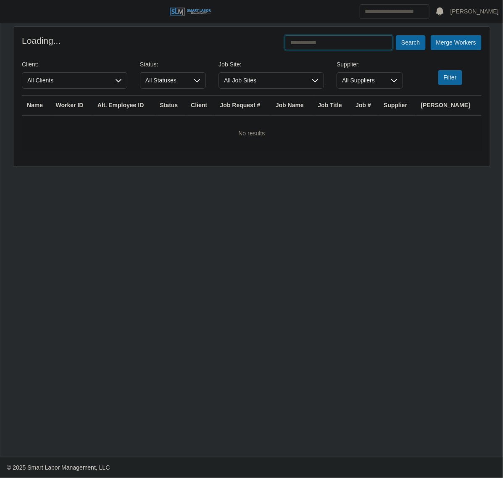
click at [338, 47] on input "text" at bounding box center [339, 42] width 108 height 15
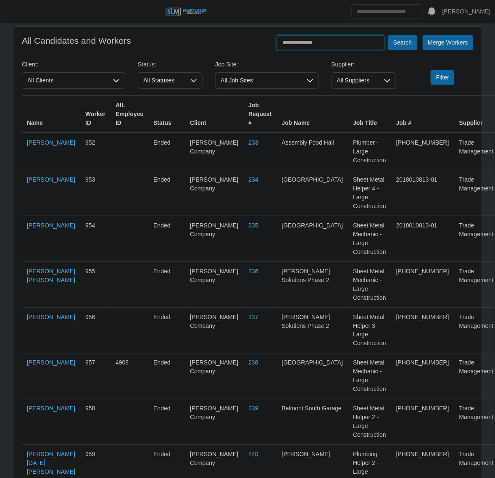
type input "**********"
click at [388, 35] on button "Search" at bounding box center [402, 42] width 29 height 15
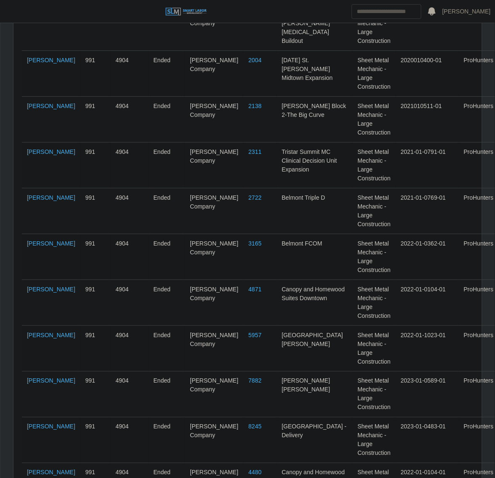
scroll to position [724, 0]
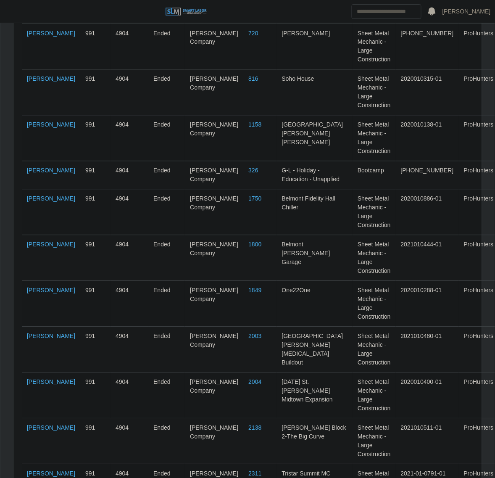
scroll to position [251, 0]
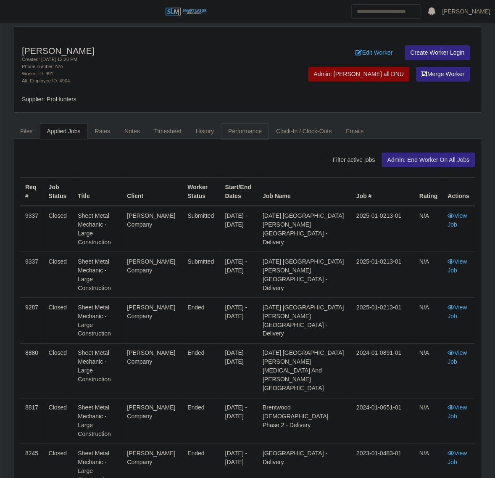
click at [232, 131] on link "Performance" at bounding box center [245, 131] width 48 height 16
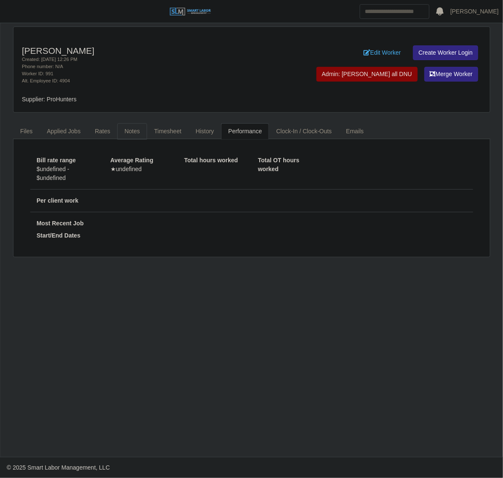
click at [132, 132] on link "Notes" at bounding box center [132, 131] width 30 height 16
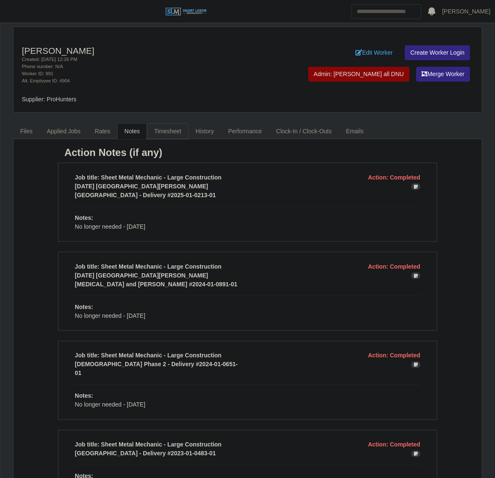
click at [175, 127] on link "Timesheet" at bounding box center [168, 131] width 42 height 16
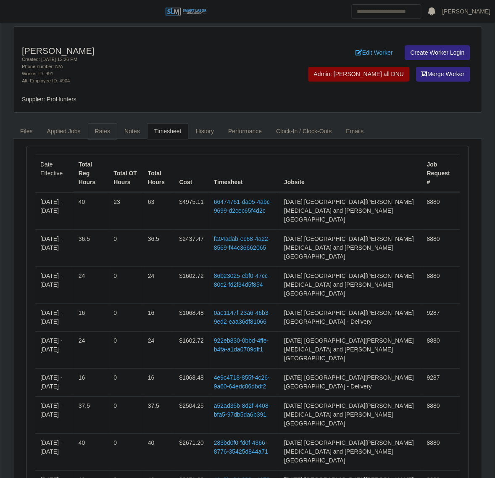
click at [101, 136] on link "Rates" at bounding box center [103, 131] width 30 height 16
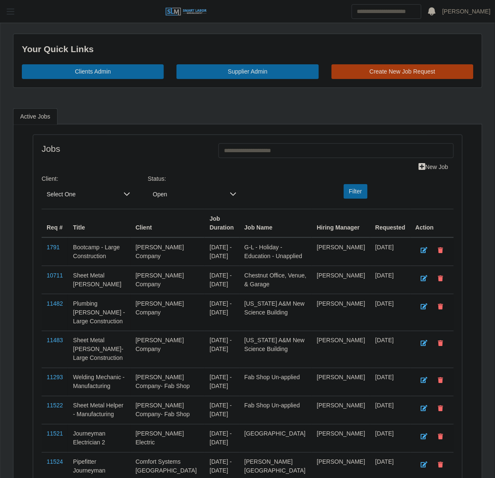
click at [17, 11] on button "button" at bounding box center [10, 12] width 21 height 14
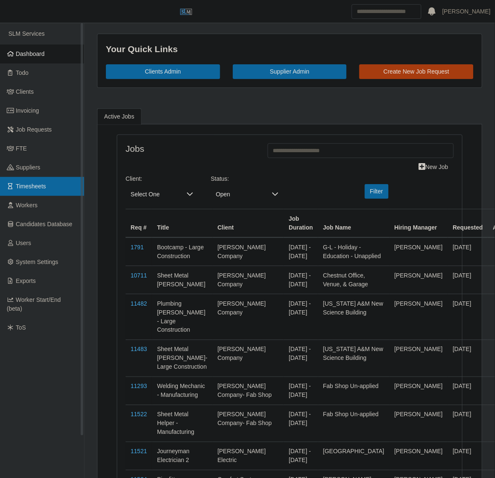
click at [50, 187] on link "Timesheets" at bounding box center [42, 186] width 84 height 19
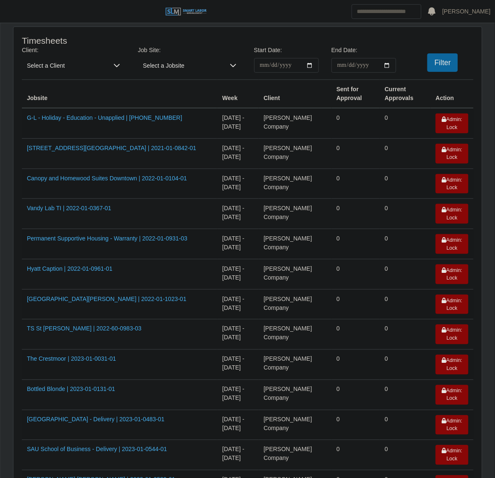
click at [58, 68] on span "Select a Client" at bounding box center [65, 65] width 87 height 15
click at [73, 87] on input "text" at bounding box center [143, 83] width 229 height 13
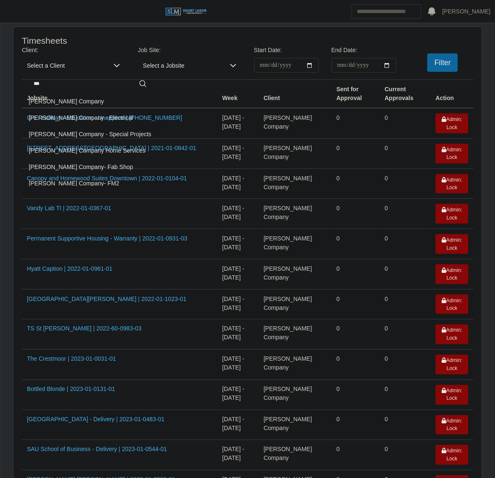
type input "***"
click at [74, 98] on li "Lee Company" at bounding box center [90, 102] width 133 height 16
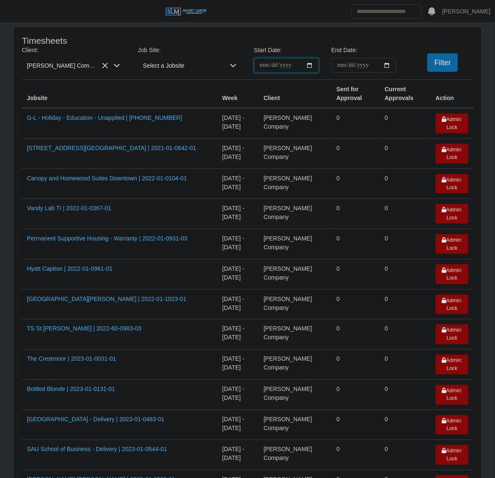
click at [307, 61] on input "**********" at bounding box center [286, 65] width 65 height 15
type input "**********"
click at [389, 66] on input "End Date:" at bounding box center [364, 65] width 65 height 15
type input "**********"
click at [432, 63] on button "Filter" at bounding box center [443, 62] width 31 height 18
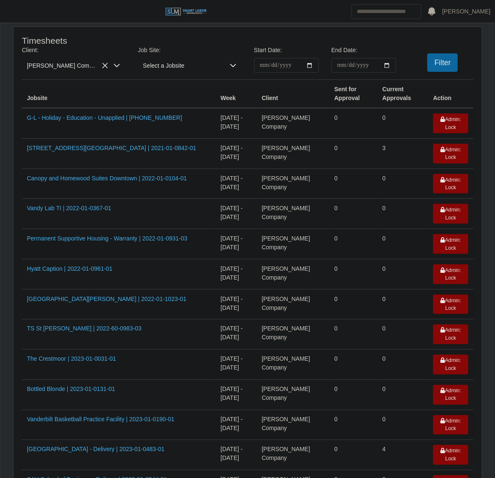
click at [330, 229] on td "0" at bounding box center [354, 244] width 48 height 30
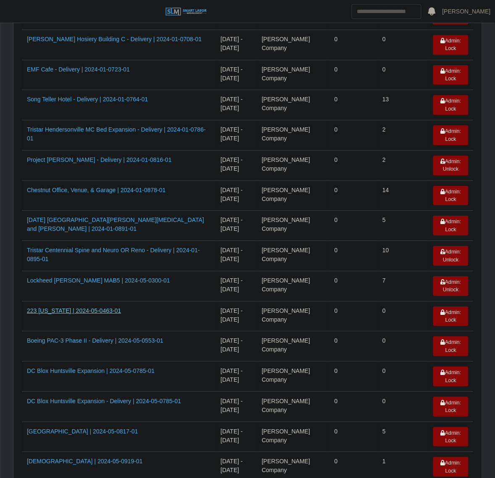
click at [62, 307] on link "223 Washington | 2024-05-0463-01" at bounding box center [74, 310] width 94 height 7
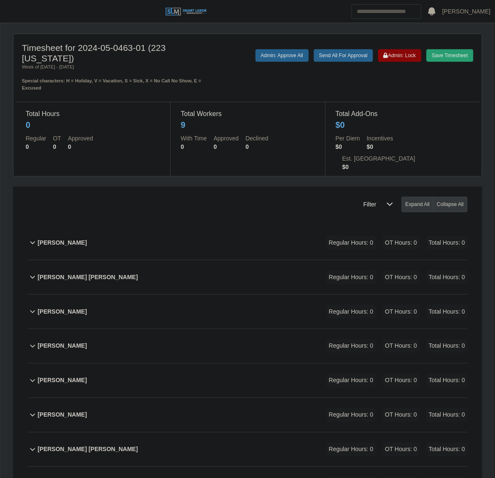
scroll to position [101, 0]
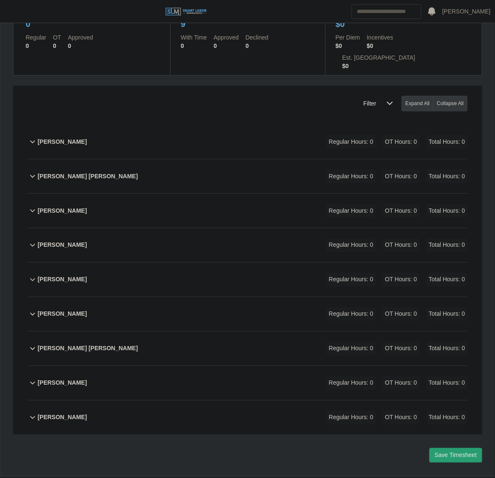
click at [152, 125] on div "[PERSON_NAME] Regular Hours: 0 OT Hours: 0 Total Hours: 0" at bounding box center [252, 142] width 430 height 34
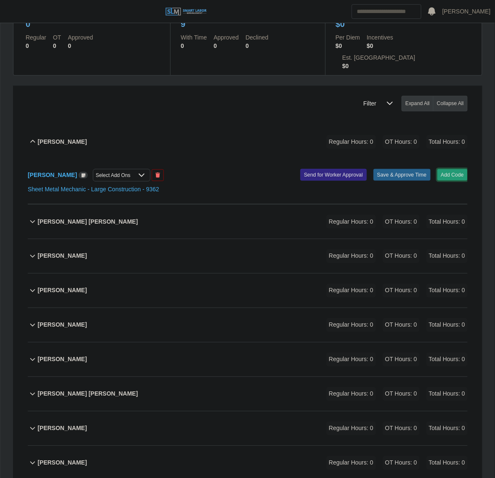
click at [444, 169] on button "Add Code" at bounding box center [453, 175] width 31 height 12
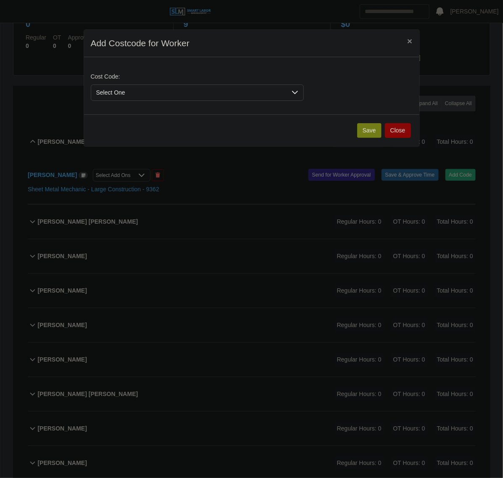
click at [141, 92] on span "Select One" at bounding box center [188, 93] width 195 height 16
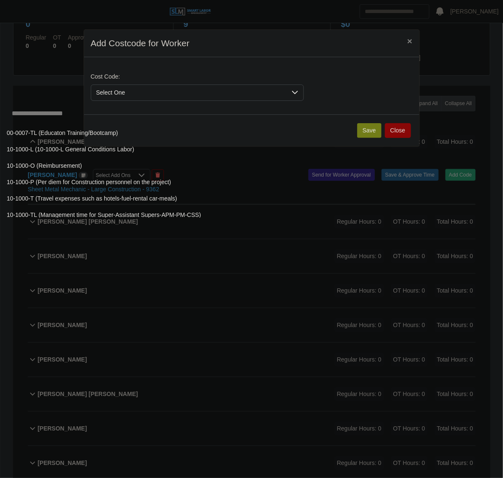
click at [127, 111] on input "text" at bounding box center [283, 113] width 553 height 17
click at [225, 45] on div "Add Costcode for Worker ×" at bounding box center [251, 43] width 335 height 27
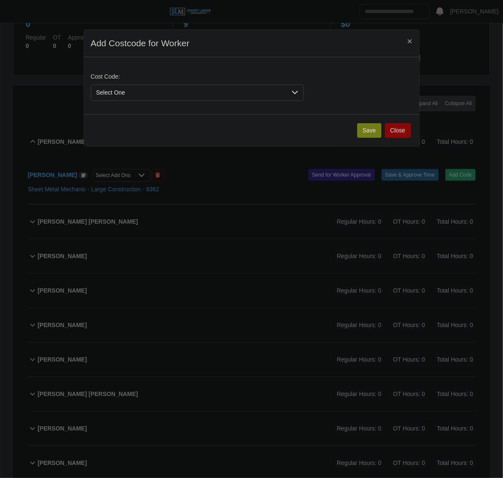
click at [162, 90] on span "Select One" at bounding box center [188, 93] width 195 height 16
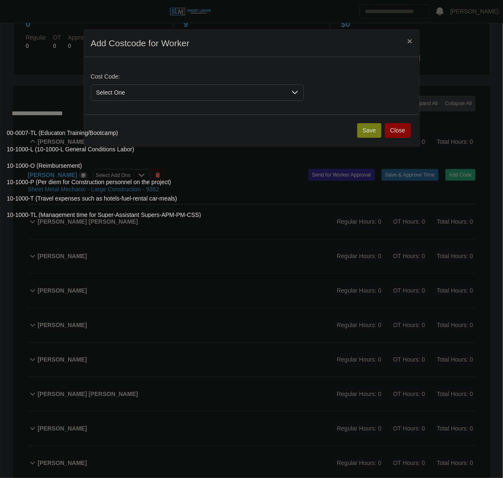
click at [111, 111] on input "text" at bounding box center [283, 113] width 553 height 17
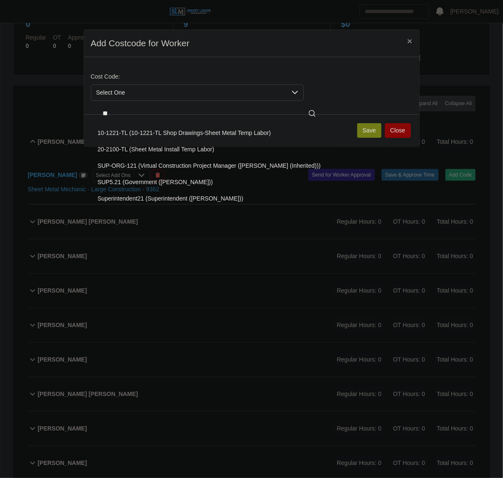
type input "**"
click at [135, 153] on span "20-2100-TL (Sheet Metal Install Temp Labor)" at bounding box center [156, 149] width 117 height 9
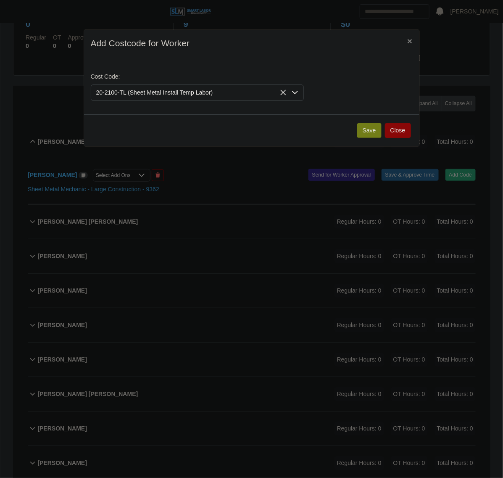
click at [362, 143] on div "Save Close" at bounding box center [251, 130] width 335 height 32
click at [362, 137] on button "Save" at bounding box center [369, 130] width 24 height 15
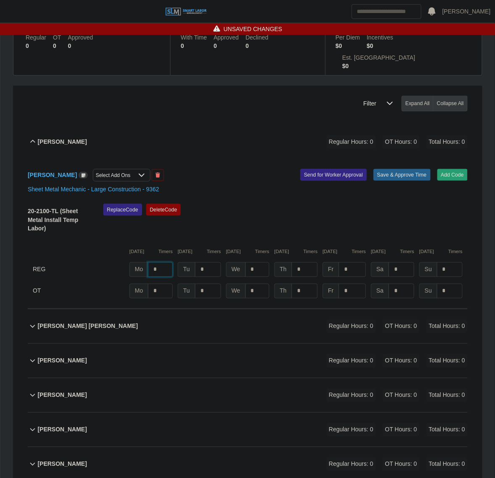
click at [160, 262] on input "*" at bounding box center [160, 269] width 25 height 15
click at [162, 262] on input "*" at bounding box center [160, 269] width 25 height 15
type input "**"
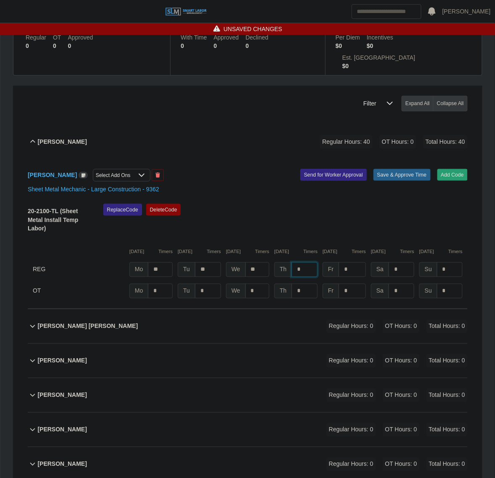
click at [305, 262] on input "*" at bounding box center [305, 269] width 26 height 15
type input "*"
click at [346, 238] on div "10/06/2025 Timers 10/07/2025 Timers 10/08/2025 Timers 10/09/2025 Timers 10/10/2…" at bounding box center [248, 246] width 440 height 17
click at [313, 284] on input "*" at bounding box center [305, 291] width 26 height 15
type input "*"
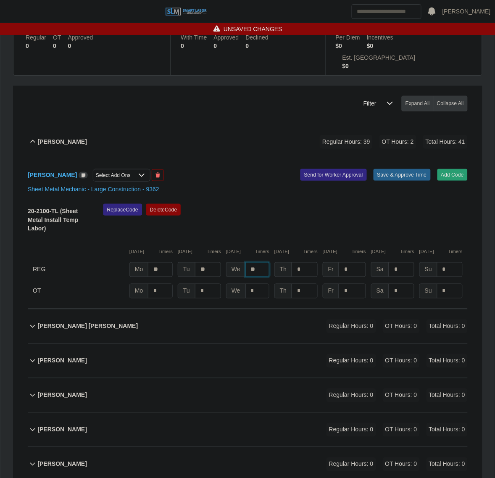
click at [264, 262] on input "**" at bounding box center [258, 269] width 24 height 15
type input "**"
click at [383, 204] on div "Replace Code Delete Code" at bounding box center [285, 221] width 377 height 34
click at [401, 185] on div "Sheet Metal Mechanic - Large Construction - 9362" at bounding box center [247, 189] width 453 height 9
click at [401, 169] on button "Save & Approve Time" at bounding box center [402, 175] width 57 height 12
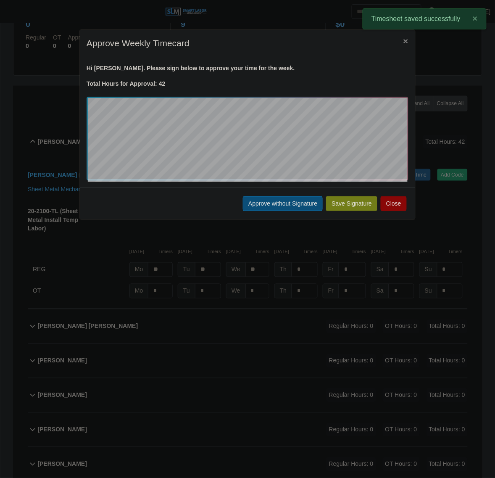
click at [288, 209] on button "Approve without Signature" at bounding box center [283, 203] width 80 height 15
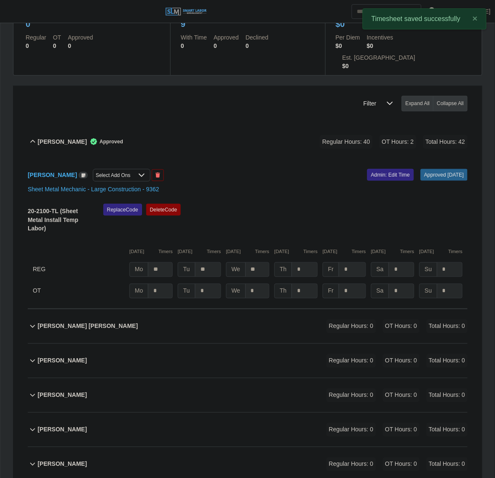
click at [205, 128] on div "Anthony Rollins Approved Regular Hours: 40 OT Hours: 2 Total Hours: 42" at bounding box center [252, 142] width 430 height 34
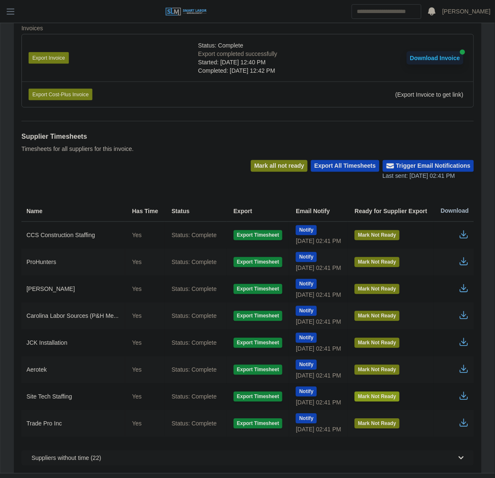
scroll to position [202, 0]
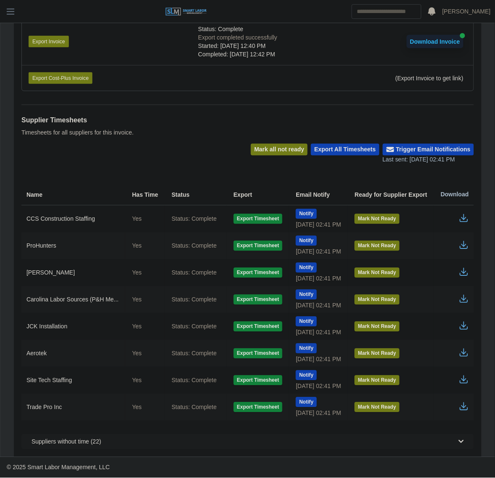
click at [463, 242] on icon "button" at bounding box center [464, 245] width 10 height 10
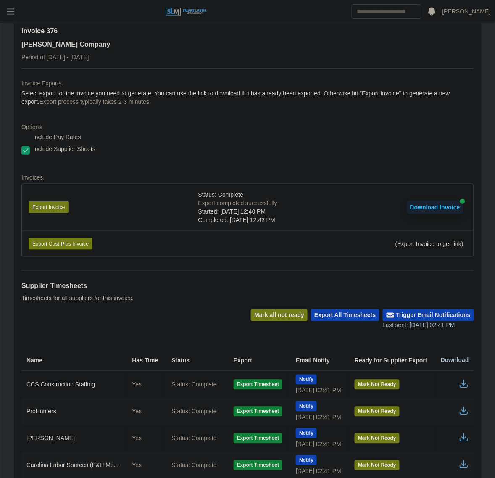
scroll to position [0, 0]
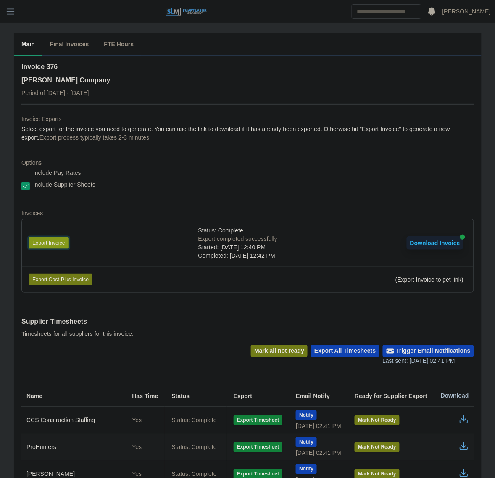
click at [41, 242] on button "Export Invoice" at bounding box center [49, 243] width 40 height 12
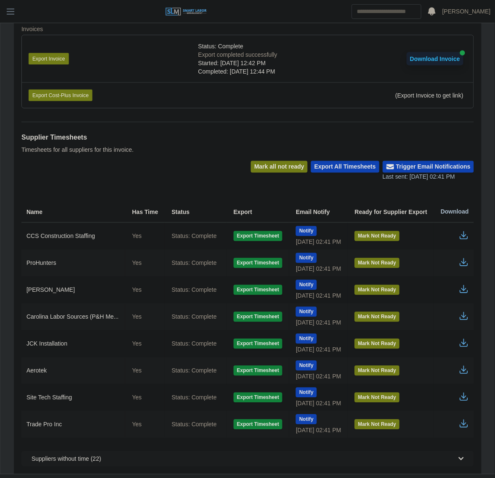
scroll to position [202, 0]
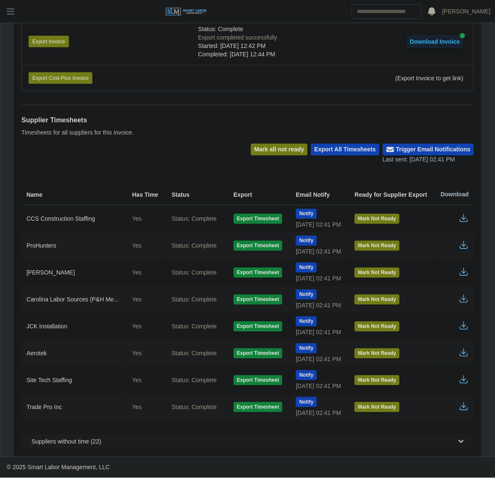
click at [465, 377] on icon "button" at bounding box center [464, 380] width 10 height 10
click at [168, 107] on div "Supplier Timesheets Timesheets for all suppliers for this invoice." at bounding box center [247, 124] width 453 height 39
drag, startPoint x: 169, startPoint y: 106, endPoint x: 397, endPoint y: 218, distance: 254.4
click at [169, 106] on div "Supplier Timesheets Timesheets for all suppliers for this invoice." at bounding box center [247, 124] width 453 height 39
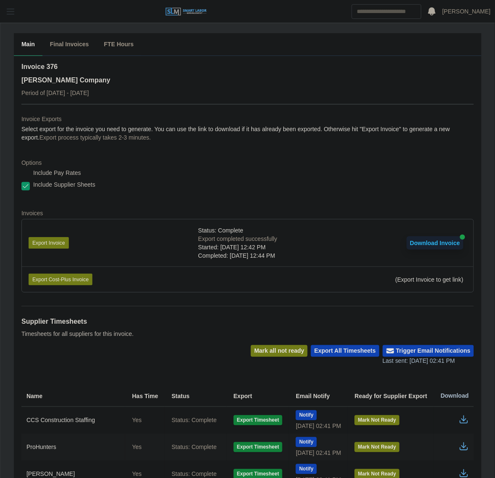
drag, startPoint x: 19, startPoint y: 17, endPoint x: 17, endPoint y: 13, distance: 4.3
click at [18, 16] on button "button" at bounding box center [10, 12] width 21 height 14
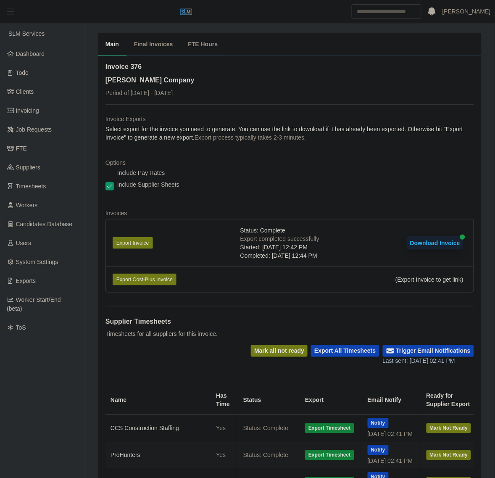
click at [16, 13] on span "button" at bounding box center [10, 12] width 11 height 10
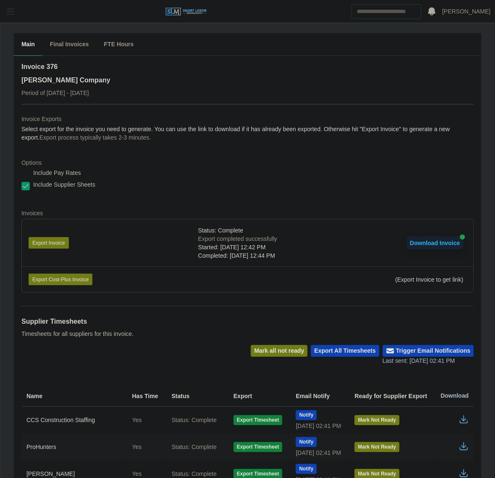
click at [16, 13] on span "button" at bounding box center [10, 12] width 11 height 10
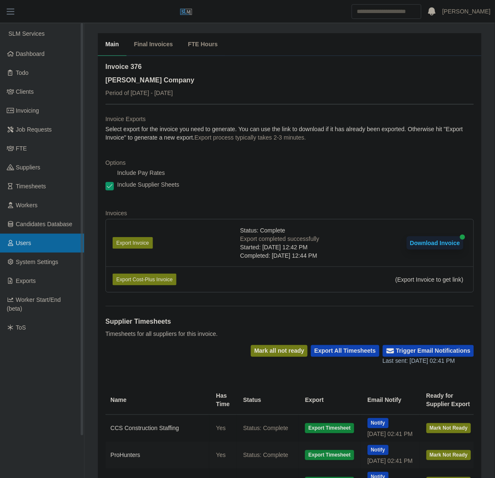
click at [34, 248] on link "Users" at bounding box center [42, 243] width 84 height 19
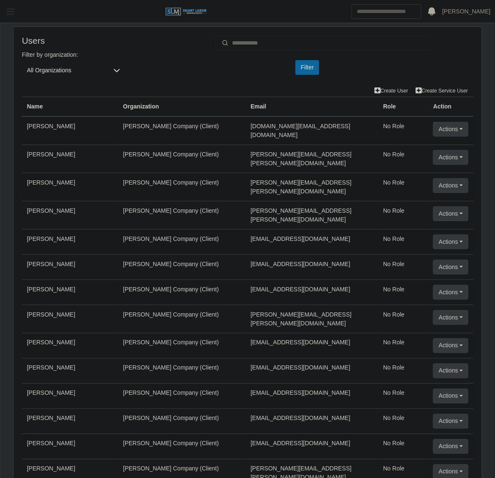
click at [12, 11] on span "button" at bounding box center [10, 12] width 11 height 10
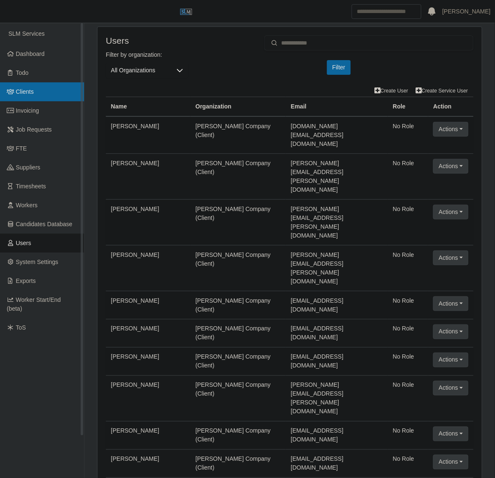
click at [34, 82] on link "Clients" at bounding box center [42, 91] width 84 height 19
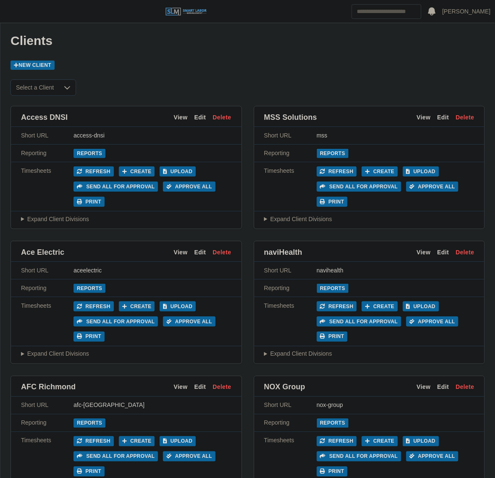
click at [11, 19] on header "[PERSON_NAME] Account Settings Logout" at bounding box center [247, 11] width 495 height 23
click at [14, 11] on span "button" at bounding box center [10, 12] width 11 height 10
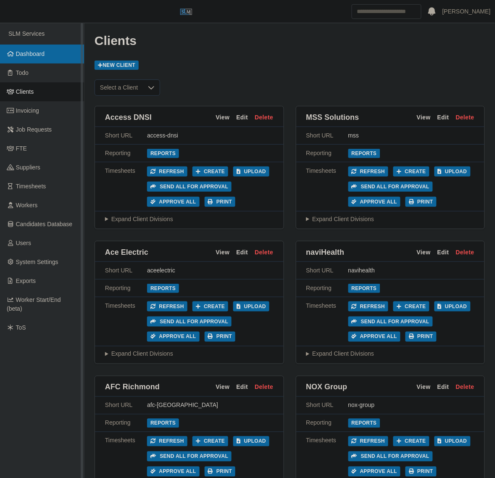
click at [40, 46] on link "Dashboard" at bounding box center [42, 54] width 84 height 19
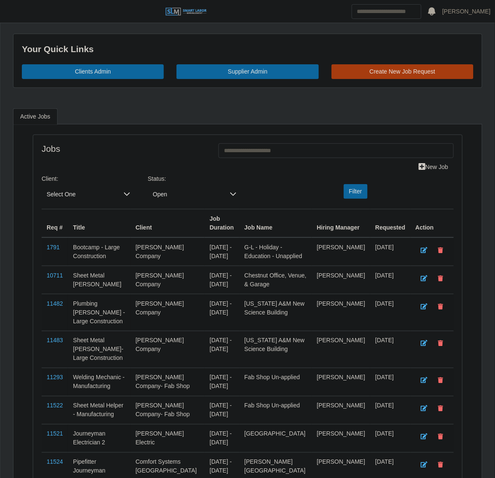
drag, startPoint x: 12, startPoint y: 13, endPoint x: 220, endPoint y: 112, distance: 230.4
click at [12, 13] on span "button" at bounding box center [10, 12] width 11 height 10
click at [14, 0] on header "Juan Castillo Account Settings Logout" at bounding box center [247, 11] width 495 height 23
click at [13, 11] on span "button" at bounding box center [10, 12] width 11 height 10
click at [8, 9] on span "button" at bounding box center [10, 12] width 11 height 10
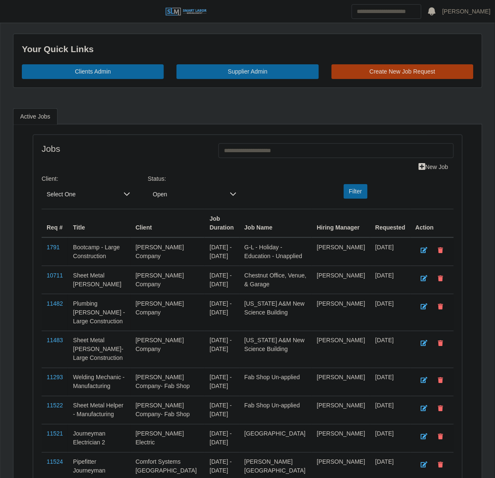
click at [220, 112] on ul "Active Jobs" at bounding box center [248, 116] width 470 height 16
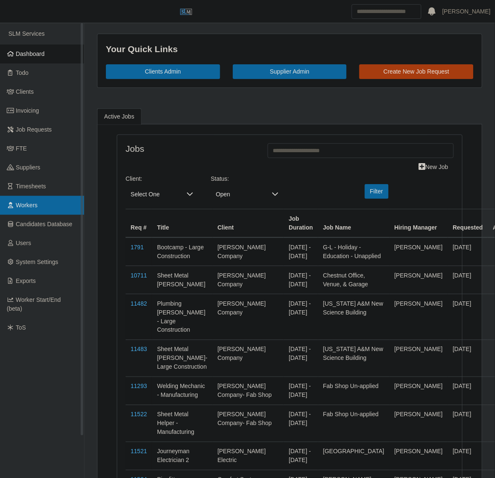
click at [59, 206] on link "Workers" at bounding box center [42, 205] width 84 height 19
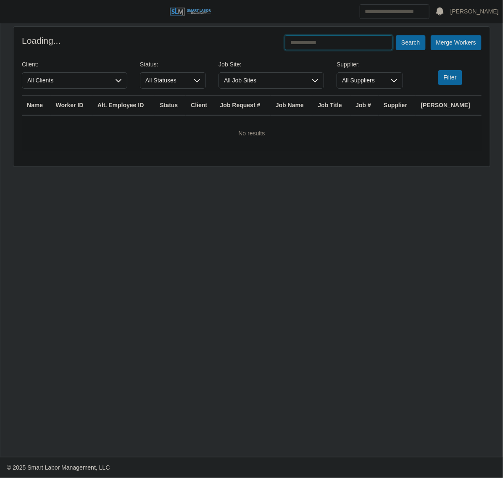
click at [373, 43] on input "text" at bounding box center [339, 42] width 108 height 15
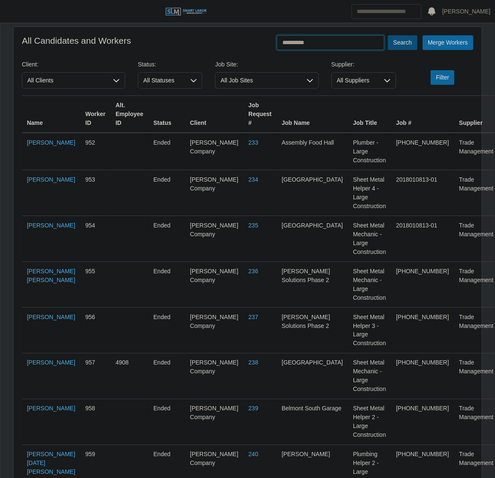
type input "**********"
click at [395, 40] on button "Search" at bounding box center [402, 42] width 29 height 15
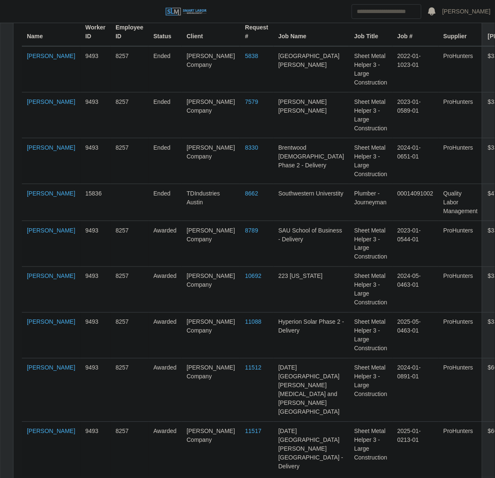
scroll to position [127, 0]
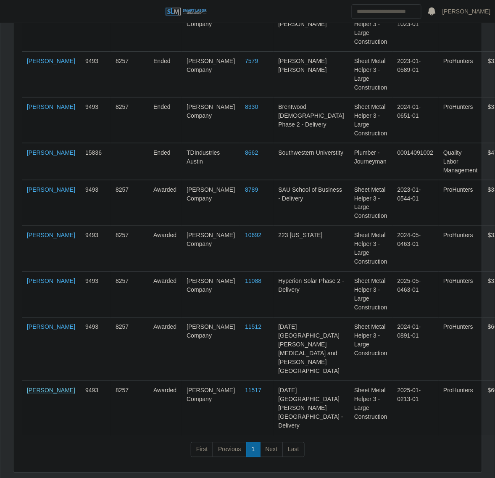
click at [39, 387] on link "Joshua Montemayor" at bounding box center [51, 390] width 48 height 7
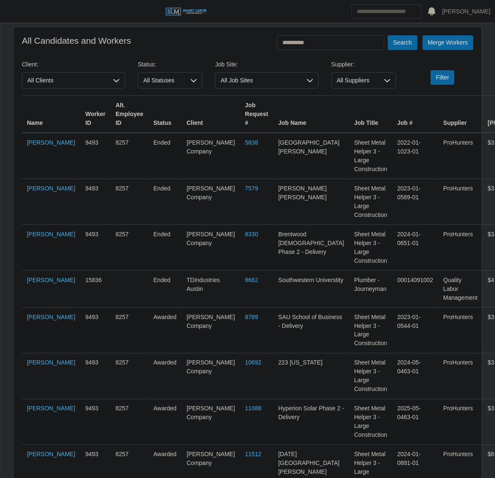
drag, startPoint x: 322, startPoint y: 51, endPoint x: 323, endPoint y: 45, distance: 5.9
click at [322, 51] on form "**********" at bounding box center [248, 313] width 452 height 556
click at [325, 38] on input "**********" at bounding box center [331, 42] width 108 height 15
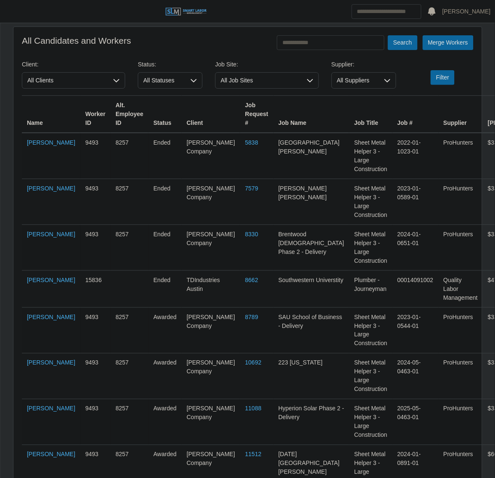
drag, startPoint x: 3, startPoint y: 7, endPoint x: 10, endPoint y: 26, distance: 20.2
click at [3, 7] on button "button" at bounding box center [10, 12] width 21 height 14
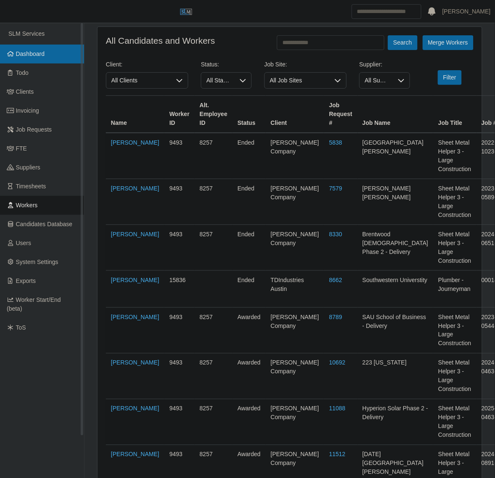
click at [49, 49] on link "Dashboard" at bounding box center [42, 54] width 84 height 19
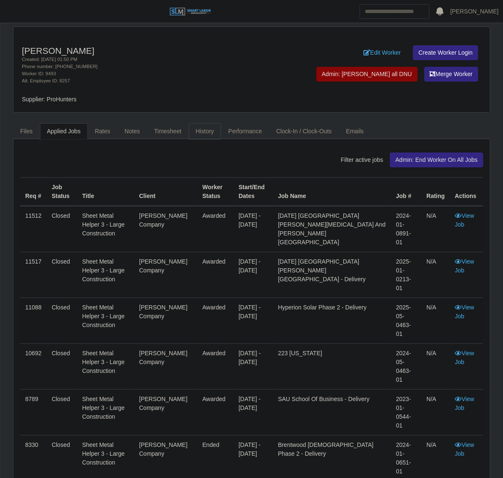
click at [207, 130] on link "History" at bounding box center [205, 131] width 33 height 16
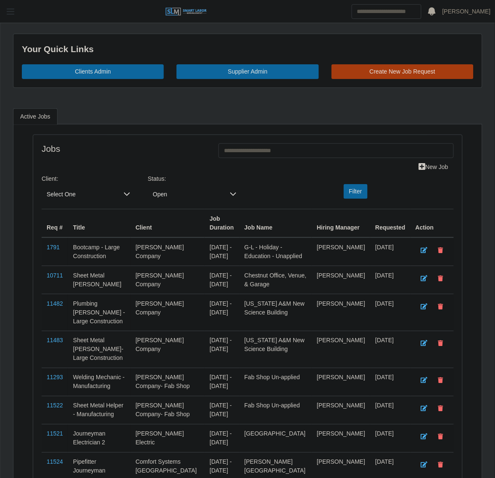
click at [16, 16] on span "button" at bounding box center [10, 12] width 11 height 10
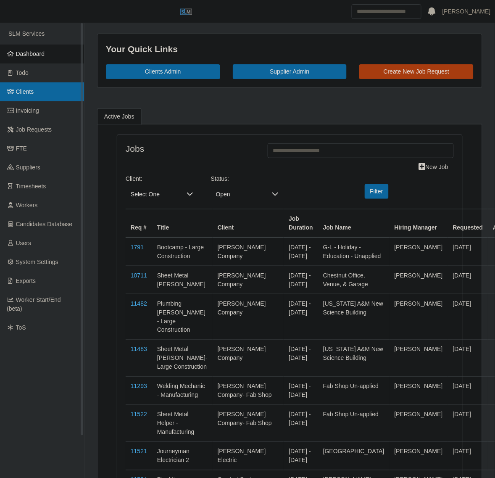
click at [41, 95] on link "Clients" at bounding box center [42, 91] width 84 height 19
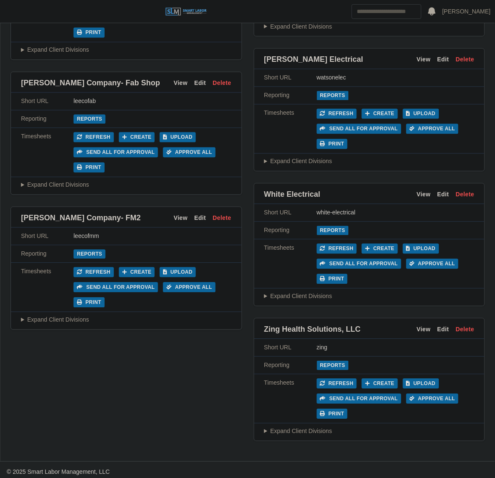
scroll to position [4274, 0]
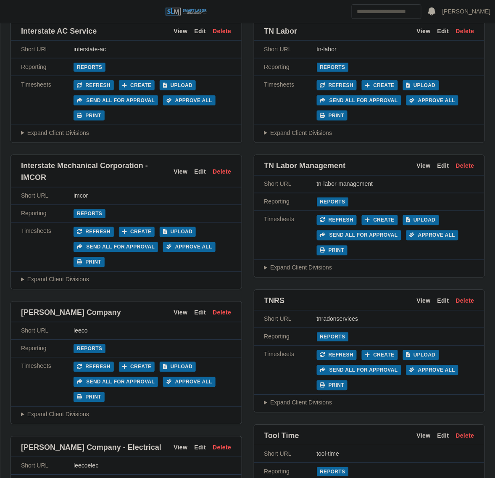
scroll to position [3486, 0]
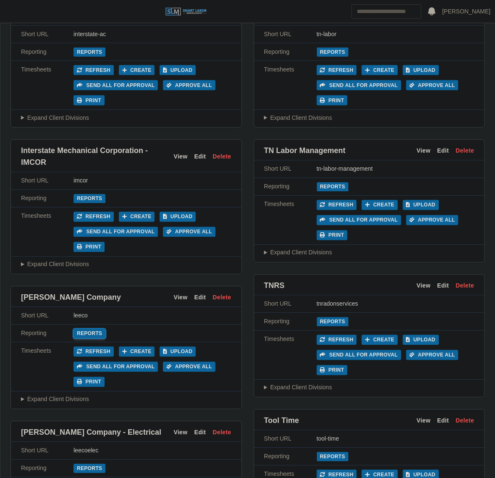
click at [80, 336] on link "Reports" at bounding box center [90, 333] width 32 height 9
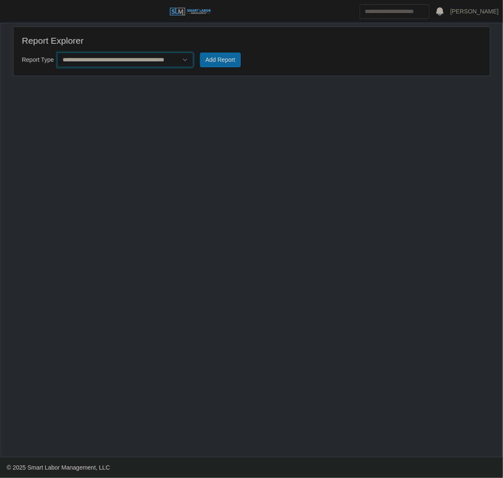
click at [135, 58] on select "**********" at bounding box center [125, 60] width 136 height 15
select select "**********"
click at [57, 53] on select "**********" at bounding box center [125, 60] width 136 height 15
click at [221, 64] on button "Add Report" at bounding box center [220, 60] width 41 height 15
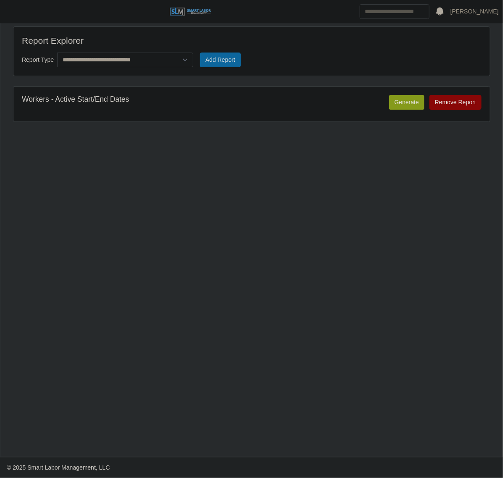
click at [401, 101] on button "Generate" at bounding box center [406, 102] width 35 height 15
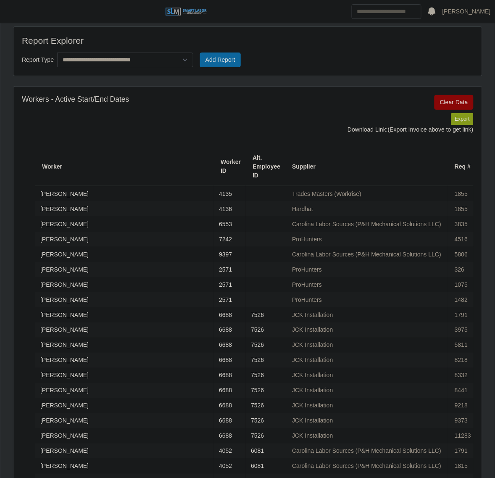
click at [461, 121] on button "Export" at bounding box center [463, 119] width 22 height 12
click at [14, 15] on span "button" at bounding box center [10, 12] width 11 height 10
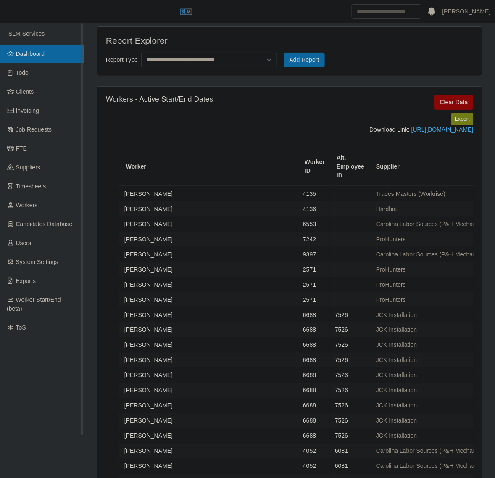
click at [30, 51] on span "Dashboard" at bounding box center [30, 53] width 29 height 7
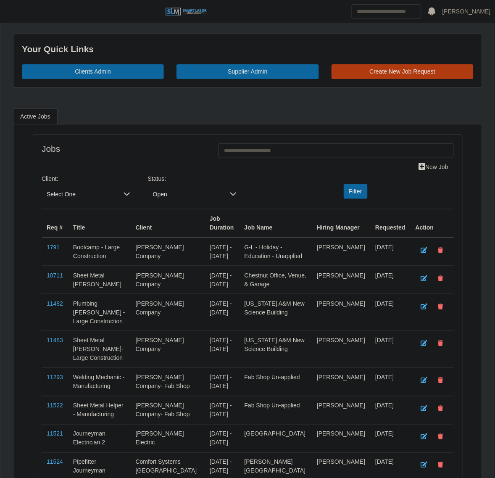
click at [391, 74] on link "Create New Job Request" at bounding box center [403, 71] width 142 height 15
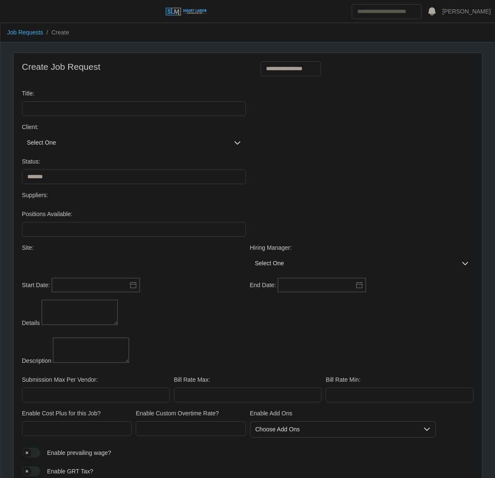
select select
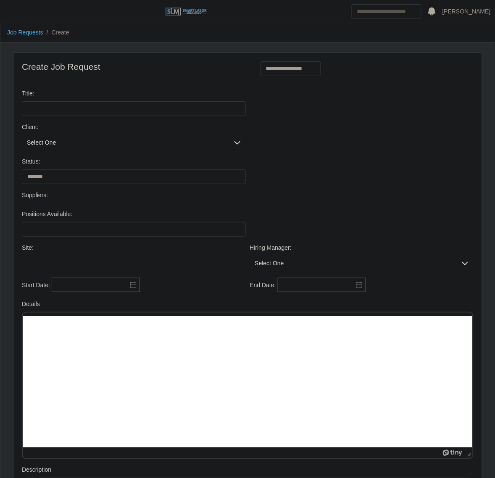
click at [70, 142] on span "Select One" at bounding box center [125, 143] width 207 height 16
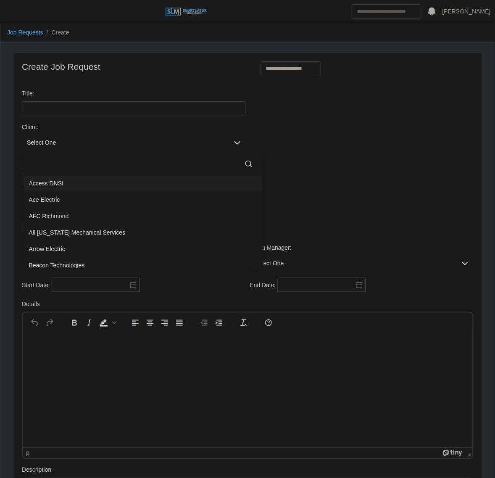
click at [75, 168] on input "text" at bounding box center [143, 164] width 229 height 17
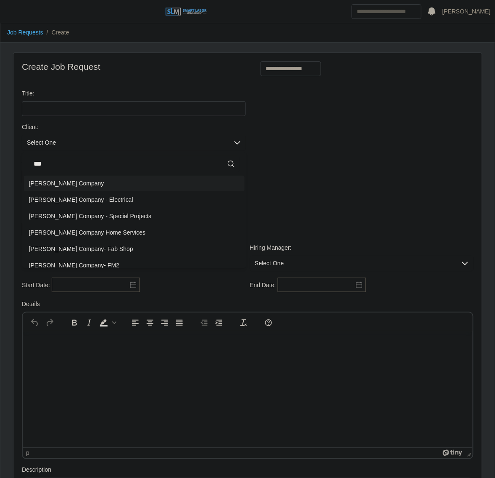
type input "***"
click at [60, 190] on li "[PERSON_NAME] Company" at bounding box center [134, 184] width 221 height 16
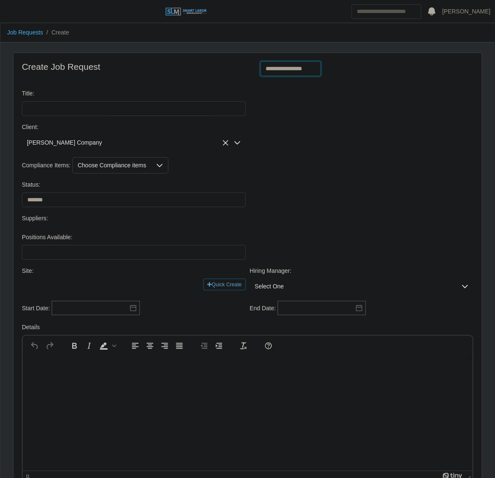
click at [310, 64] on select "**********" at bounding box center [291, 68] width 61 height 15
select select "**********"
click at [261, 61] on select "**********" at bounding box center [291, 68] width 61 height 15
type input "**********"
type input "*"
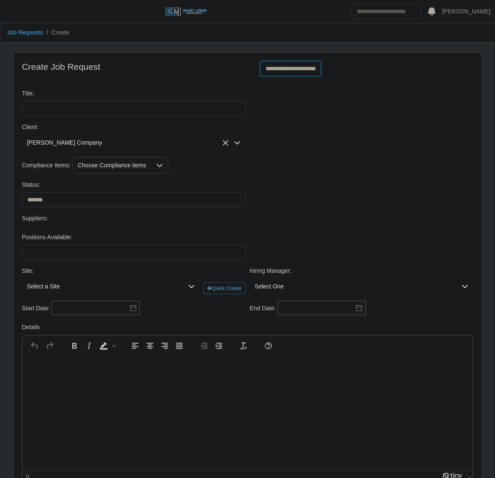
type input "*"
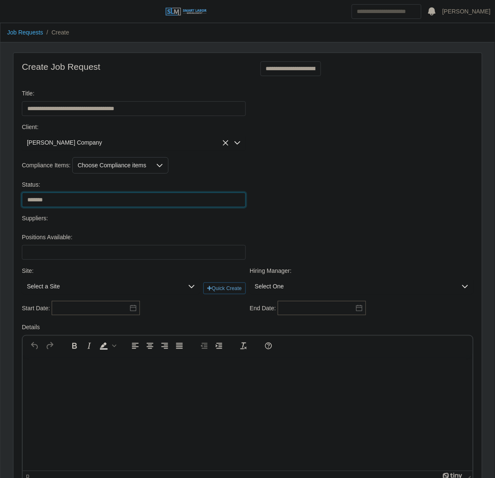
click at [79, 200] on select "******* ****" at bounding box center [134, 200] width 224 height 15
select select "****"
click at [22, 194] on select "******* ****" at bounding box center [134, 200] width 224 height 15
click at [130, 169] on div "Choose Compliance items" at bounding box center [112, 166] width 79 height 16
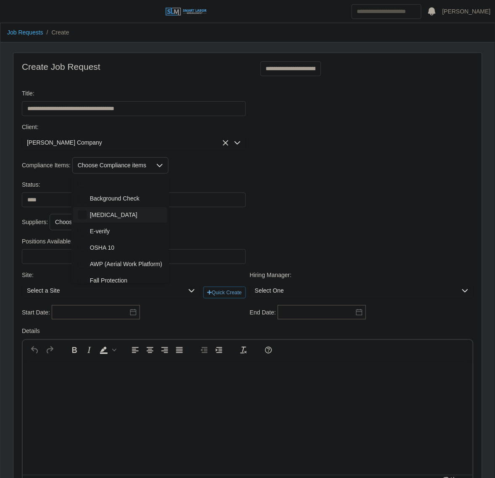
scroll to position [9, 5]
drag, startPoint x: 124, startPoint y: 215, endPoint x: 120, endPoint y: 226, distance: 11.6
click at [124, 223] on ul "Background Check [MEDICAL_DATA] E-verify OSHA 10 AWP (Aerial Work Platform) Fal…" at bounding box center [120, 239] width 98 height 101
click at [120, 228] on li "E-verify" at bounding box center [120, 232] width 94 height 16
drag, startPoint x: 108, startPoint y: 210, endPoint x: 296, endPoint y: 223, distance: 189.2
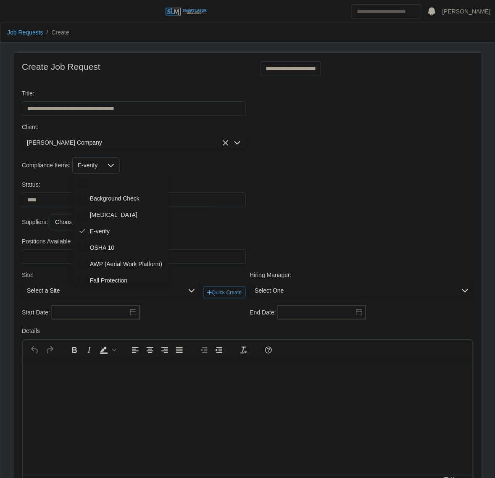
click at [110, 209] on li "[MEDICAL_DATA]" at bounding box center [120, 215] width 94 height 16
drag, startPoint x: 297, startPoint y: 223, endPoint x: 198, endPoint y: 227, distance: 99.3
click at [297, 223] on div "Suppliers: Choose Suppliers" at bounding box center [248, 222] width 456 height 16
click at [93, 222] on div "Choose Suppliers" at bounding box center [78, 222] width 57 height 16
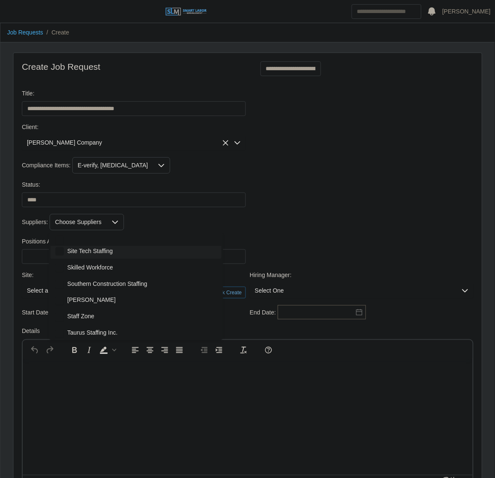
scroll to position [280, 0]
click at [121, 251] on li "Site Tech Staffing" at bounding box center [135, 254] width 171 height 16
click at [298, 228] on div "Suppliers: Site Tech Staffing" at bounding box center [248, 222] width 456 height 16
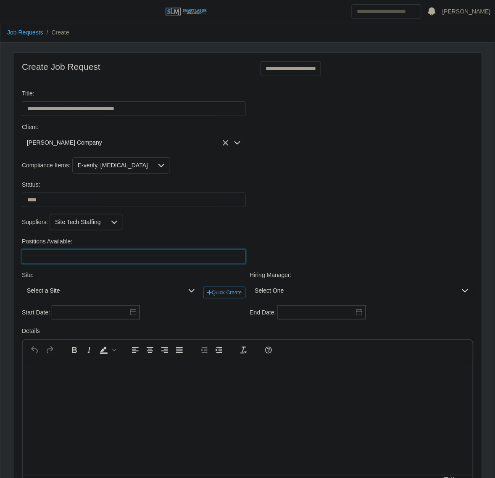
click at [92, 259] on input "Positions Available:" at bounding box center [134, 256] width 224 height 15
type input "*"
click at [53, 289] on span "Select a Site" at bounding box center [102, 291] width 161 height 16
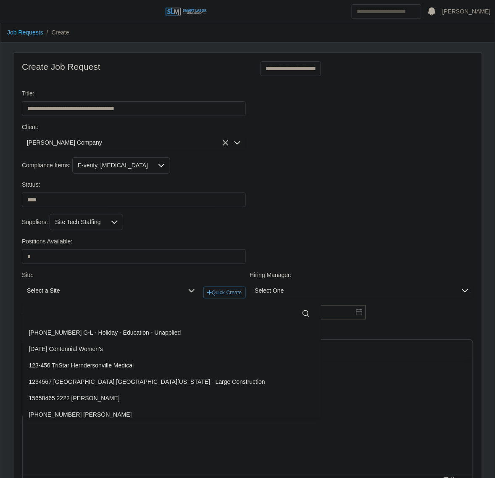
click at [63, 312] on input "text" at bounding box center [171, 313] width 285 height 17
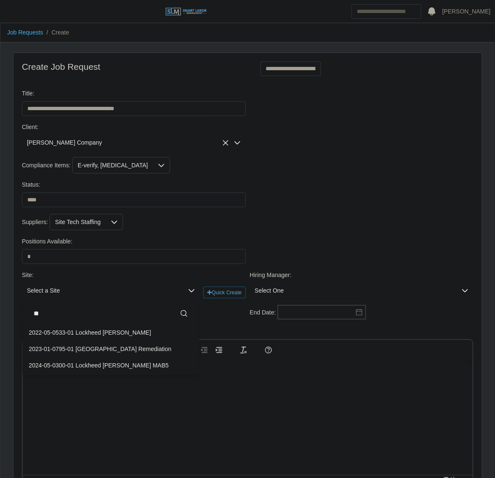
type input "*"
type input "****"
click at [123, 370] on span "2025-05-0463-01 Hyperion Solar Phase 2 - Delivery" at bounding box center [96, 366] width 135 height 9
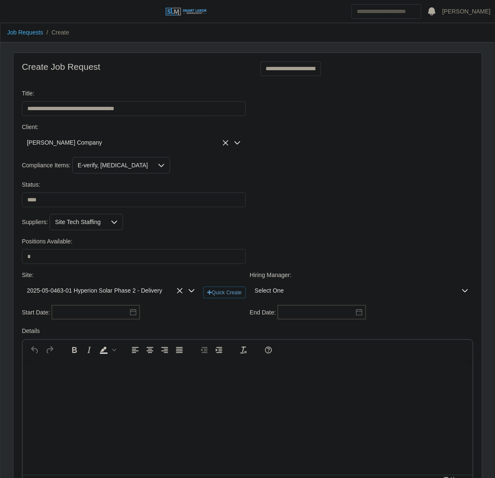
click at [321, 290] on span "Select One" at bounding box center [353, 291] width 207 height 16
click at [319, 313] on input "text" at bounding box center [362, 313] width 211 height 17
type input "*"
type input "*****"
click at [266, 333] on span "[PERSON_NAME]" at bounding box center [281, 333] width 48 height 9
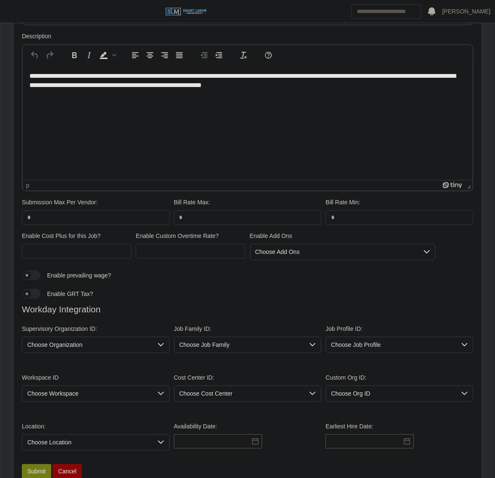
scroll to position [512, 0]
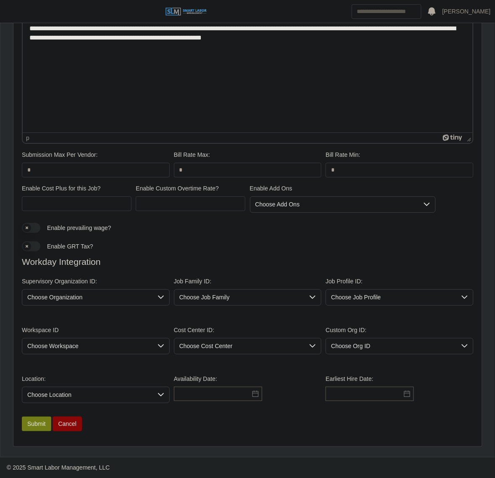
click at [93, 341] on span "Choose Workspace" at bounding box center [87, 346] width 130 height 16
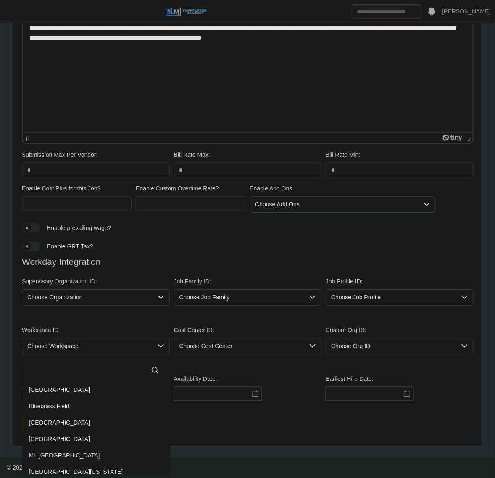
click at [91, 298] on span "Choose Organization" at bounding box center [87, 298] width 130 height 16
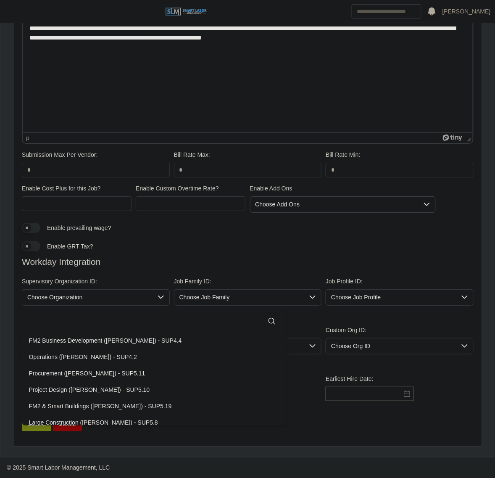
drag, startPoint x: 90, startPoint y: 303, endPoint x: 89, endPoint y: 314, distance: 10.9
click at [89, 314] on input "text" at bounding box center [155, 321] width 252 height 17
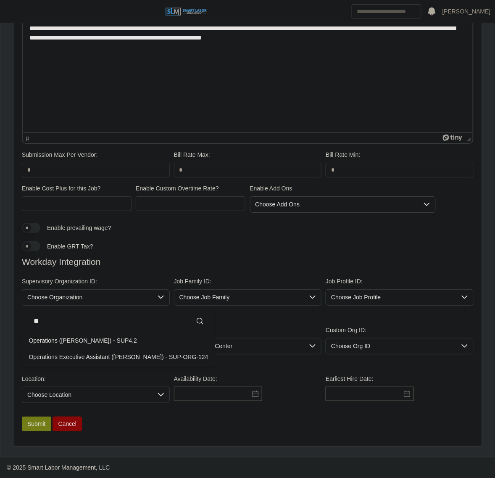
type input "*"
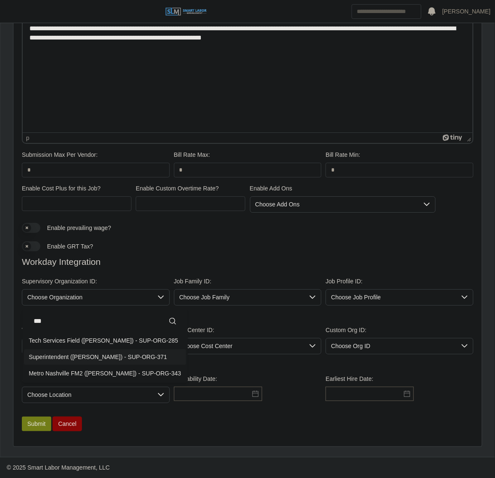
type input "***"
click at [90, 350] on li "Superintendent ([PERSON_NAME]) - SUP-ORG-371" at bounding box center [105, 357] width 163 height 16
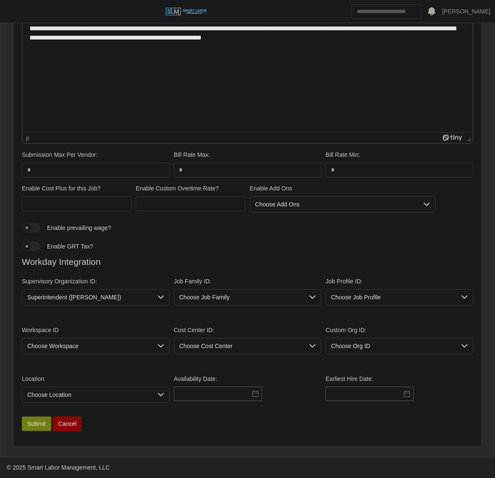
click at [204, 295] on span "Choose Job Family" at bounding box center [239, 298] width 130 height 16
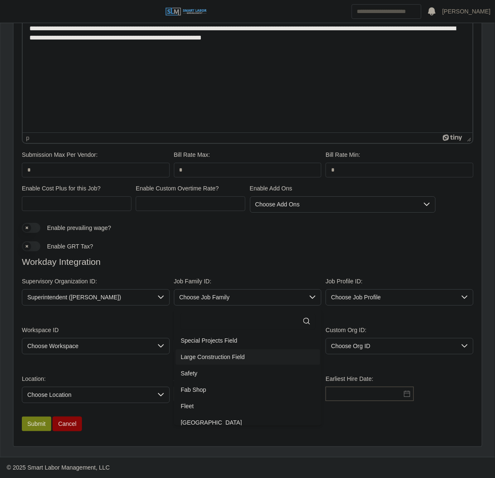
click at [221, 356] on span "Large Construction Field" at bounding box center [213, 357] width 64 height 9
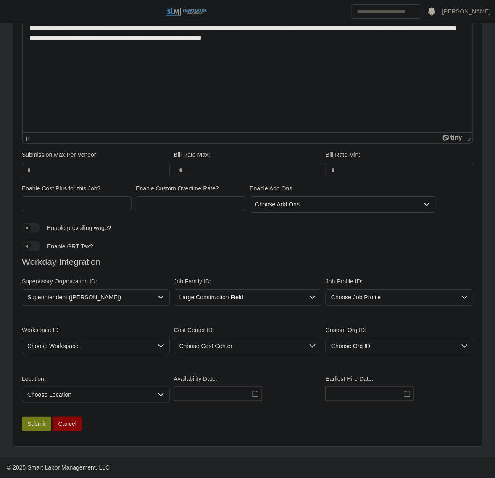
click at [386, 303] on span "Choose Job Profile" at bounding box center [391, 298] width 130 height 16
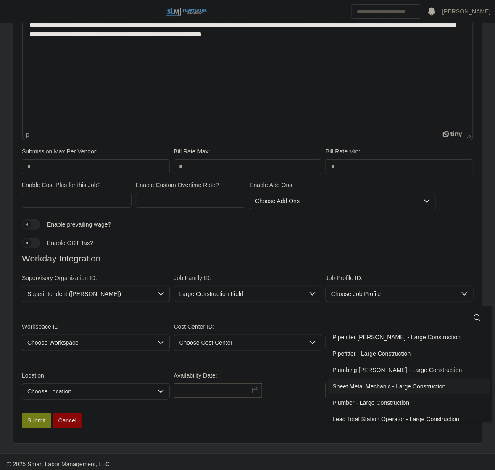
click at [369, 387] on span "Sheet Metal Mechanic - Large Construction" at bounding box center [389, 386] width 113 height 9
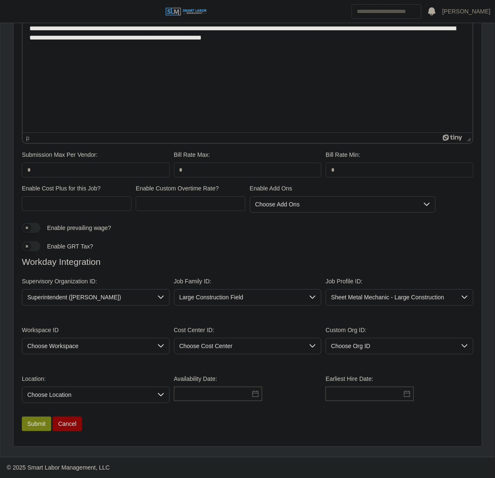
click at [118, 338] on span "Choose Workspace" at bounding box center [87, 346] width 130 height 16
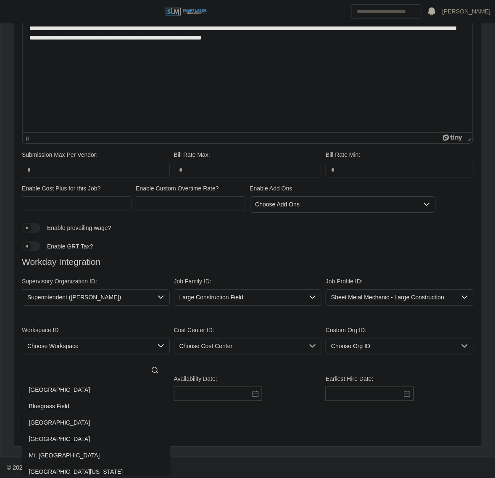
click at [84, 370] on input "text" at bounding box center [96, 370] width 135 height 17
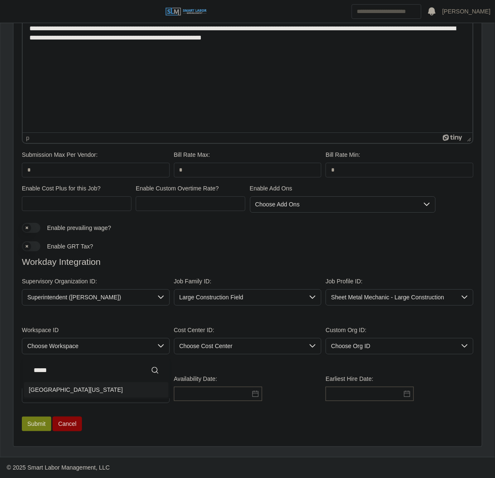
type input "*****"
drag, startPoint x: 84, startPoint y: 382, endPoint x: 266, endPoint y: 347, distance: 184.9
click at [87, 383] on li "[GEOGRAPHIC_DATA][US_STATE]" at bounding box center [96, 390] width 145 height 16
click at [266, 347] on span "Choose Cost Center" at bounding box center [239, 346] width 130 height 16
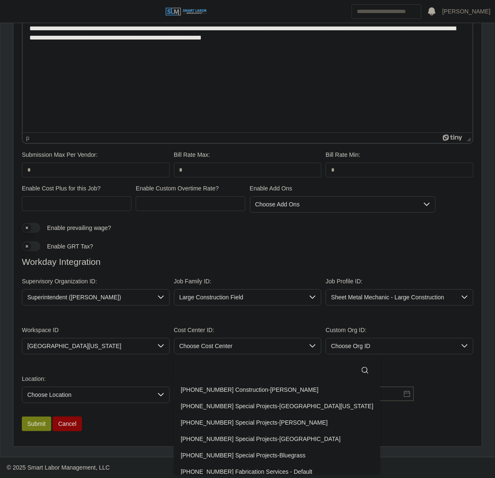
click at [231, 362] on input "text" at bounding box center [277, 370] width 193 height 17
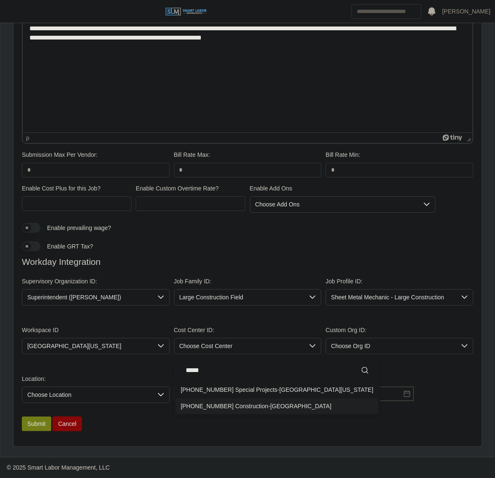
type input "*****"
click at [283, 408] on li "[PHONE_NUMBER] Construction-[GEOGRAPHIC_DATA]" at bounding box center [277, 407] width 203 height 16
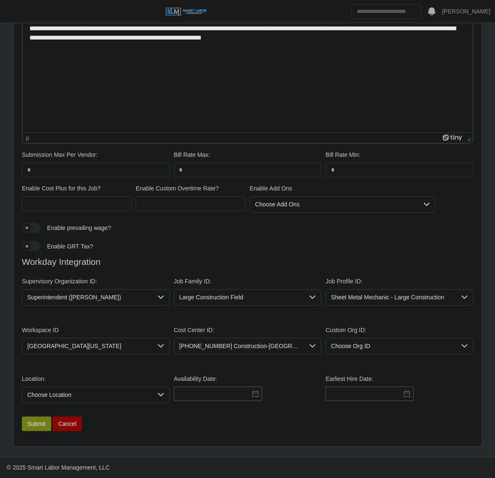
click at [123, 392] on span "Choose Location" at bounding box center [87, 395] width 130 height 16
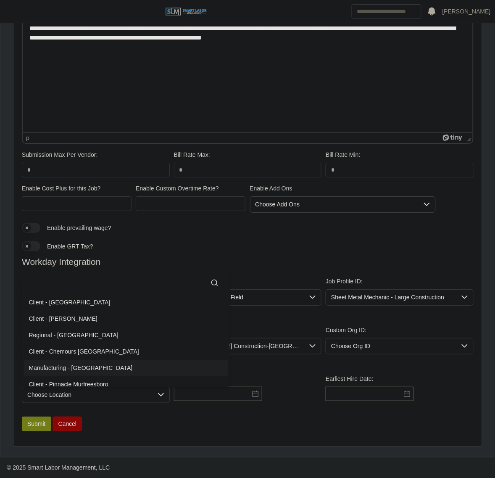
scroll to position [1, 0]
click at [95, 275] on input "text" at bounding box center [126, 283] width 195 height 17
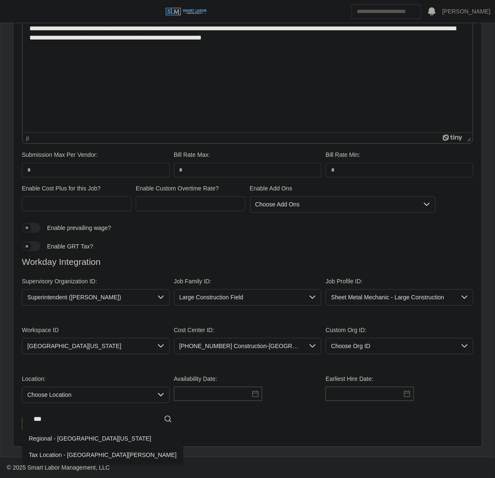
scroll to position [0, 0]
type input "*****"
click at [75, 431] on li "Regional - [GEOGRAPHIC_DATA][US_STATE]" at bounding box center [103, 439] width 158 height 16
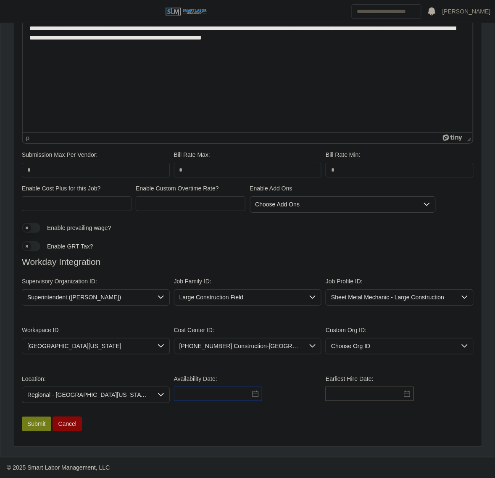
click at [183, 396] on input "text" at bounding box center [218, 394] width 88 height 14
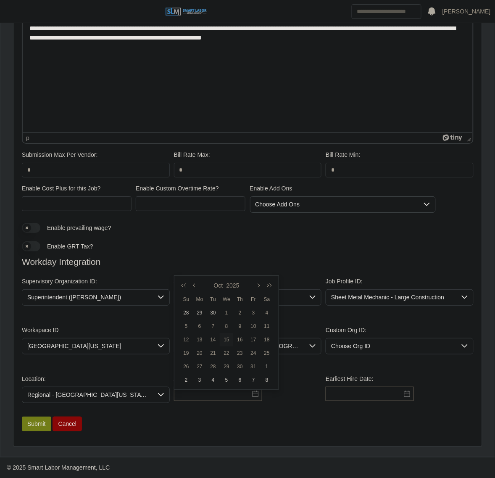
click at [227, 338] on div "15" at bounding box center [226, 340] width 13 height 8
type input "**********"
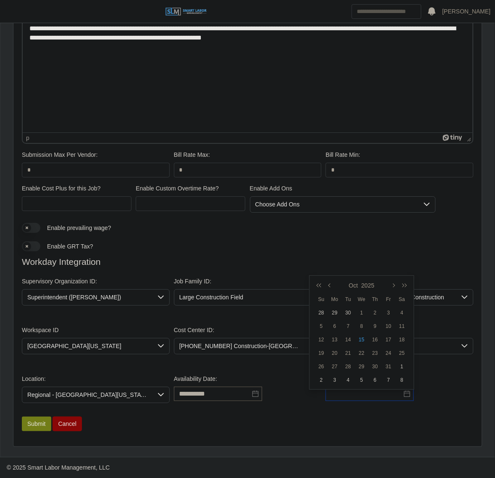
click at [367, 390] on input "text" at bounding box center [370, 394] width 88 height 14
click at [360, 333] on td "15" at bounding box center [361, 339] width 13 height 13
type input "**********"
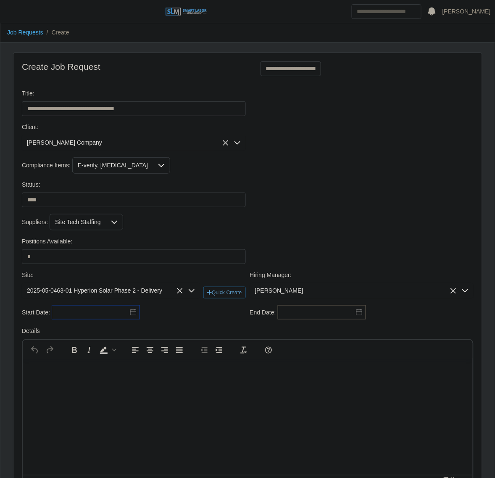
click at [80, 318] on input "text" at bounding box center [96, 312] width 88 height 14
click at [116, 263] on td "16" at bounding box center [116, 257] width 13 height 13
type input "**********"
click at [322, 317] on input "text" at bounding box center [322, 312] width 88 height 14
click at [354, 209] on button "button" at bounding box center [354, 203] width 12 height 14
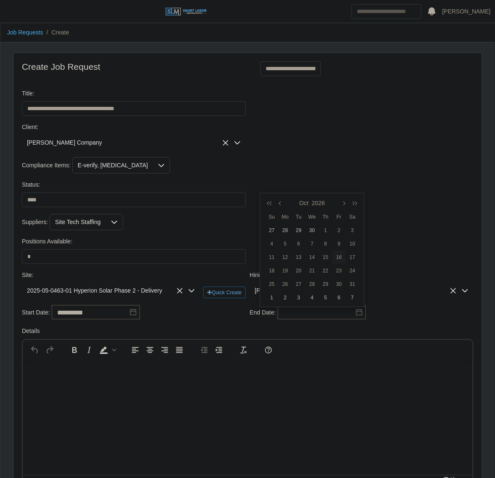
click at [333, 255] on div "16" at bounding box center [339, 257] width 13 height 8
type input "**********"
click at [368, 197] on div "Status: ******* ****" at bounding box center [248, 197] width 456 height 34
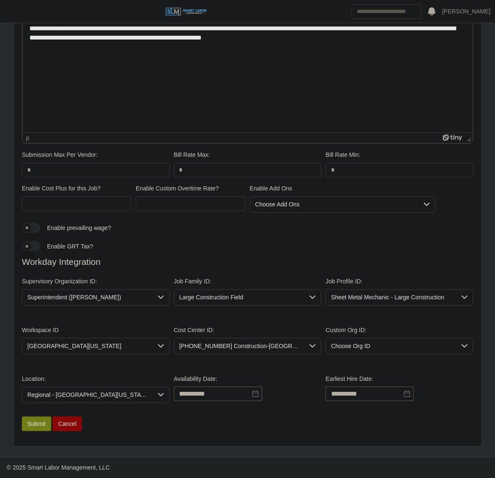
click at [153, 49] on html "**********" at bounding box center [247, 33] width 450 height 32
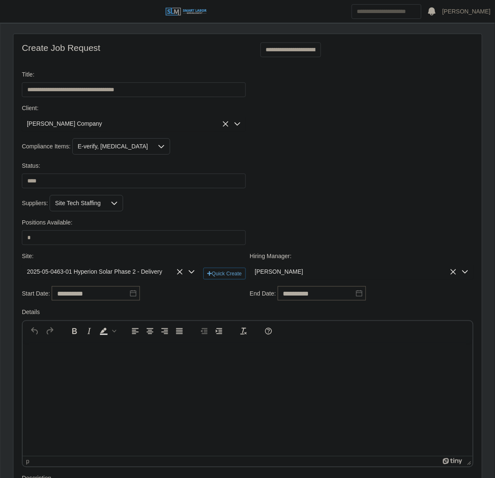
scroll to position [0, 0]
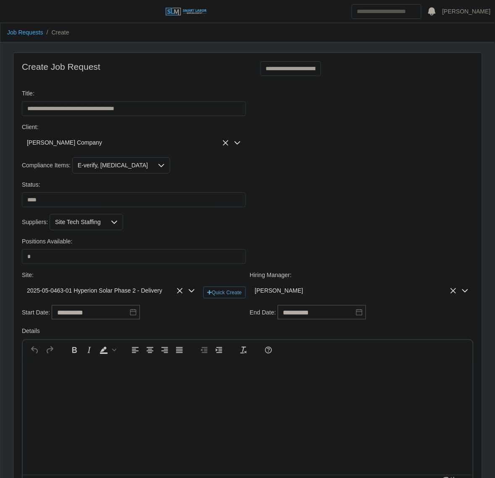
click at [291, 293] on span "[PERSON_NAME]" at bounding box center [353, 291] width 207 height 16
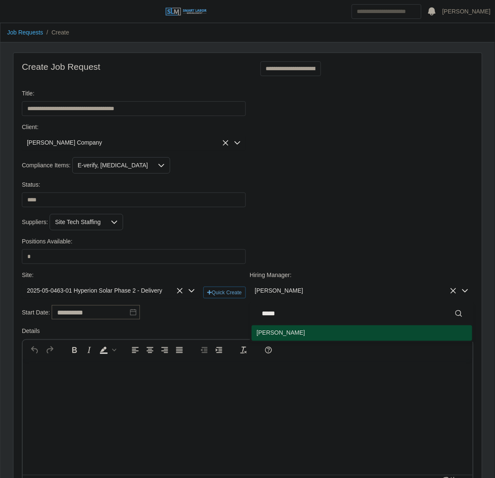
click at [284, 314] on input "*****" at bounding box center [362, 313] width 211 height 17
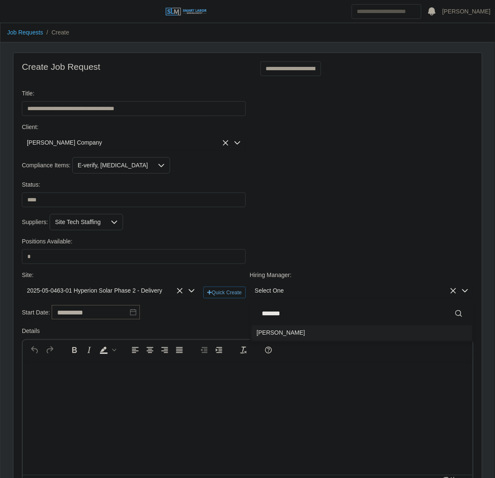
type input "*******"
click at [299, 333] on li "[PERSON_NAME]" at bounding box center [362, 333] width 221 height 16
click at [202, 320] on div "**********" at bounding box center [134, 312] width 228 height 15
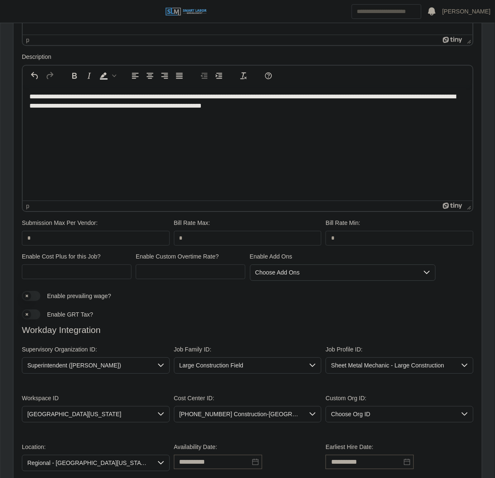
scroll to position [512, 0]
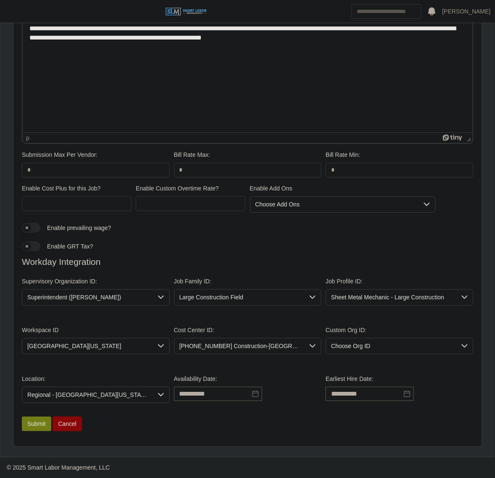
click at [118, 295] on span "Superintendent ([PERSON_NAME])" at bounding box center [87, 298] width 130 height 16
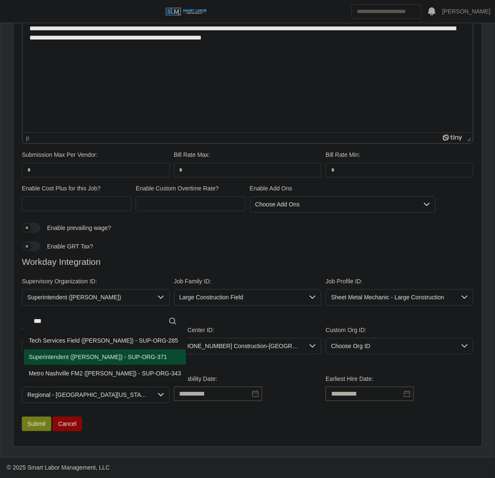
click at [105, 327] on input "***" at bounding box center [105, 321] width 153 height 17
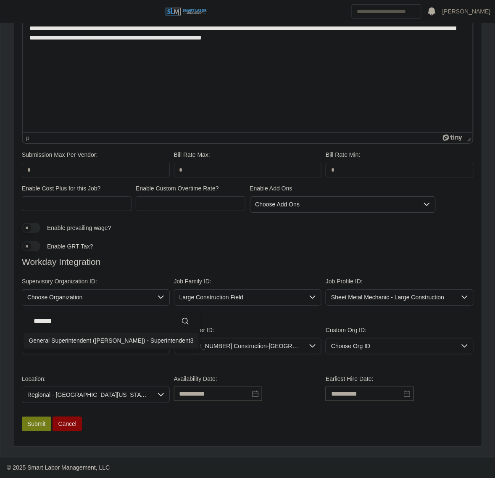
type input "*******"
click at [125, 343] on div "General Superintendent ([PERSON_NAME]) - Superintendent3" at bounding box center [111, 340] width 165 height 9
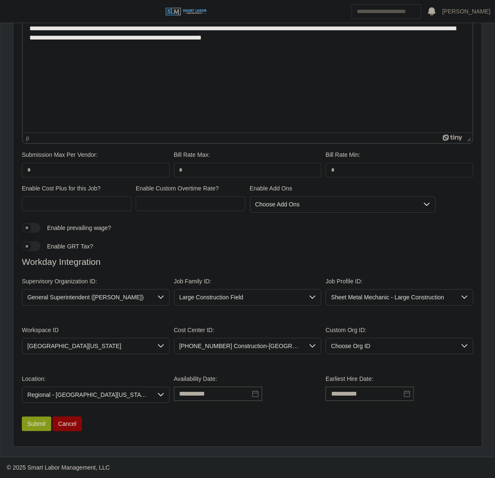
click at [34, 423] on button "Submit" at bounding box center [36, 424] width 29 height 15
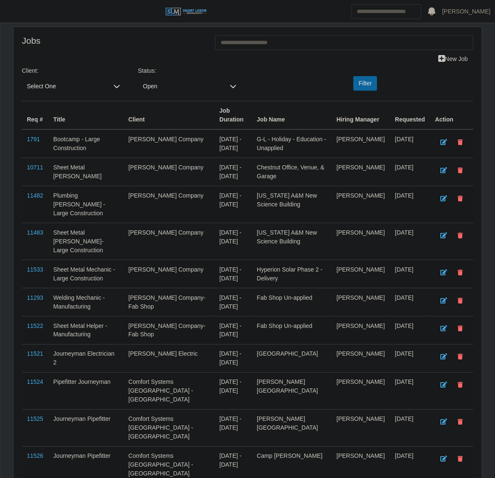
click at [52, 87] on span "Select One" at bounding box center [65, 87] width 87 height 16
click at [53, 106] on input "text" at bounding box center [74, 107] width 90 height 17
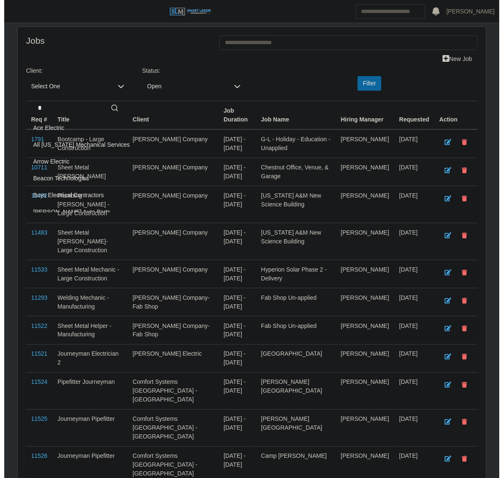
scroll to position [1, 0]
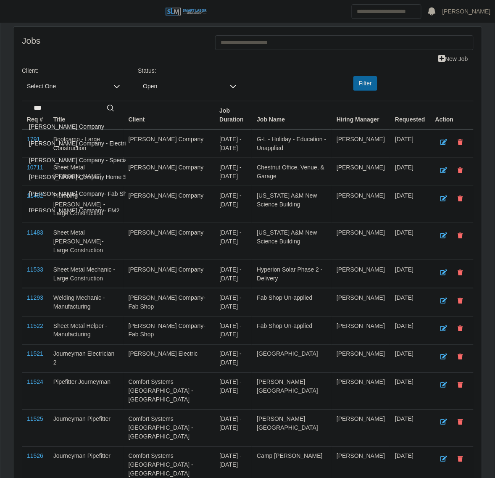
type input "***"
click at [51, 124] on span "Lee Company" at bounding box center [66, 126] width 75 height 9
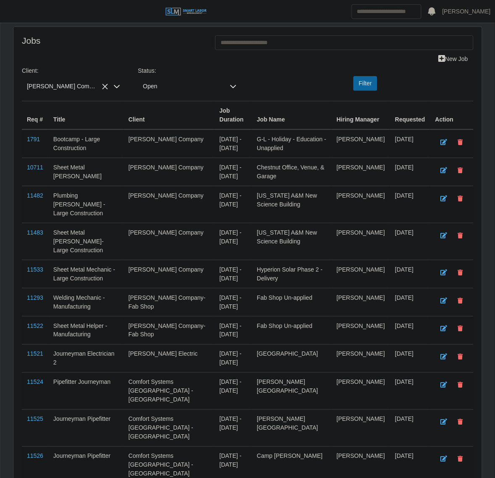
click at [357, 71] on div "Client: Lee Company Status: Open Filter" at bounding box center [248, 83] width 465 height 34
click at [367, 91] on button "Filter" at bounding box center [366, 83] width 24 height 15
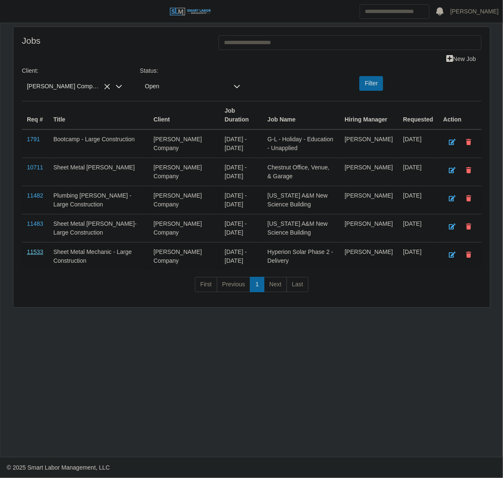
click at [39, 254] on link "11533" at bounding box center [35, 251] width 16 height 7
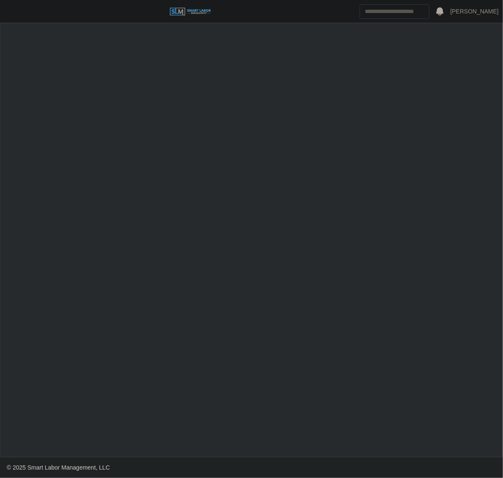
select select "****"
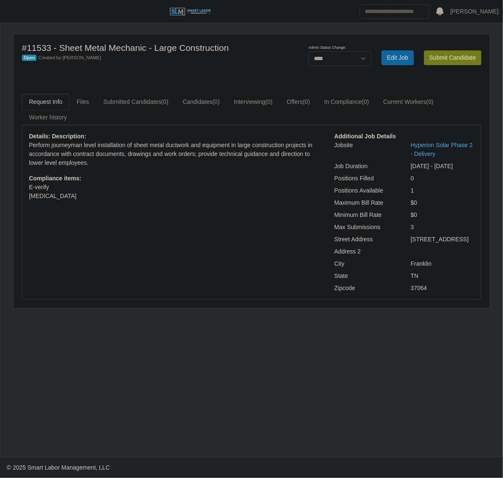
drag, startPoint x: 16, startPoint y: 8, endPoint x: 24, endPoint y: 38, distance: 31.6
click at [16, 8] on button "button" at bounding box center [10, 12] width 21 height 14
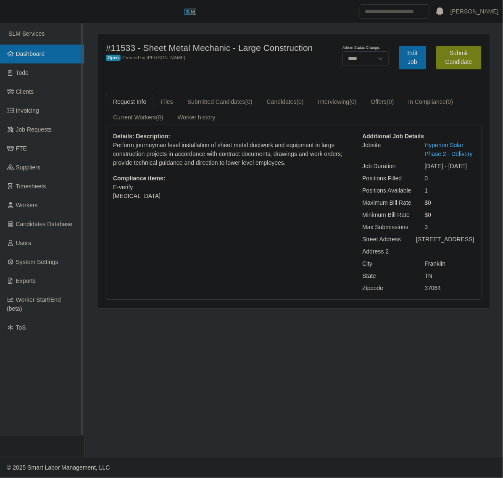
click at [29, 49] on link "Dashboard" at bounding box center [42, 54] width 84 height 19
